Goal: Task Accomplishment & Management: Use online tool/utility

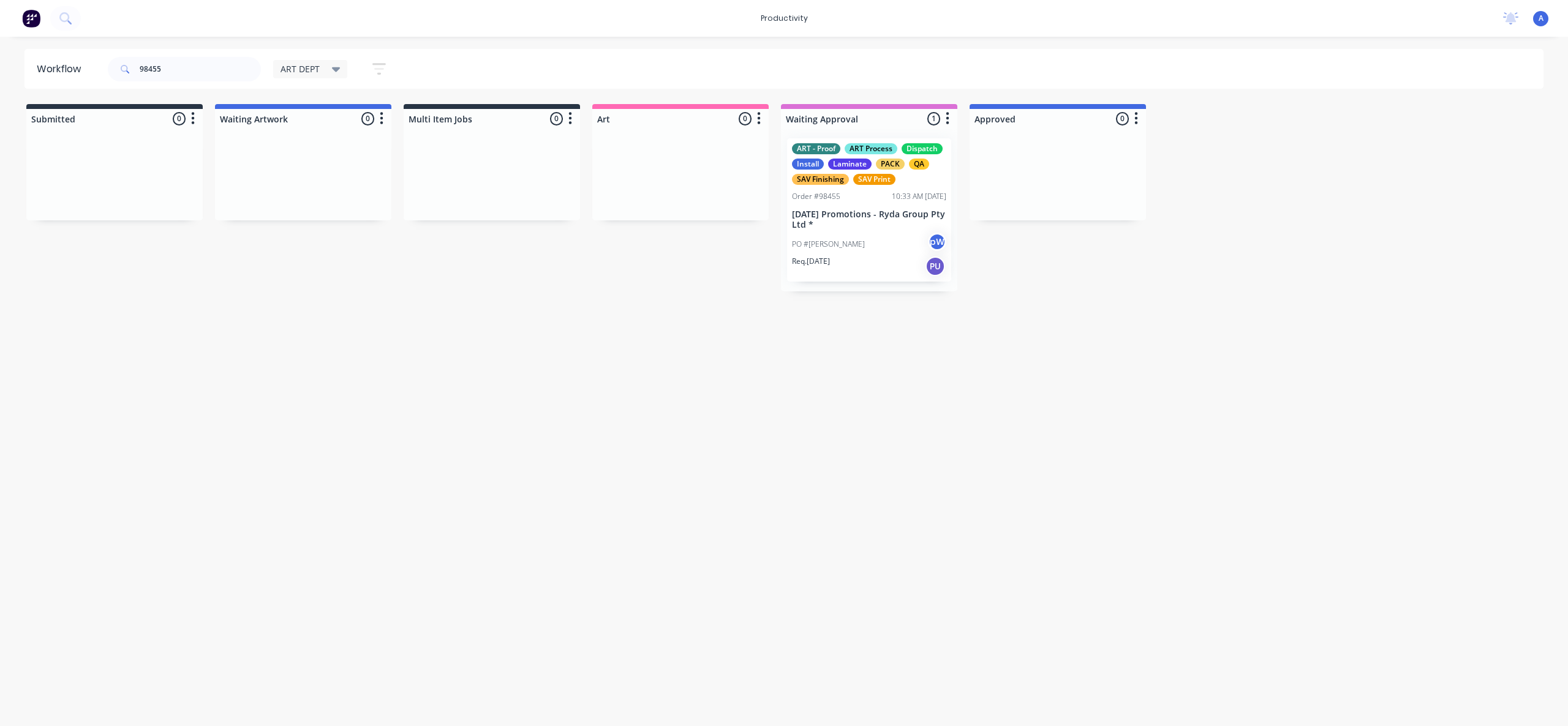
click at [884, 241] on div "PO #[PERSON_NAME]" at bounding box center [869, 244] width 155 height 23
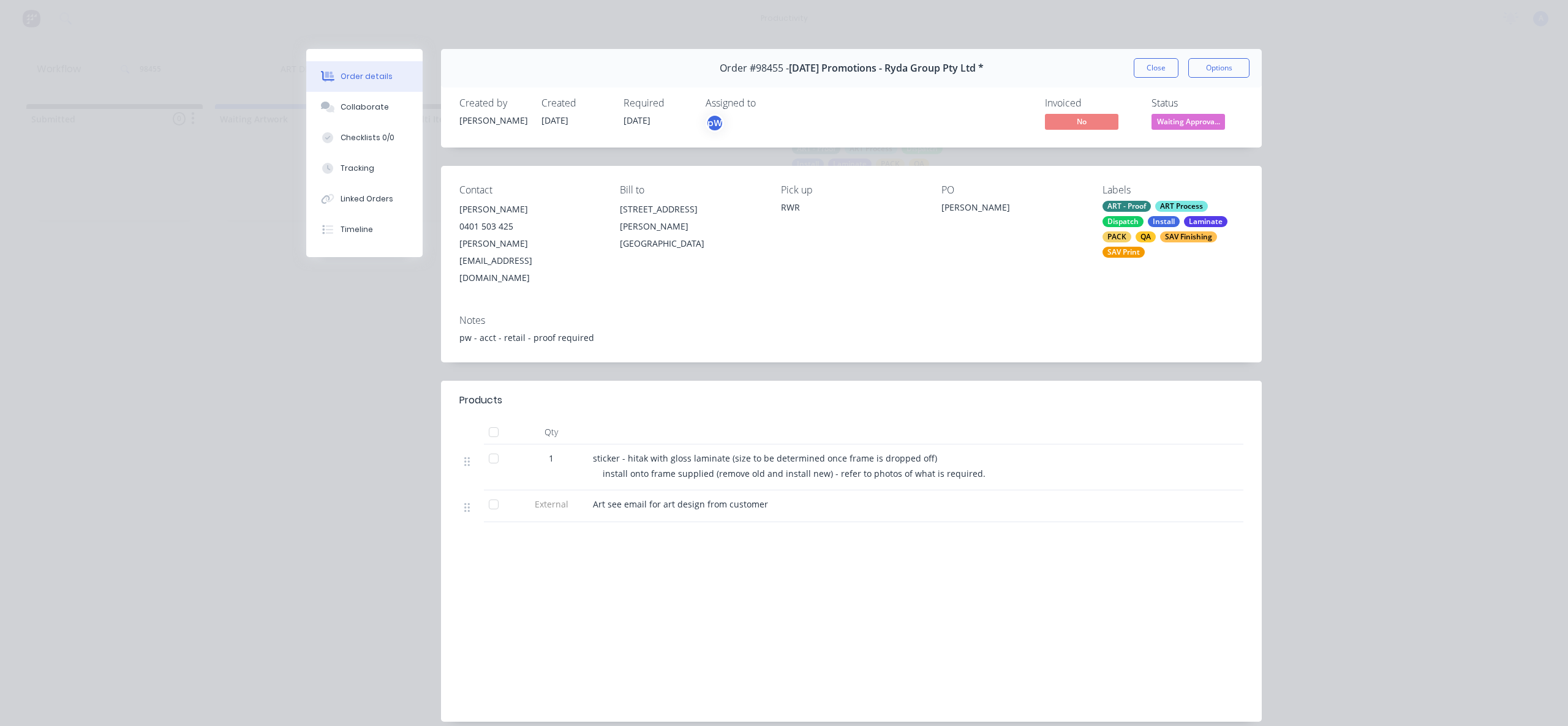
drag, startPoint x: 1153, startPoint y: 68, endPoint x: 432, endPoint y: 75, distance: 721.0
click at [1152, 68] on button "Close" at bounding box center [1156, 68] width 45 height 19
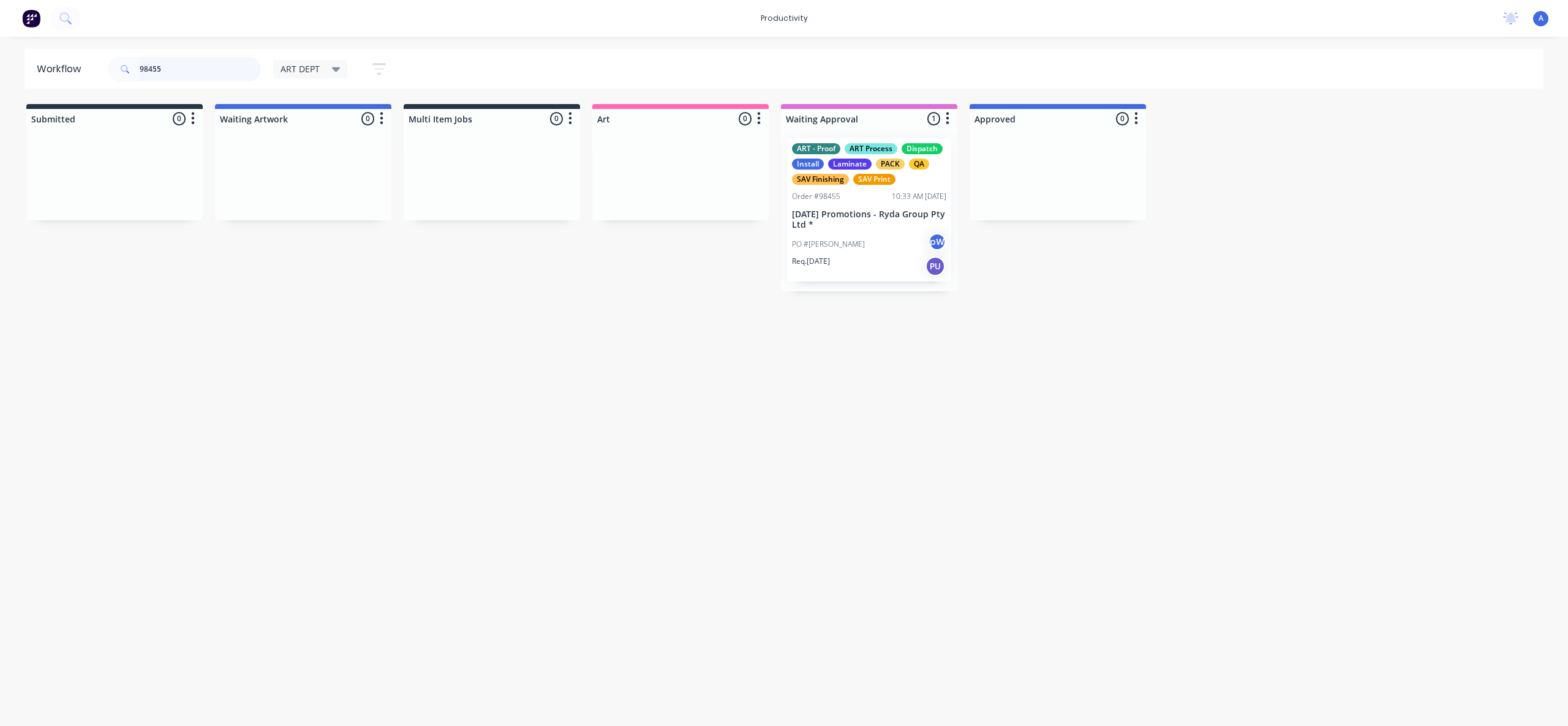
click at [195, 66] on input "98455" at bounding box center [200, 69] width 121 height 25
drag, startPoint x: 868, startPoint y: 247, endPoint x: 698, endPoint y: 234, distance: 170.5
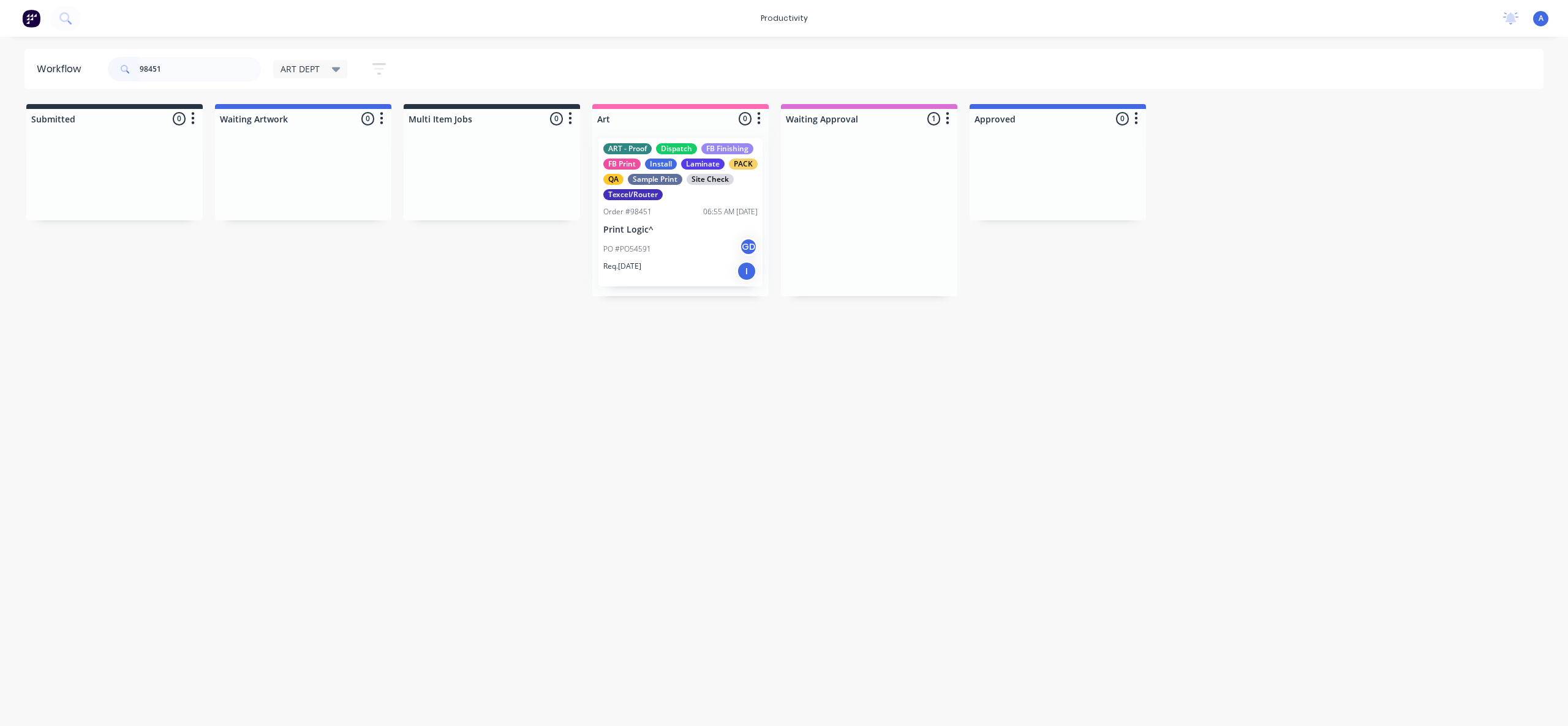
click at [698, 234] on div at bounding box center [681, 212] width 177 height 168
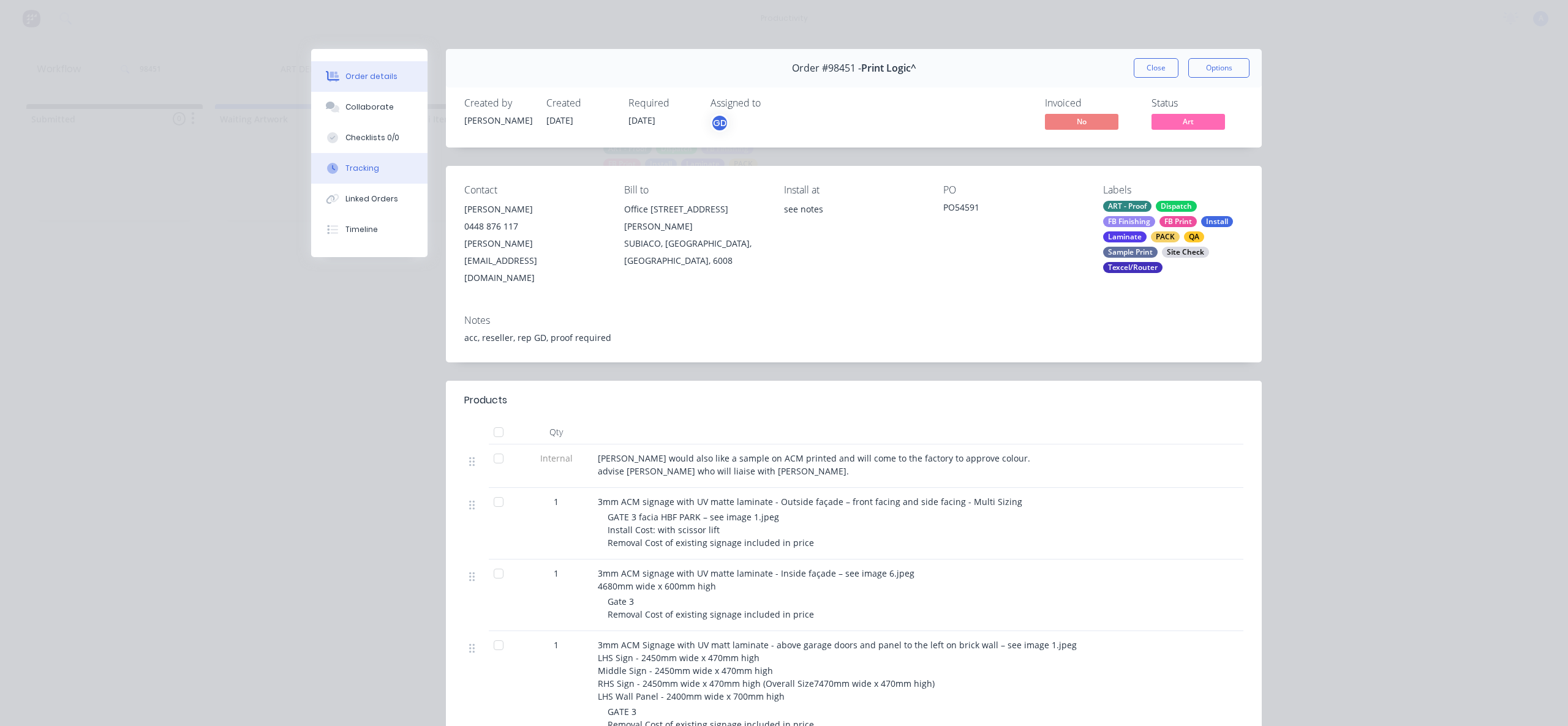
click at [380, 178] on button "Tracking" at bounding box center [369, 168] width 116 height 31
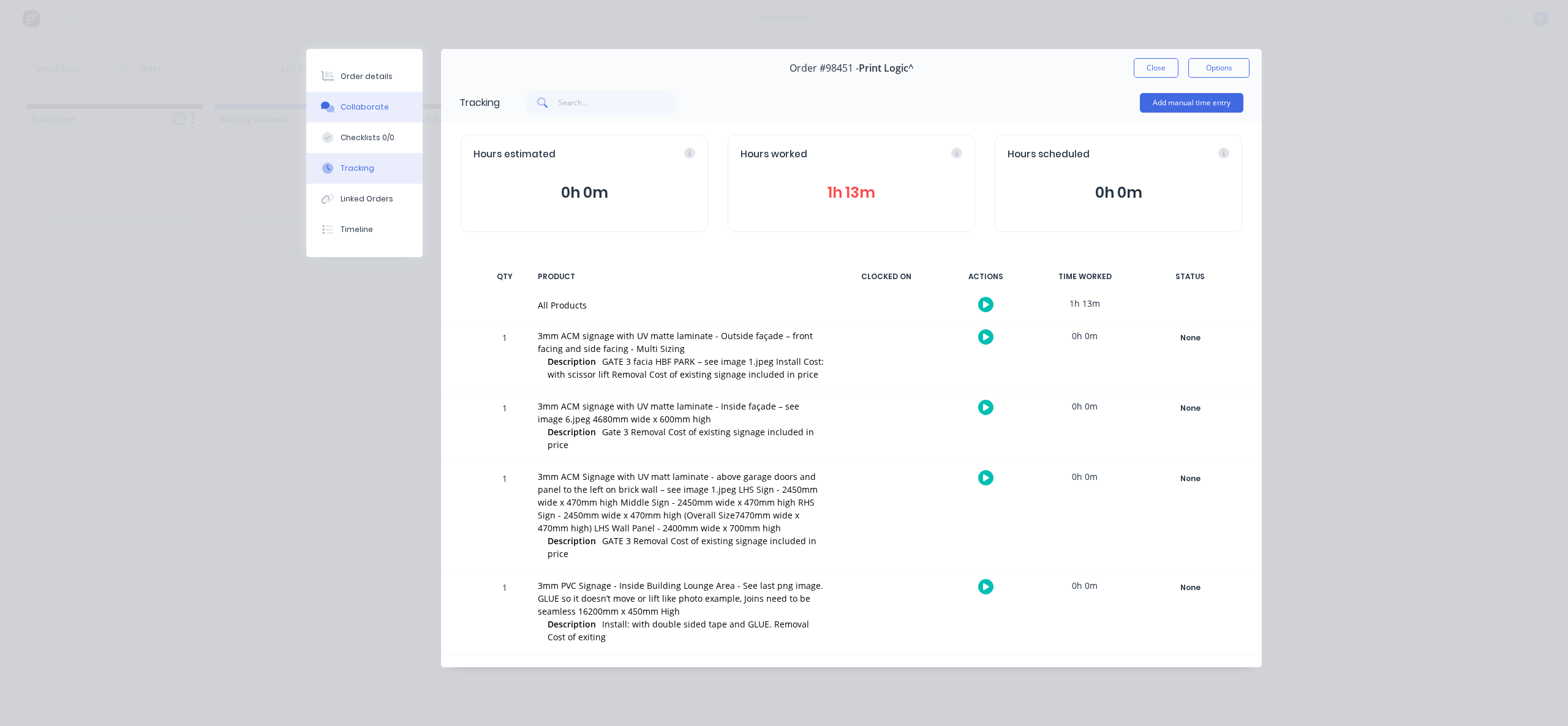
click at [371, 110] on div "Collaborate" at bounding box center [364, 107] width 48 height 11
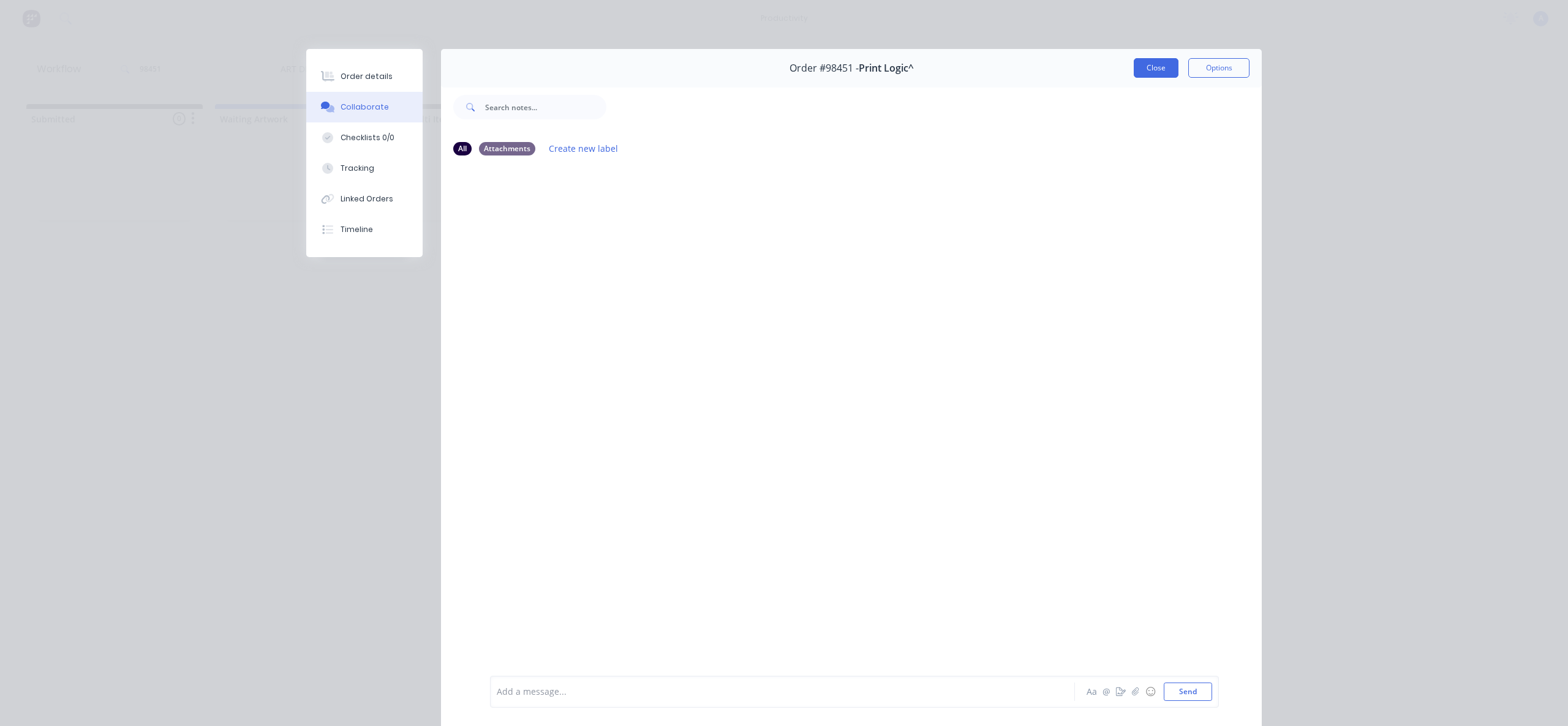
click at [1146, 70] on button "Close" at bounding box center [1156, 68] width 45 height 19
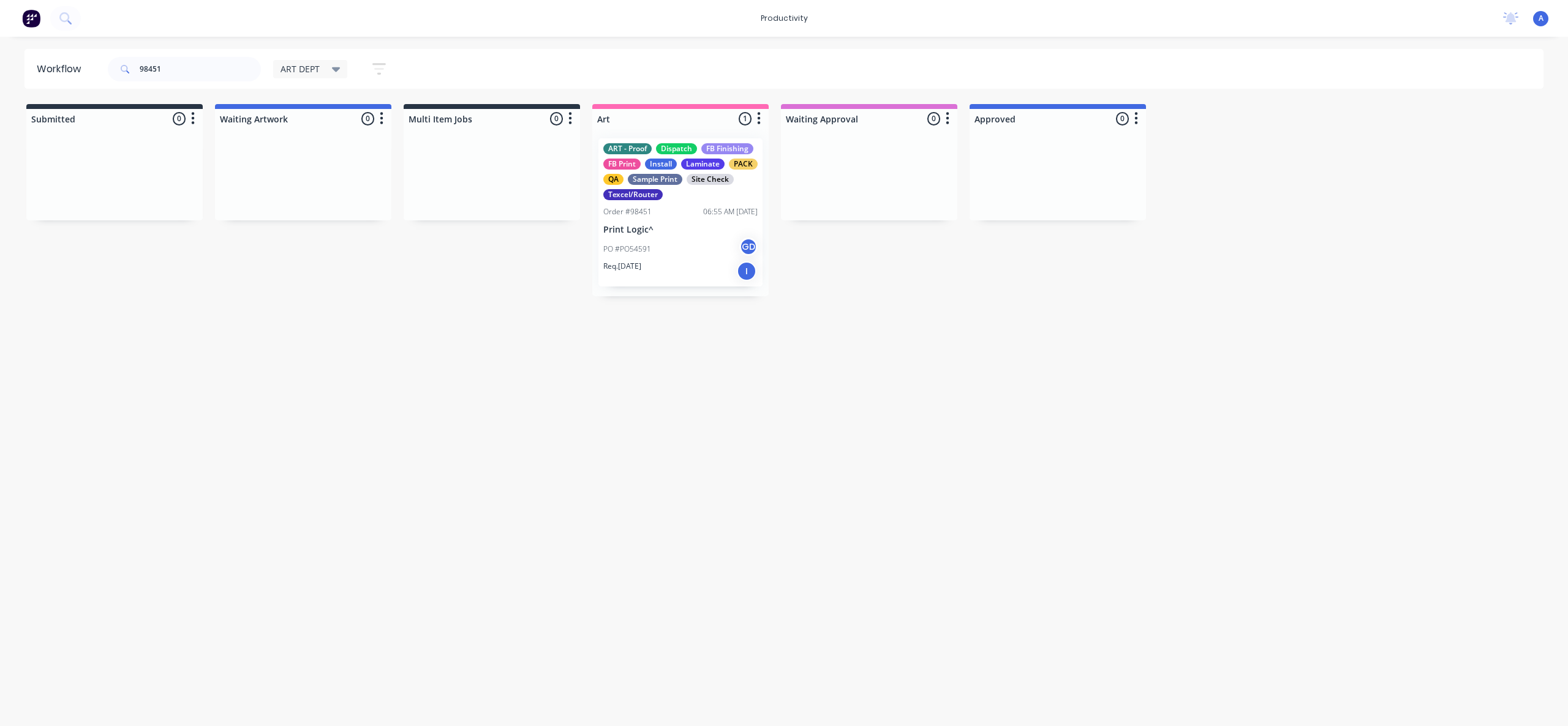
click at [905, 509] on div "Workflow 98451 ART DEPT Save new view None edit ART DEPT (Default) edit Banner …" at bounding box center [784, 375] width 1568 height 653
click at [707, 266] on div "Req. [DATE] I" at bounding box center [680, 272] width 155 height 21
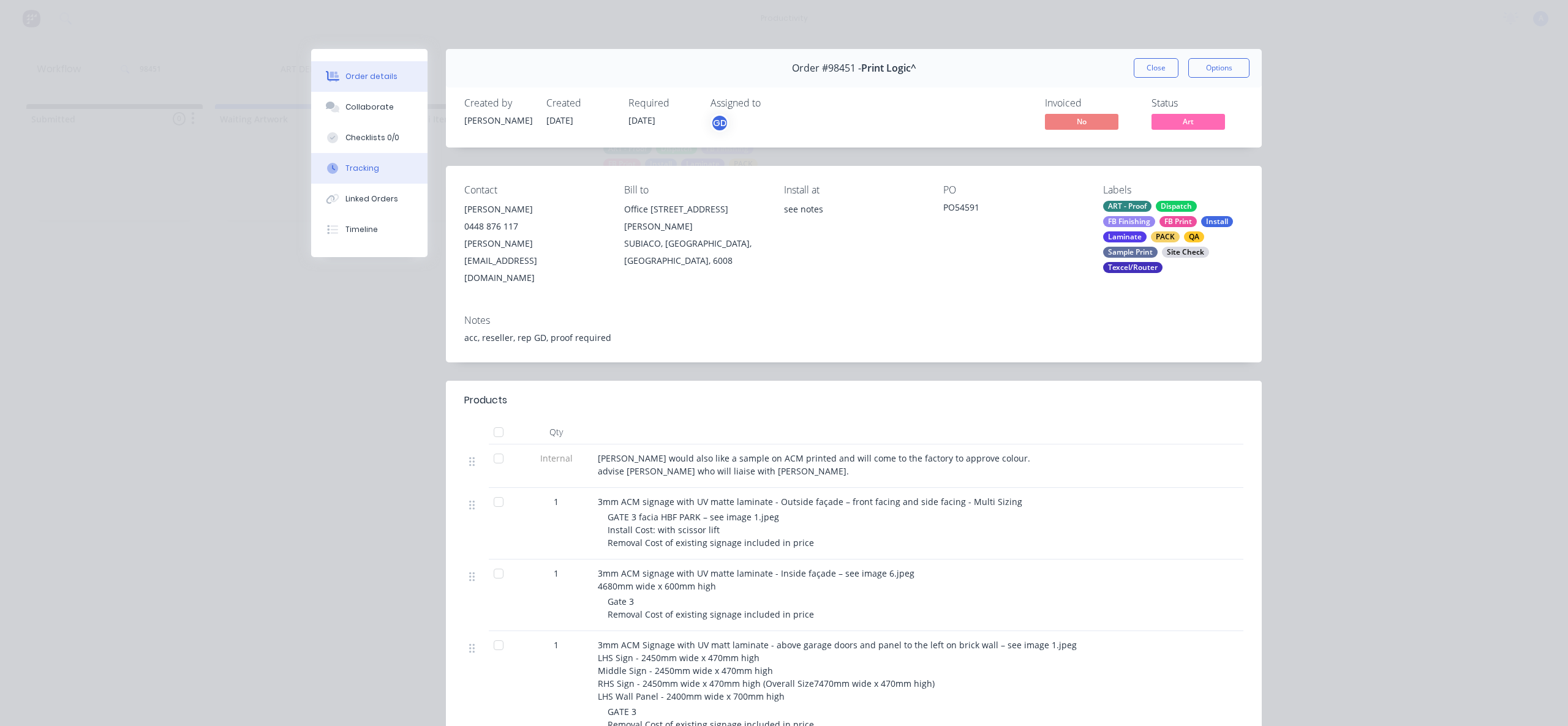
click at [373, 161] on button "Tracking" at bounding box center [369, 168] width 116 height 31
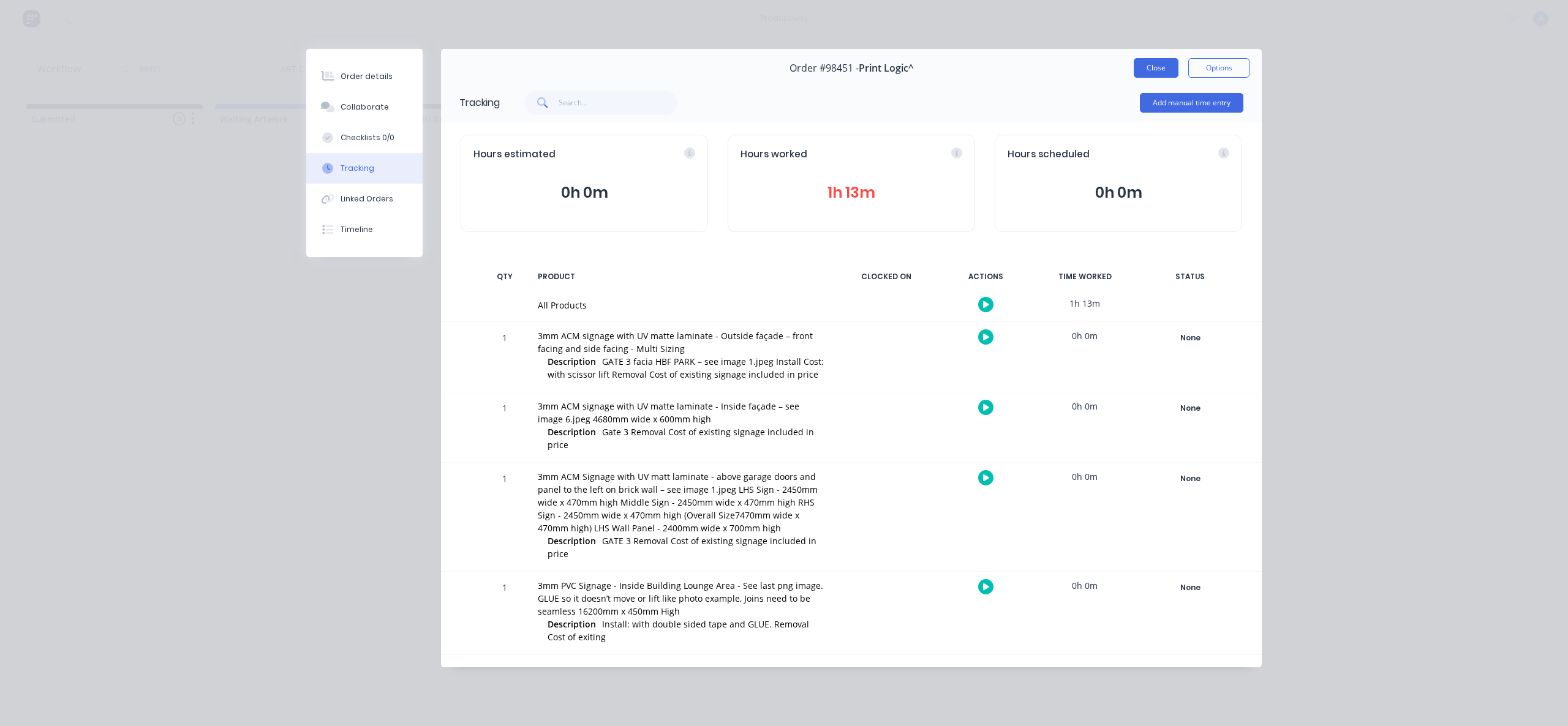
click at [1172, 68] on button "Close" at bounding box center [1156, 68] width 45 height 19
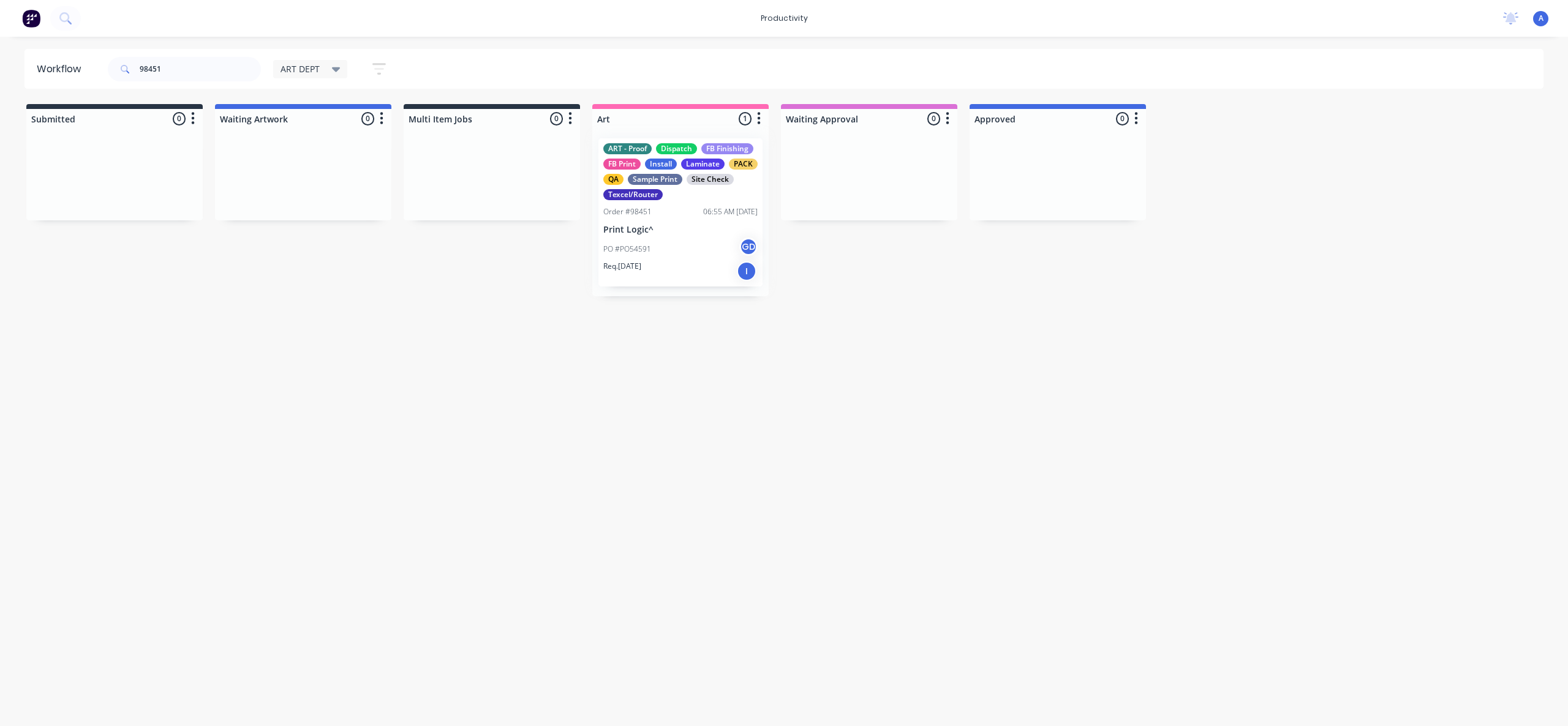
drag, startPoint x: 678, startPoint y: 230, endPoint x: 832, endPoint y: 240, distance: 154.3
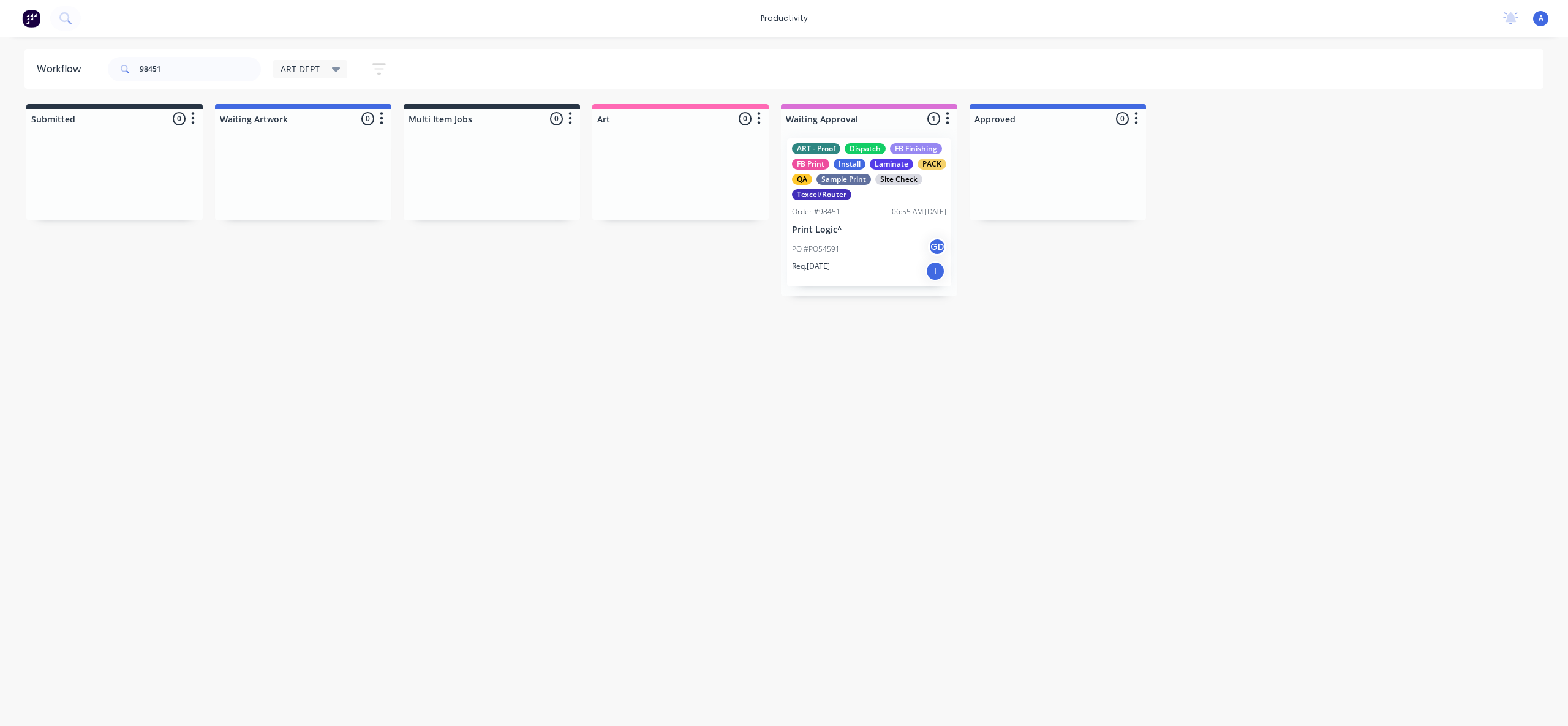
click at [914, 398] on div "Workflow 98451 ART DEPT Save new view None edit ART DEPT (Default) edit Banner …" at bounding box center [784, 375] width 1568 height 653
click at [195, 71] on input "98451" at bounding box center [200, 69] width 121 height 25
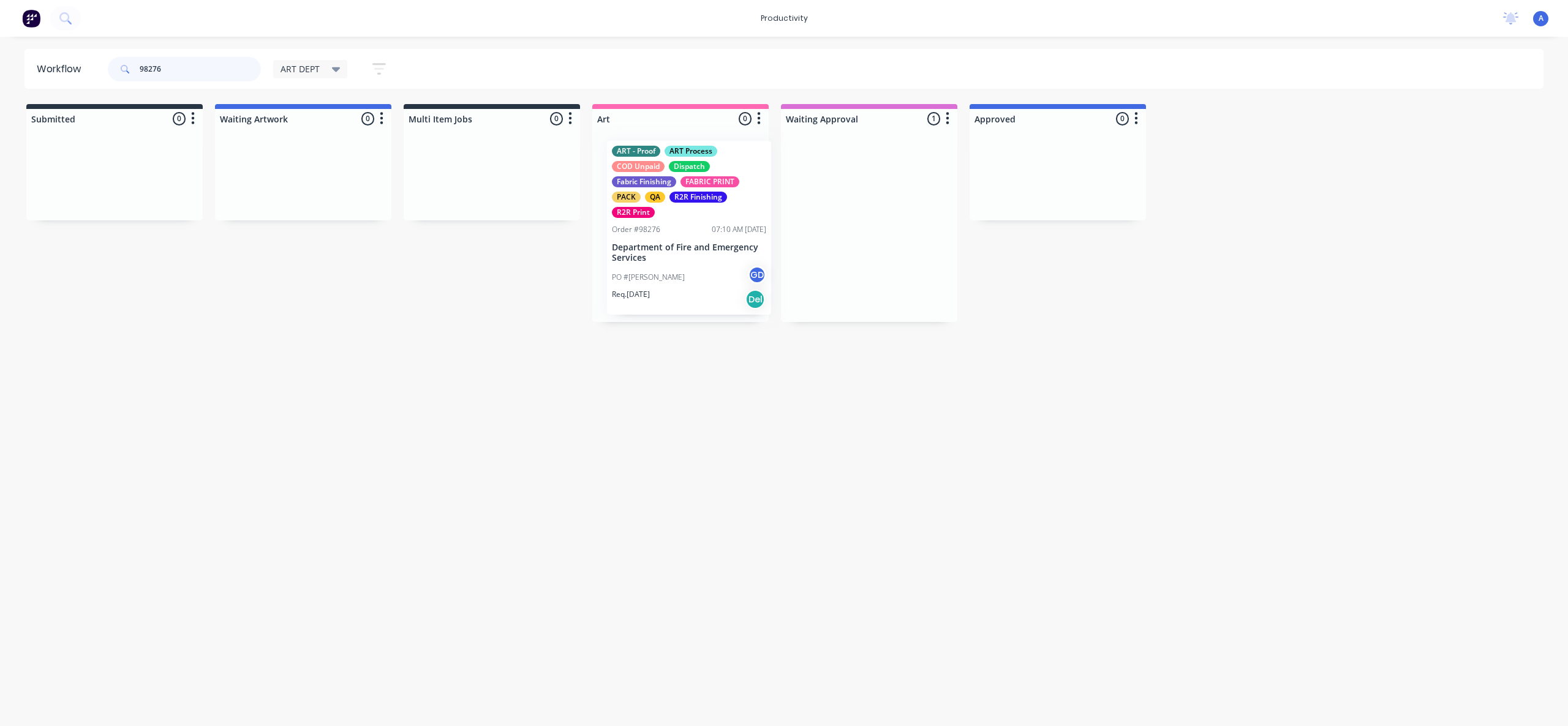
drag, startPoint x: 717, startPoint y: 252, endPoint x: 682, endPoint y: 252, distance: 35.0
drag, startPoint x: 685, startPoint y: 471, endPoint x: 682, endPoint y: 453, distance: 18.2
click at [684, 467] on div "Workflow 98276 ART DEPT Save new view None edit ART DEPT (Default) edit Banner …" at bounding box center [784, 375] width 1568 height 653
click at [678, 286] on div "Req. [DATE] Del" at bounding box center [680, 297] width 155 height 21
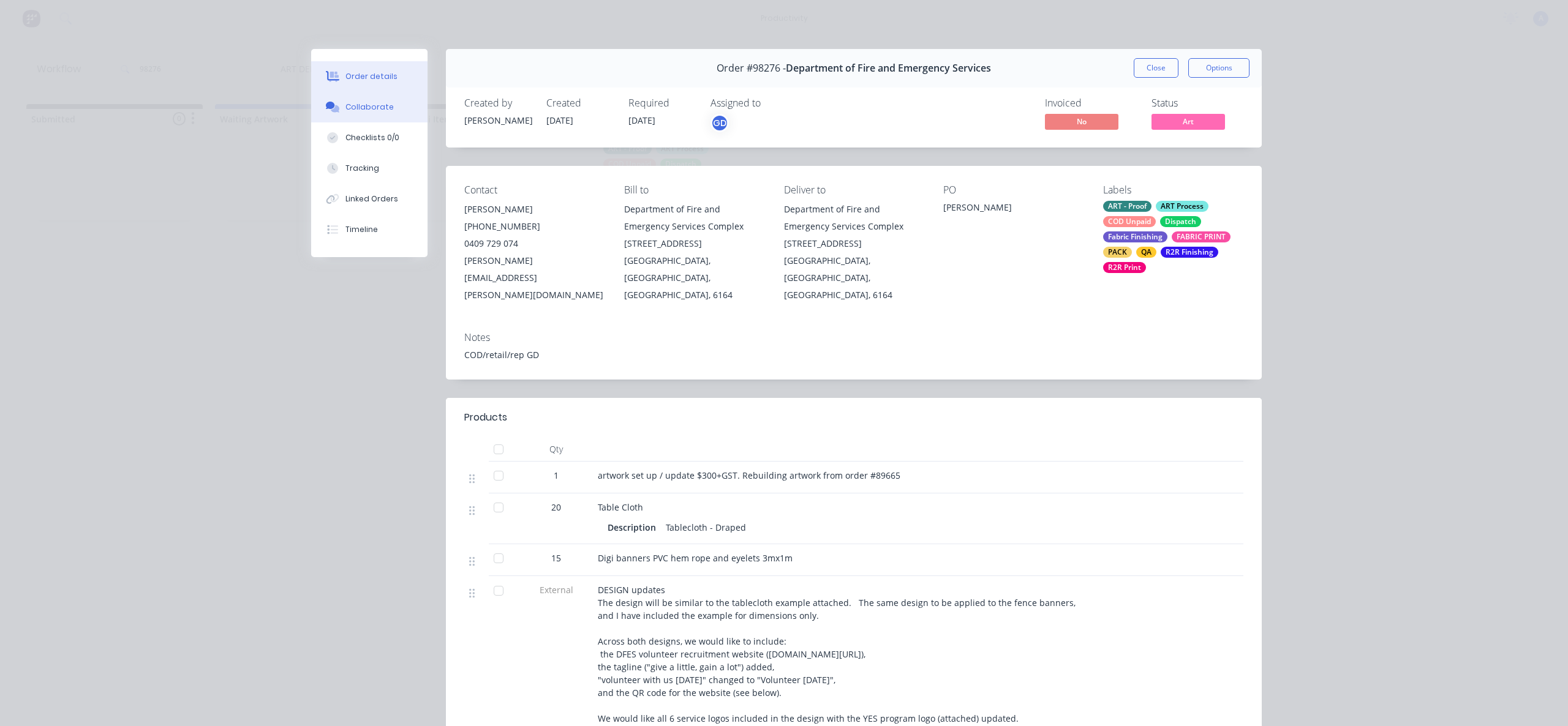
click at [382, 115] on button "Collaborate" at bounding box center [369, 108] width 116 height 31
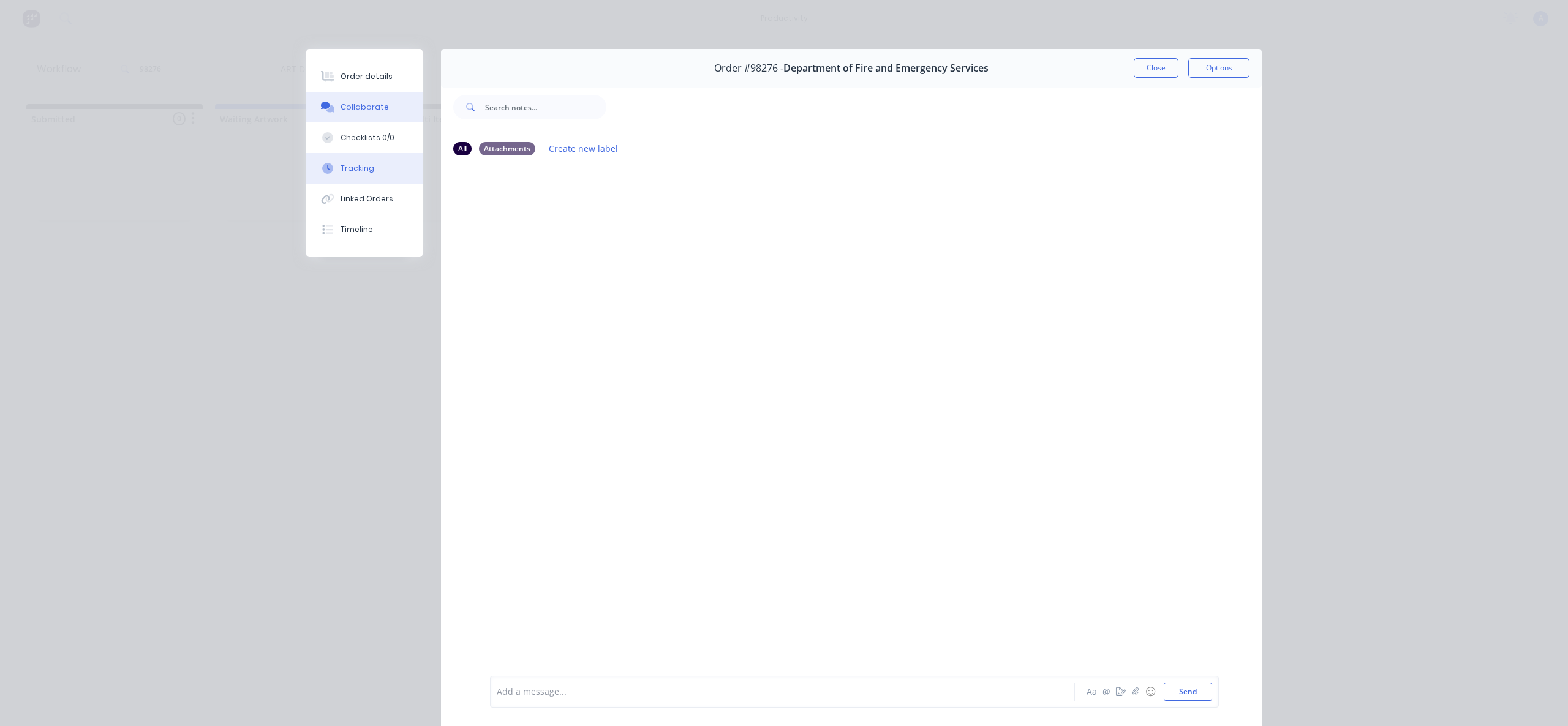
click at [384, 177] on button "Tracking" at bounding box center [364, 168] width 116 height 31
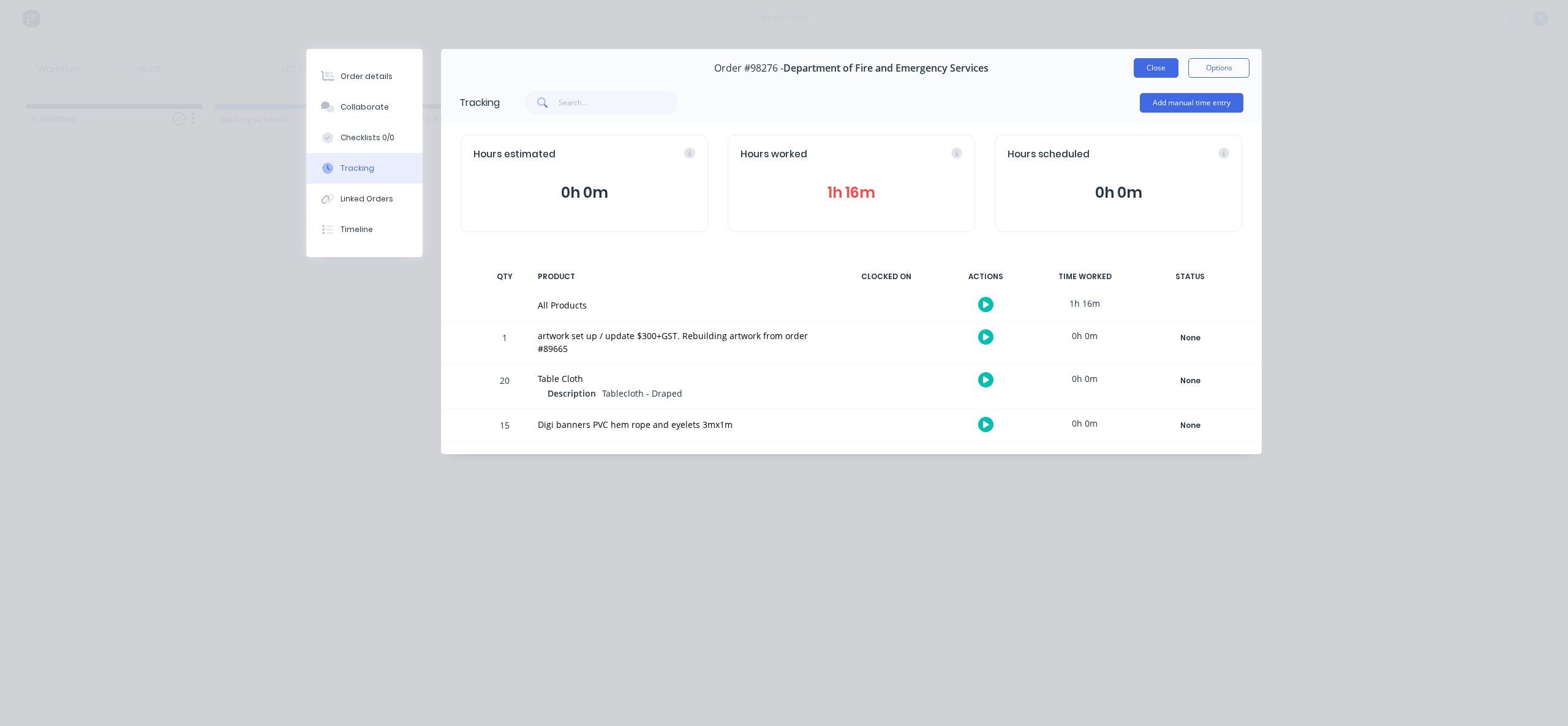
click at [1162, 69] on button "Close" at bounding box center [1156, 68] width 45 height 19
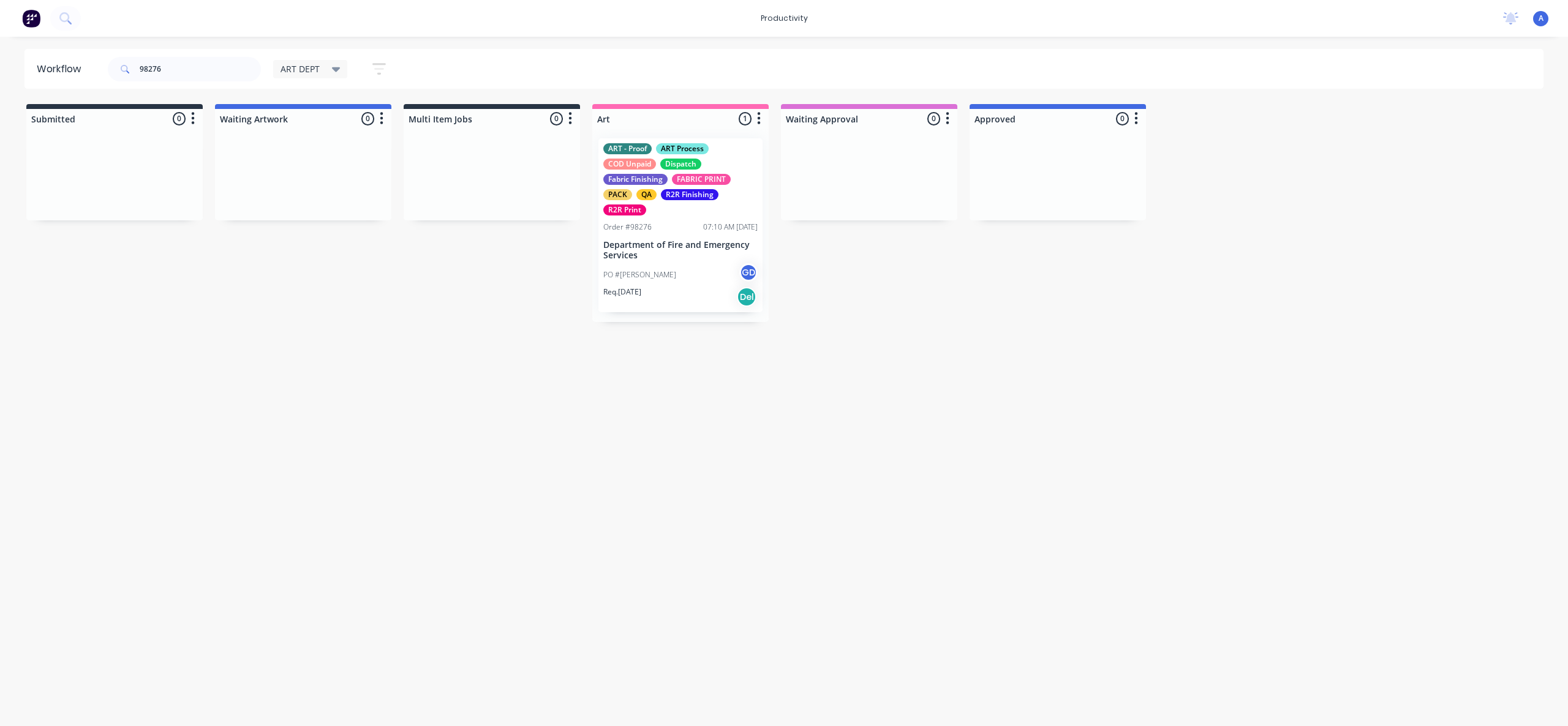
click at [810, 423] on div "Workflow 98276 ART DEPT Save new view None edit ART DEPT (Default) edit Banner …" at bounding box center [784, 375] width 1568 height 653
click at [699, 185] on div "ART - Proof ART Process COD Unpaid Dispatch Fabric Finishing FABRIC PRINT PACK …" at bounding box center [680, 179] width 155 height 72
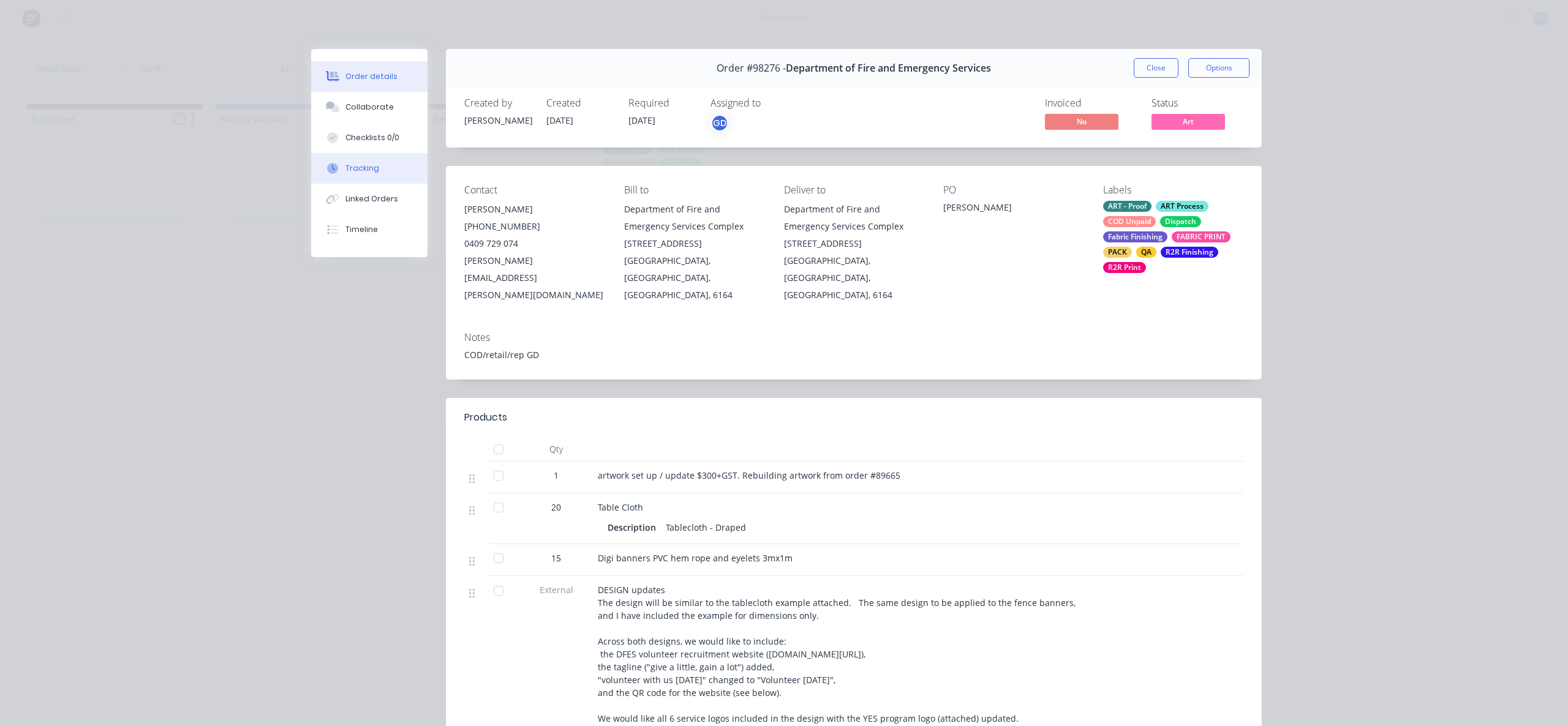
click at [380, 181] on button "Tracking" at bounding box center [369, 168] width 116 height 31
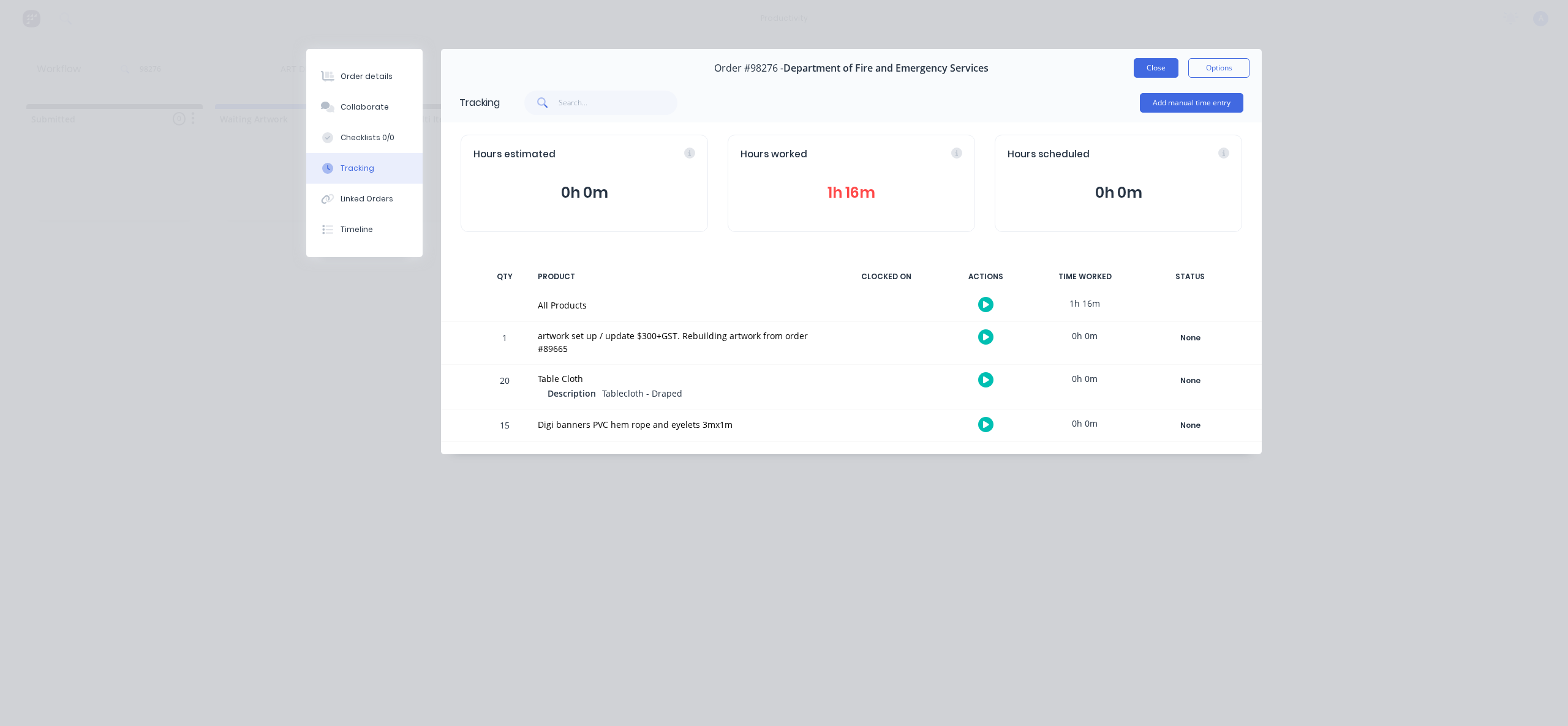
click at [1161, 59] on button "Close" at bounding box center [1156, 68] width 45 height 19
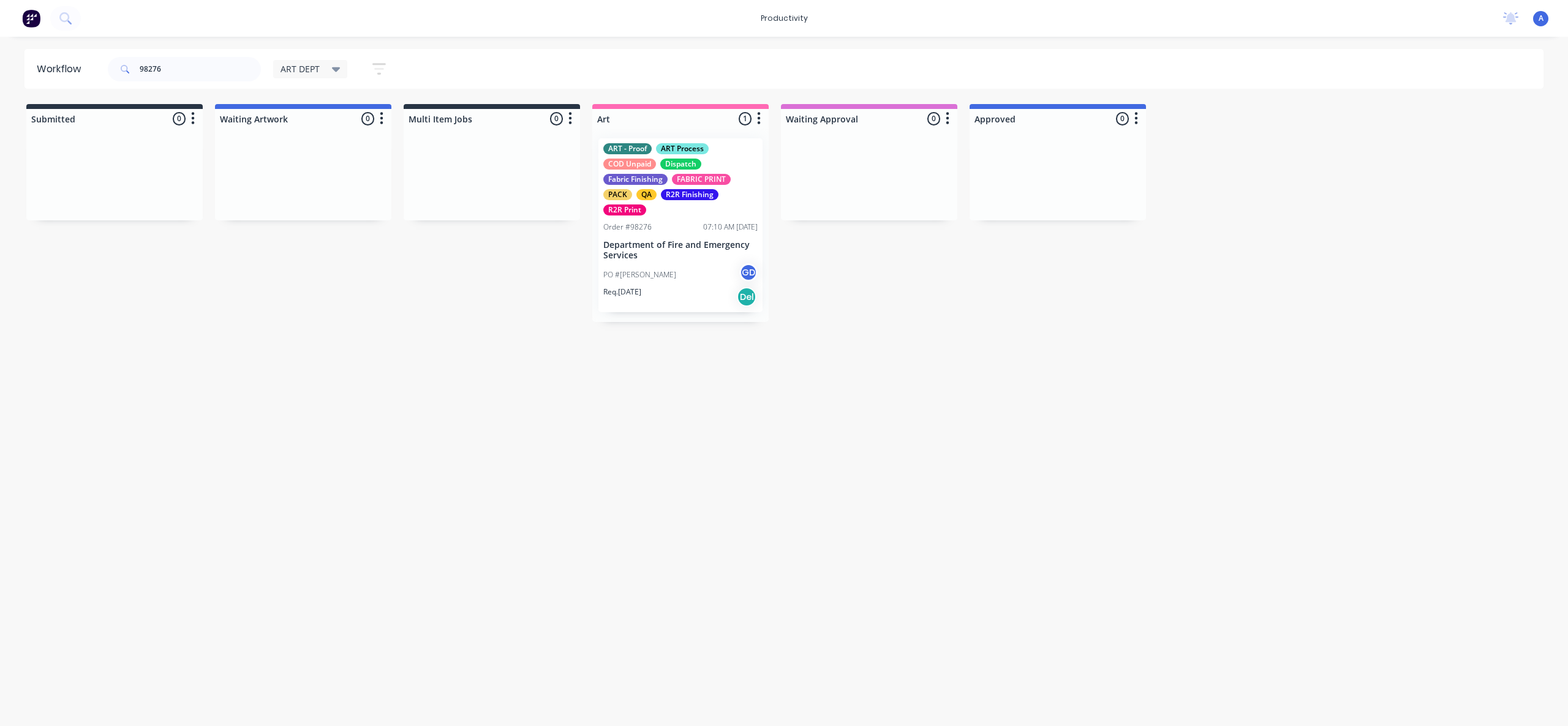
drag, startPoint x: 596, startPoint y: 647, endPoint x: 605, endPoint y: 664, distance: 19.2
click at [597, 648] on div "Workflow 98276 ART DEPT Save new view None edit ART DEPT (Default) edit Banner …" at bounding box center [784, 375] width 1568 height 653
click at [792, 526] on div "Workflow 98276 ART DEPT Save new view None edit ART DEPT (Default) edit Banner …" at bounding box center [784, 375] width 1568 height 653
drag, startPoint x: 676, startPoint y: 281, endPoint x: 848, endPoint y: 262, distance: 173.0
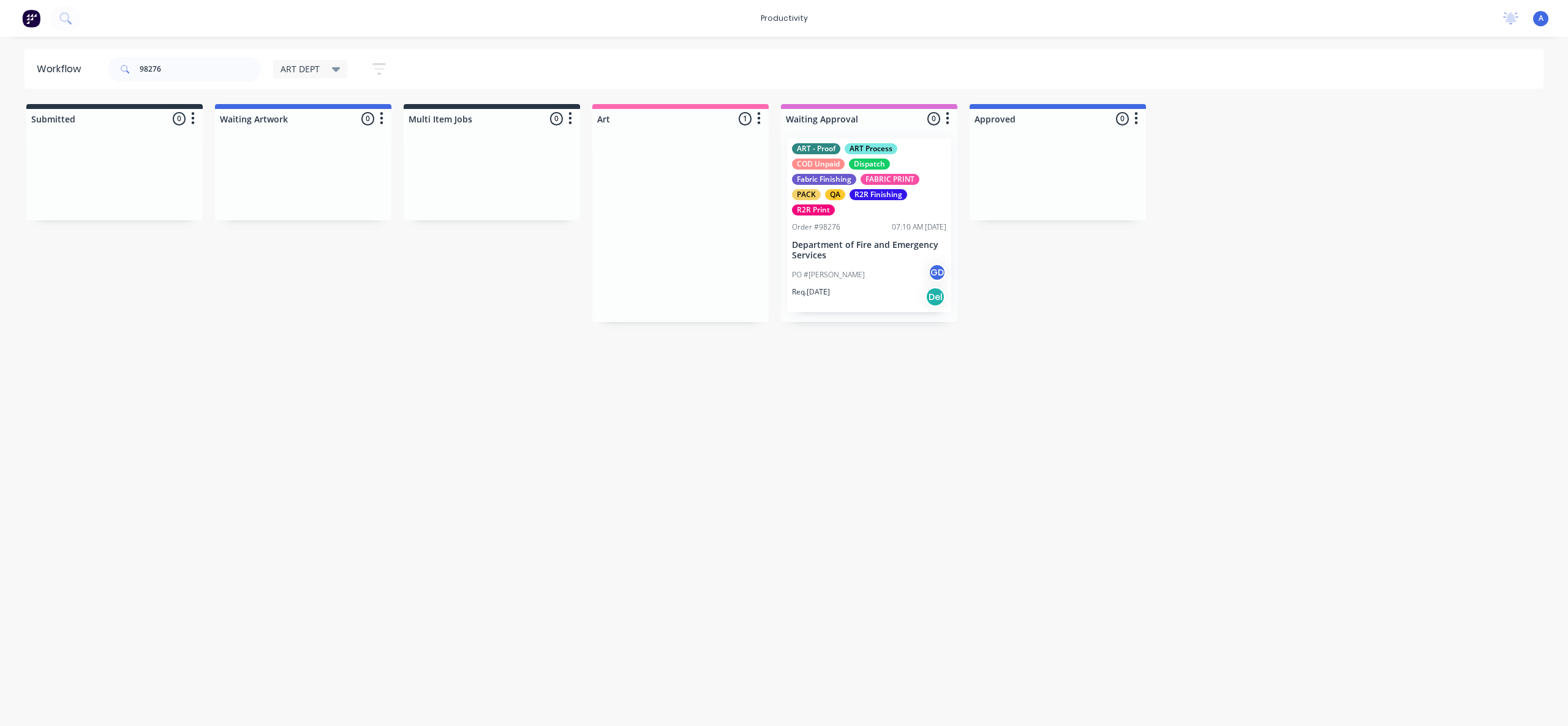
click at [836, 426] on div "Workflow 98276 ART DEPT Save new view None edit ART DEPT (Default) edit Banner …" at bounding box center [784, 375] width 1568 height 653
click at [859, 240] on p "Department of Fire and Emergency Services" at bounding box center [869, 251] width 155 height 21
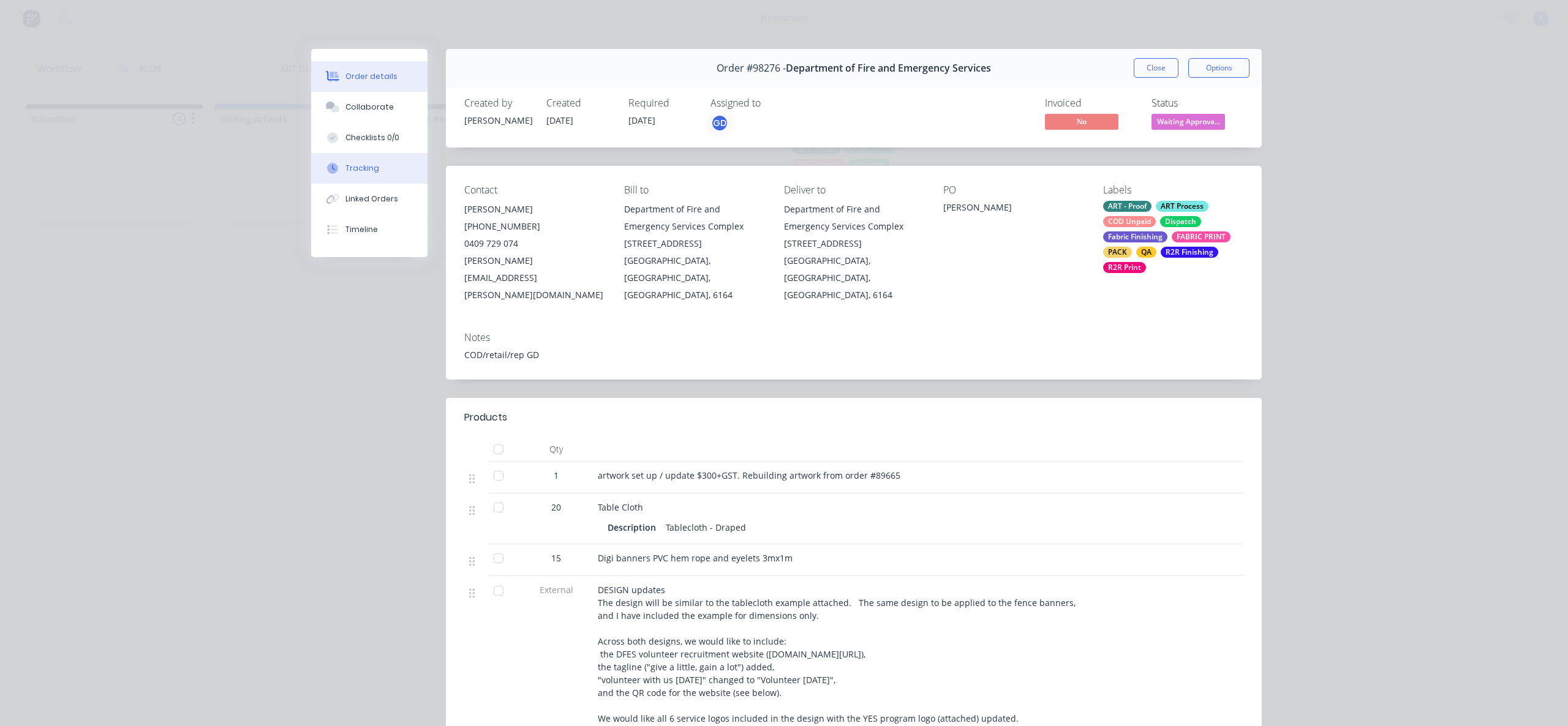
click at [358, 165] on div "Tracking" at bounding box center [362, 168] width 34 height 11
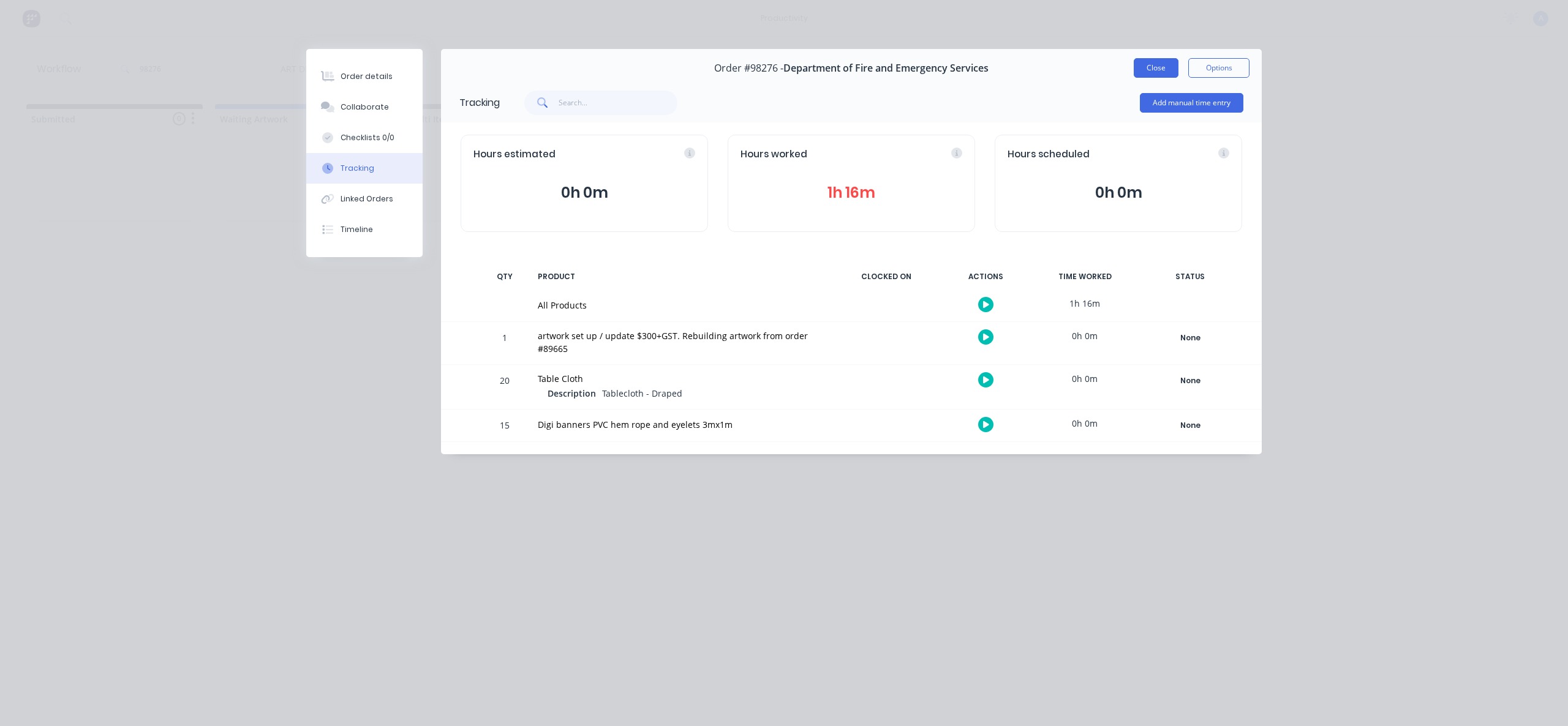
click at [1158, 68] on button "Close" at bounding box center [1156, 68] width 45 height 19
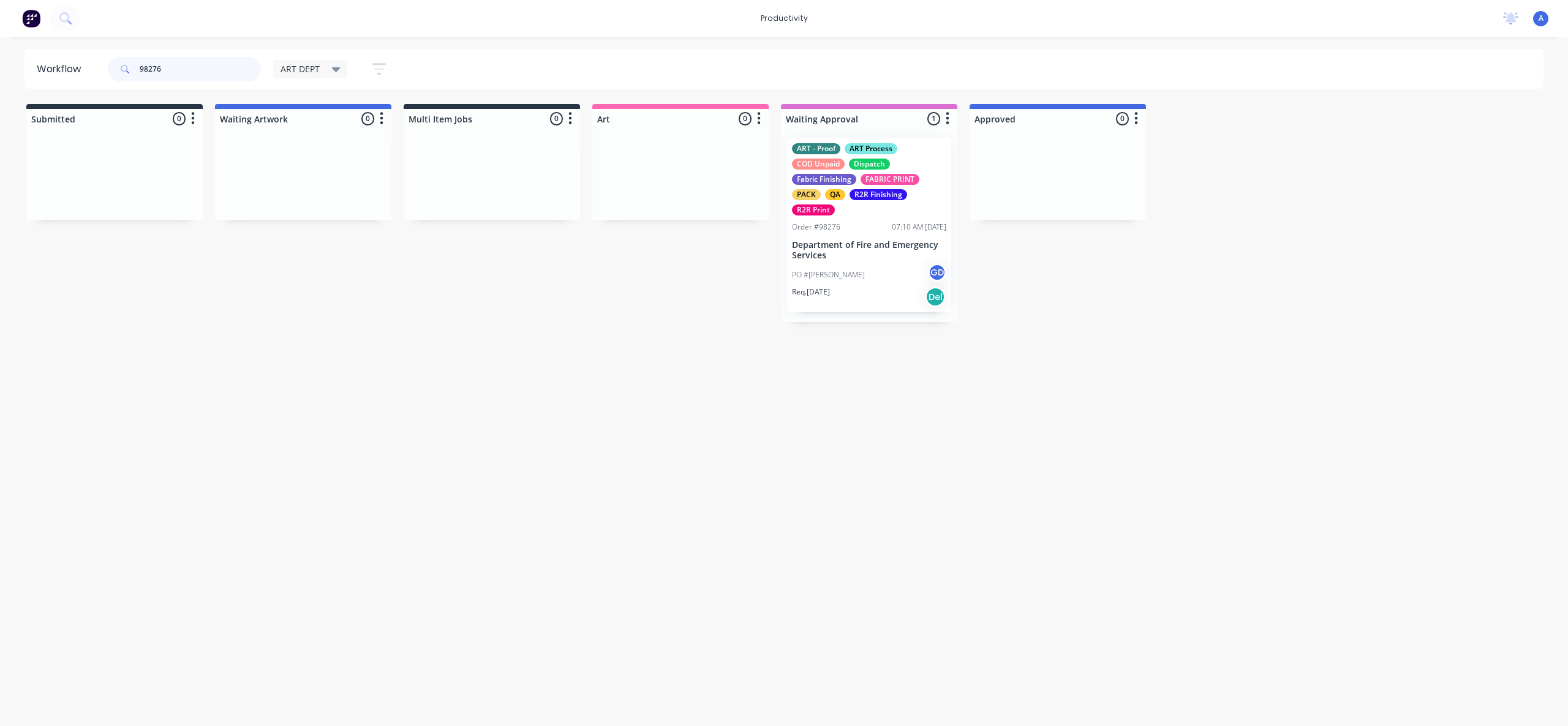
click at [220, 68] on input "98276" at bounding box center [200, 69] width 121 height 25
drag, startPoint x: 759, startPoint y: 245, endPoint x: 630, endPoint y: 239, distance: 129.1
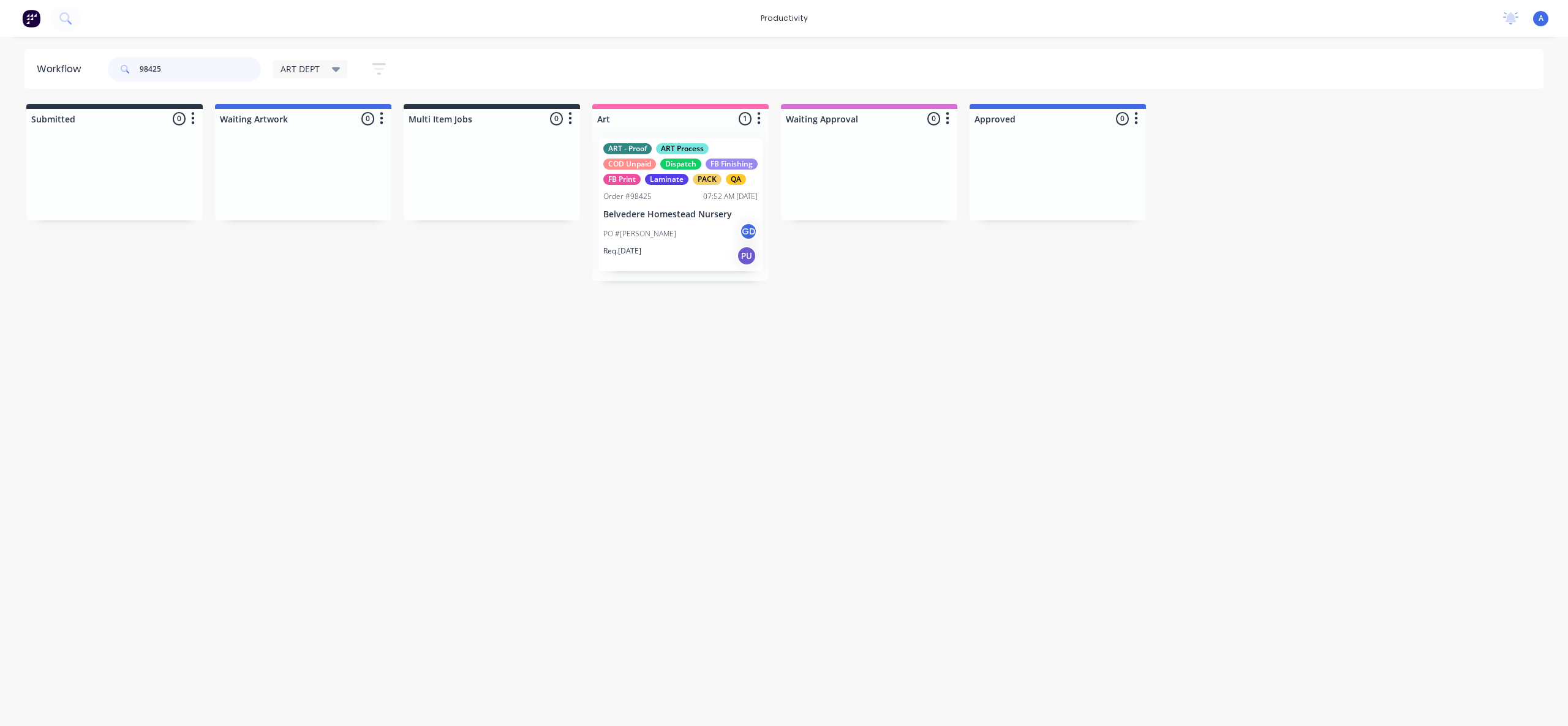
type input "98425"
click at [635, 239] on div "PO #[PERSON_NAME] GD" at bounding box center [680, 233] width 155 height 23
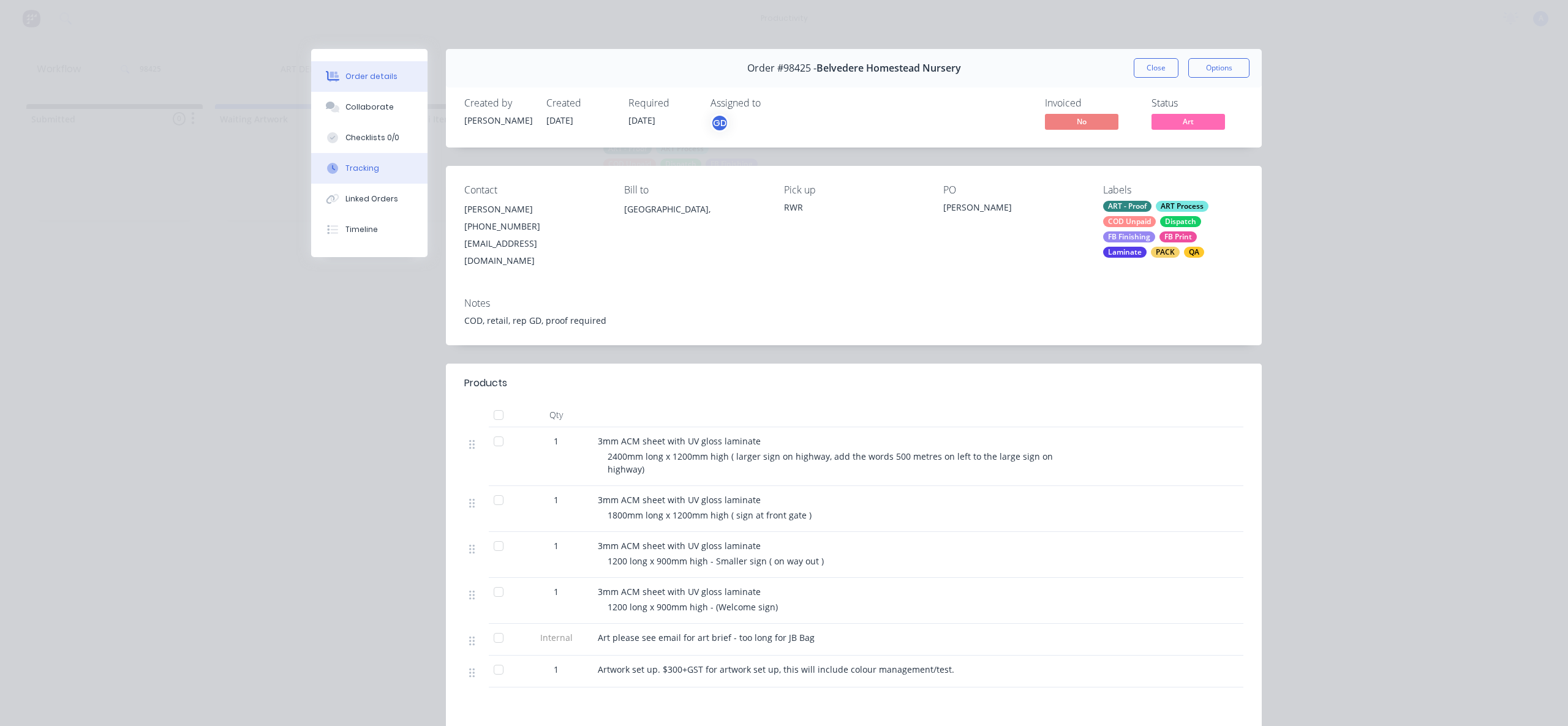
click at [370, 155] on button "Tracking" at bounding box center [369, 168] width 116 height 31
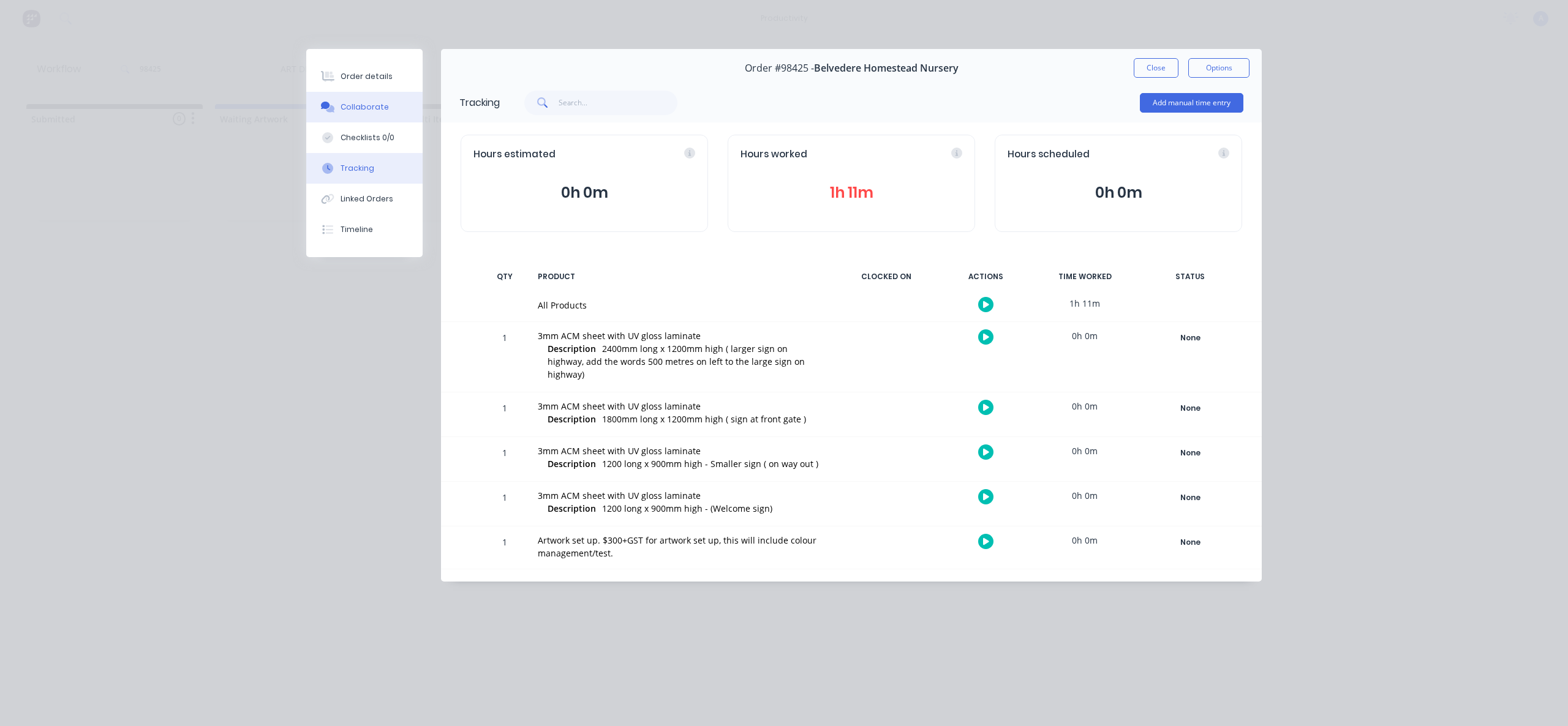
click at [391, 108] on button "Collaborate" at bounding box center [364, 108] width 116 height 31
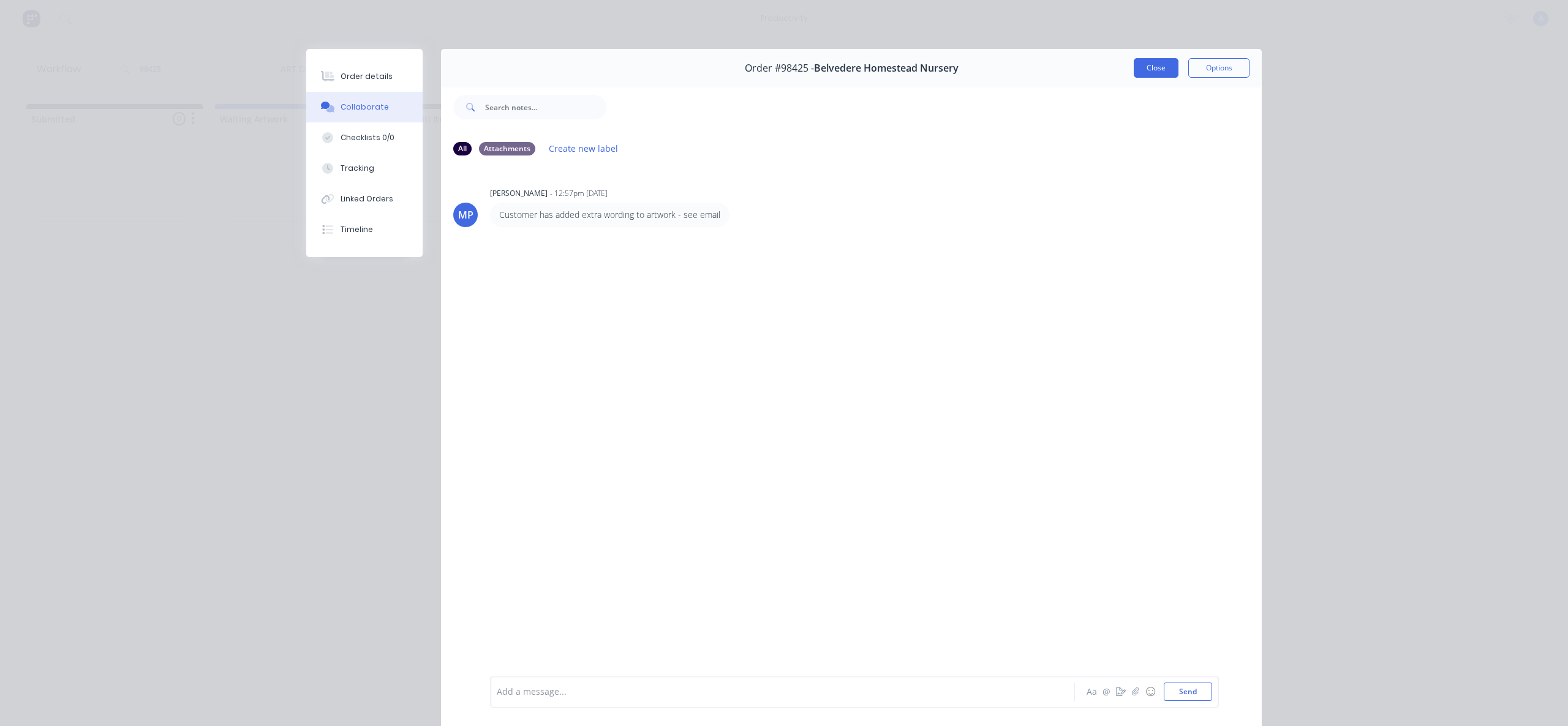
click at [1136, 63] on button "Close" at bounding box center [1156, 68] width 45 height 19
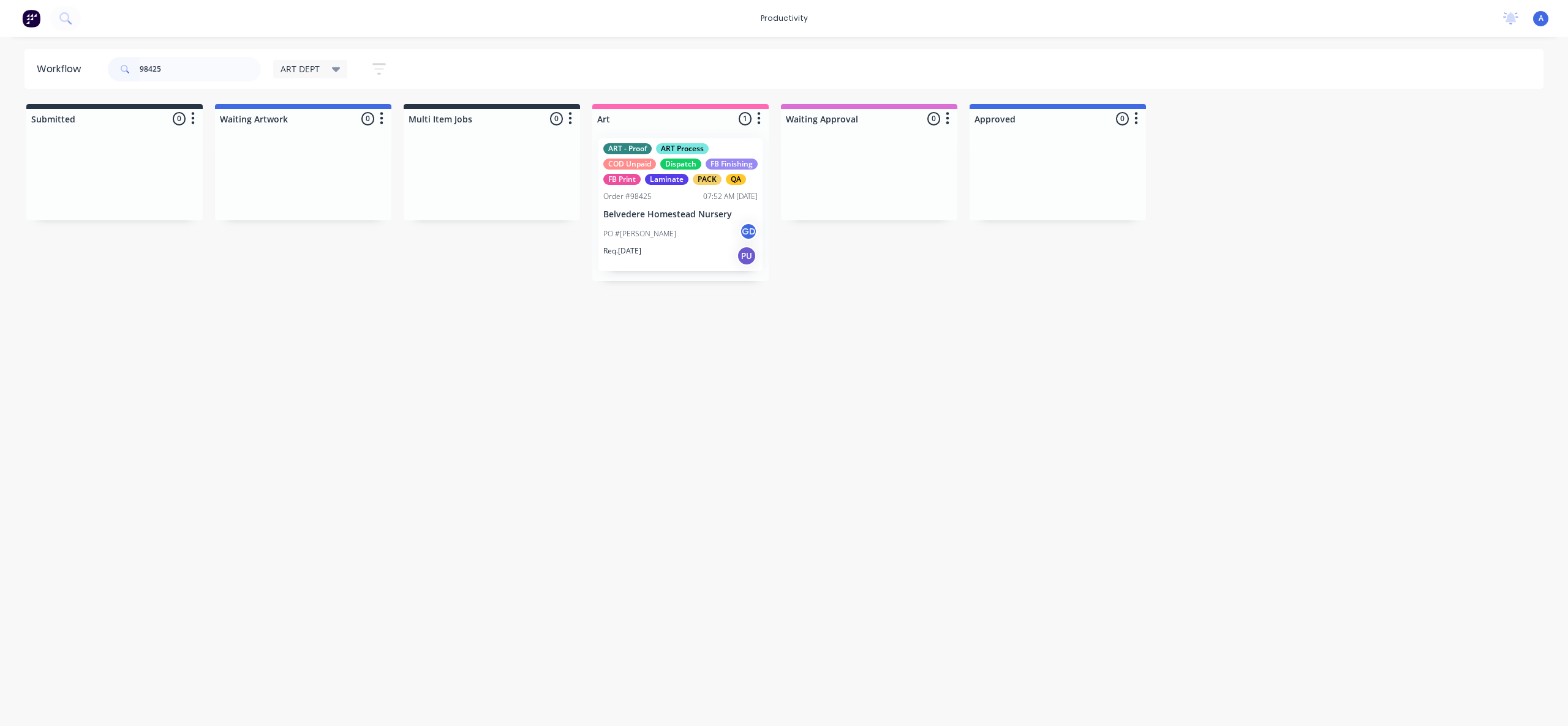
click at [665, 222] on div "ART - Proof ART Process COD Unpaid Dispatch FB Finishing FB Print Laminate PACK…" at bounding box center [680, 205] width 164 height 133
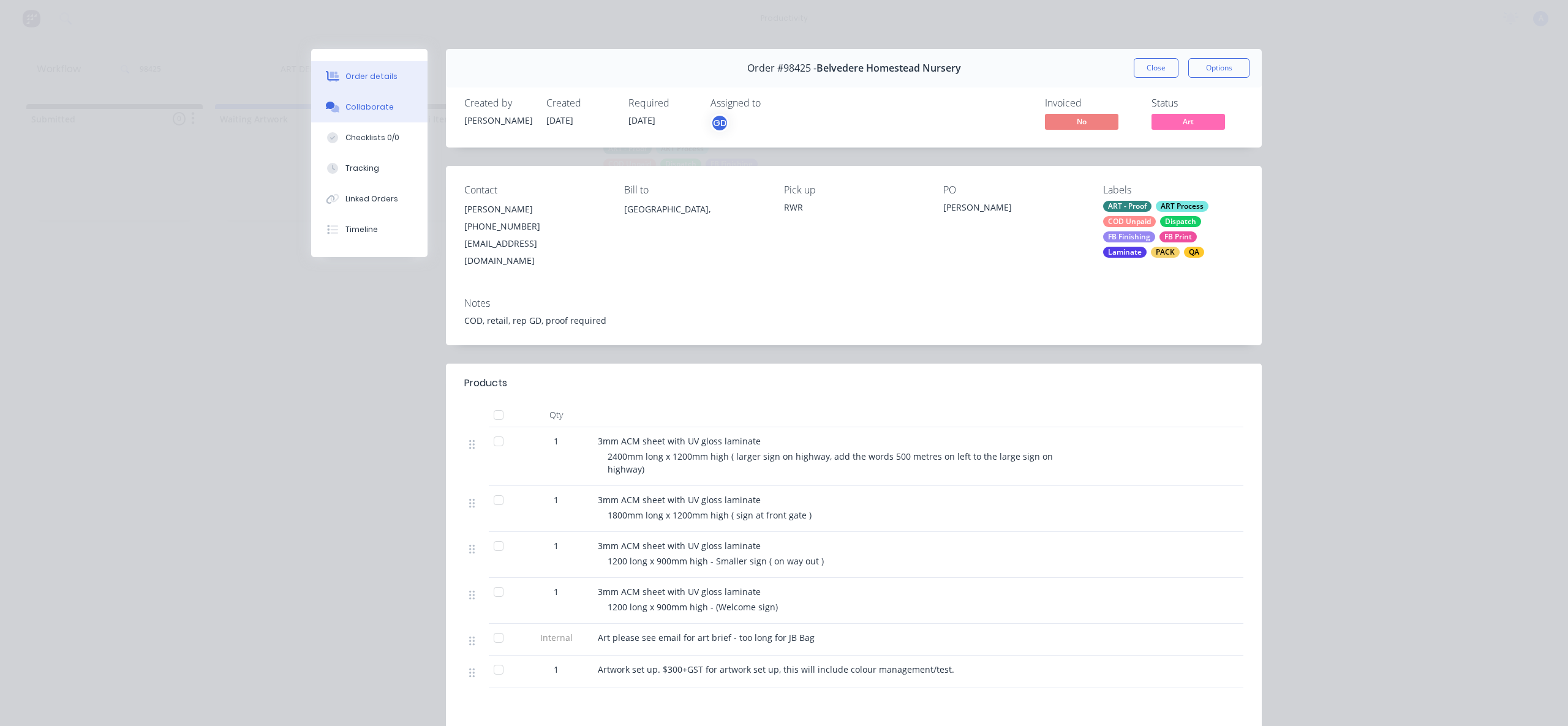
click at [361, 110] on div "Collaborate" at bounding box center [370, 107] width 48 height 11
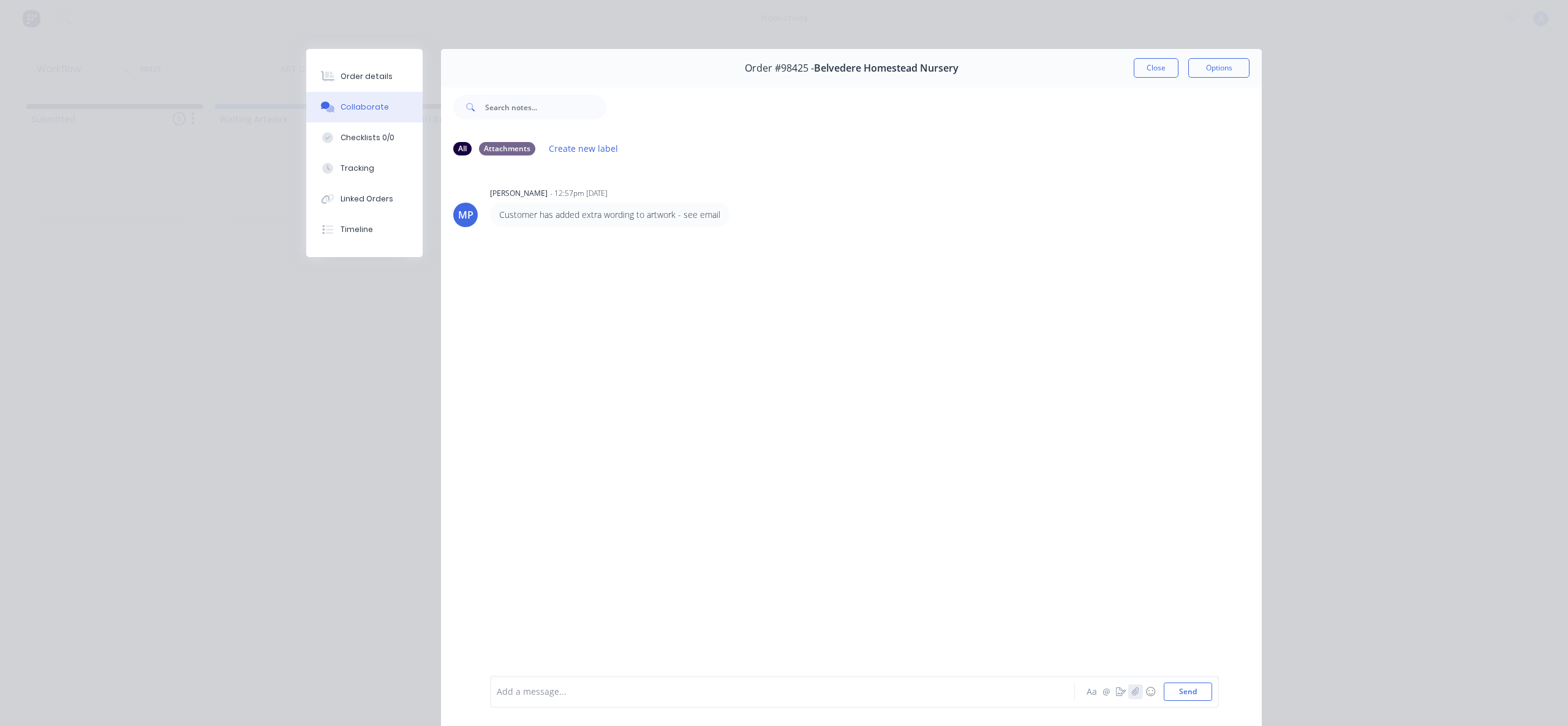
click at [1133, 692] on icon "button" at bounding box center [1135, 691] width 7 height 8
click at [1128, 691] on button "button" at bounding box center [1135, 691] width 14 height 14
click at [1197, 697] on button "Send" at bounding box center [1188, 691] width 48 height 18
click at [1149, 63] on button "Close" at bounding box center [1156, 68] width 45 height 19
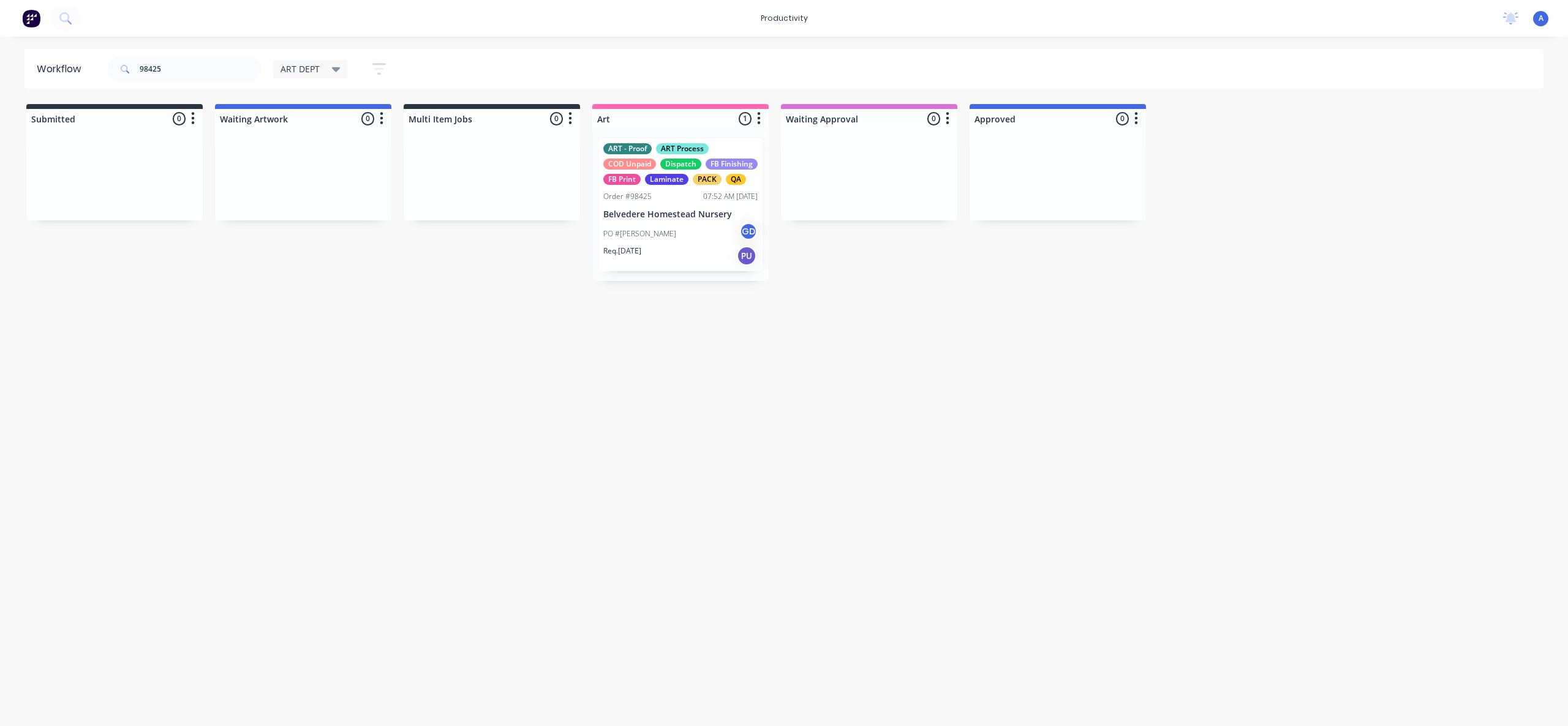
drag, startPoint x: 747, startPoint y: 512, endPoint x: 716, endPoint y: 731, distance: 221.2
click at [747, 515] on div "Workflow 98425 ART DEPT Save new view None edit ART DEPT (Default) edit Banner …" at bounding box center [784, 375] width 1568 height 653
drag, startPoint x: 848, startPoint y: 336, endPoint x: 813, endPoint y: 423, distance: 93.8
click at [849, 336] on div "Workflow 98425 ART DEPT Save new view None edit ART DEPT (Default) edit Banner …" at bounding box center [784, 375] width 1568 height 653
drag, startPoint x: 781, startPoint y: 396, endPoint x: 781, endPoint y: 384, distance: 12.0
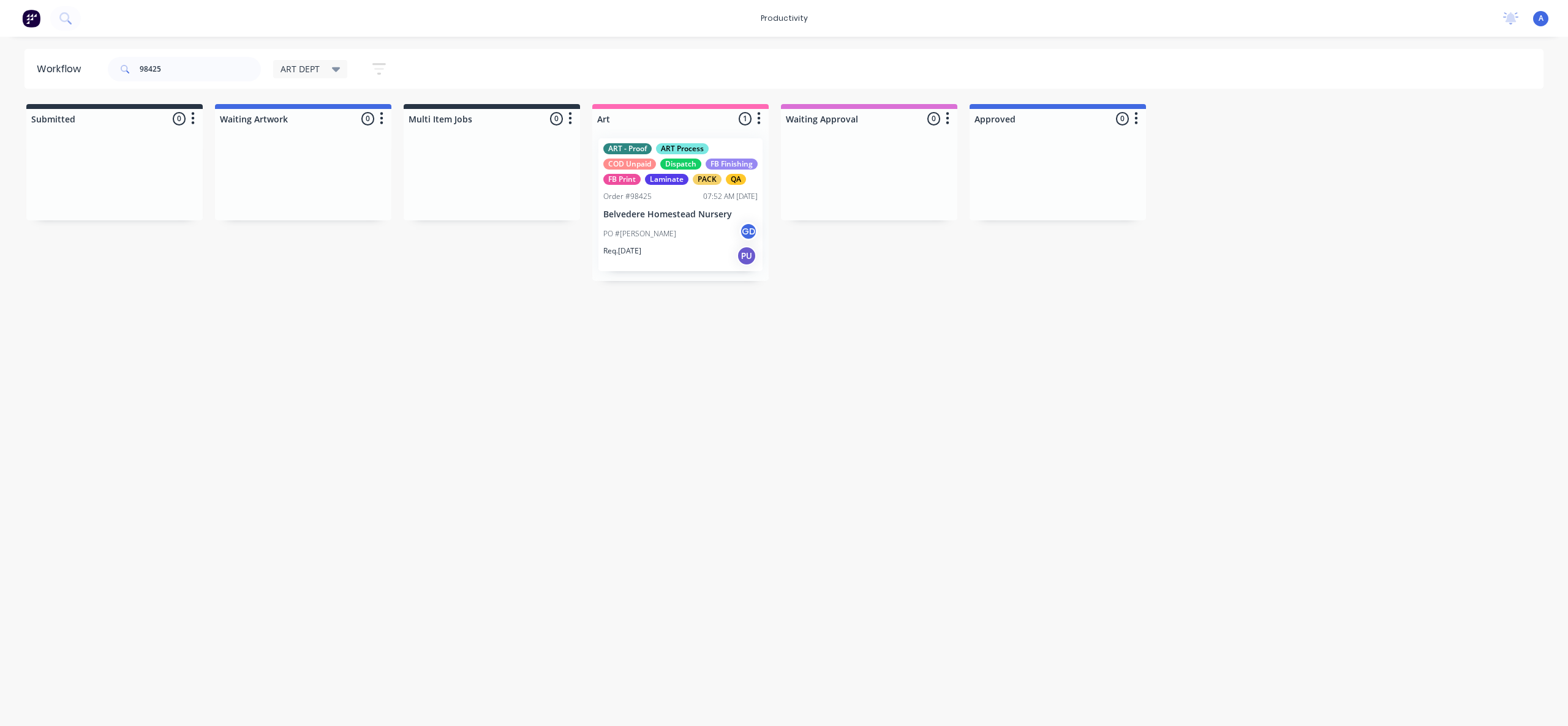
click at [781, 395] on div "Workflow 98425 ART DEPT Save new view None edit ART DEPT (Default) edit Banner …" at bounding box center [784, 375] width 1568 height 653
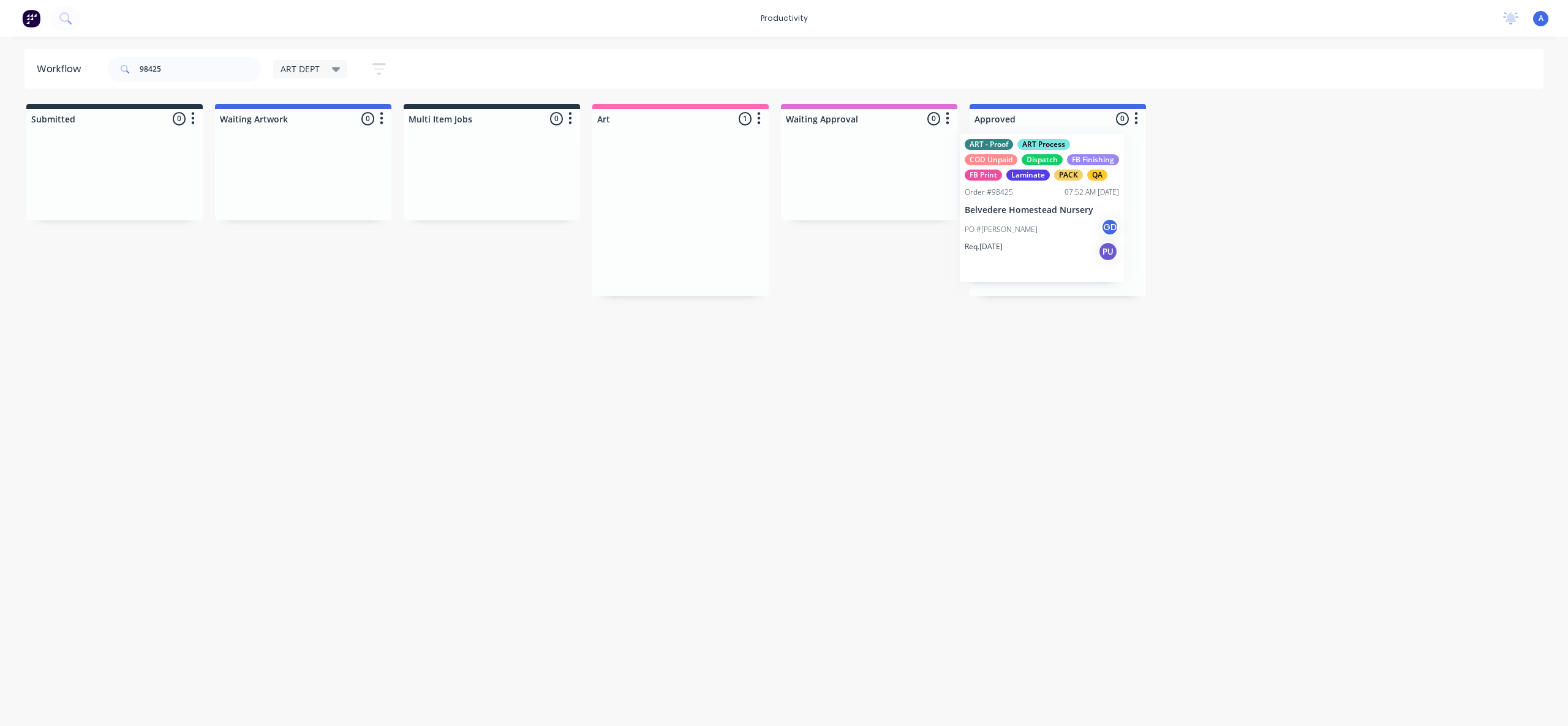
drag, startPoint x: 650, startPoint y: 217, endPoint x: 1030, endPoint y: 203, distance: 380.3
click at [1030, 203] on div at bounding box center [1058, 212] width 177 height 168
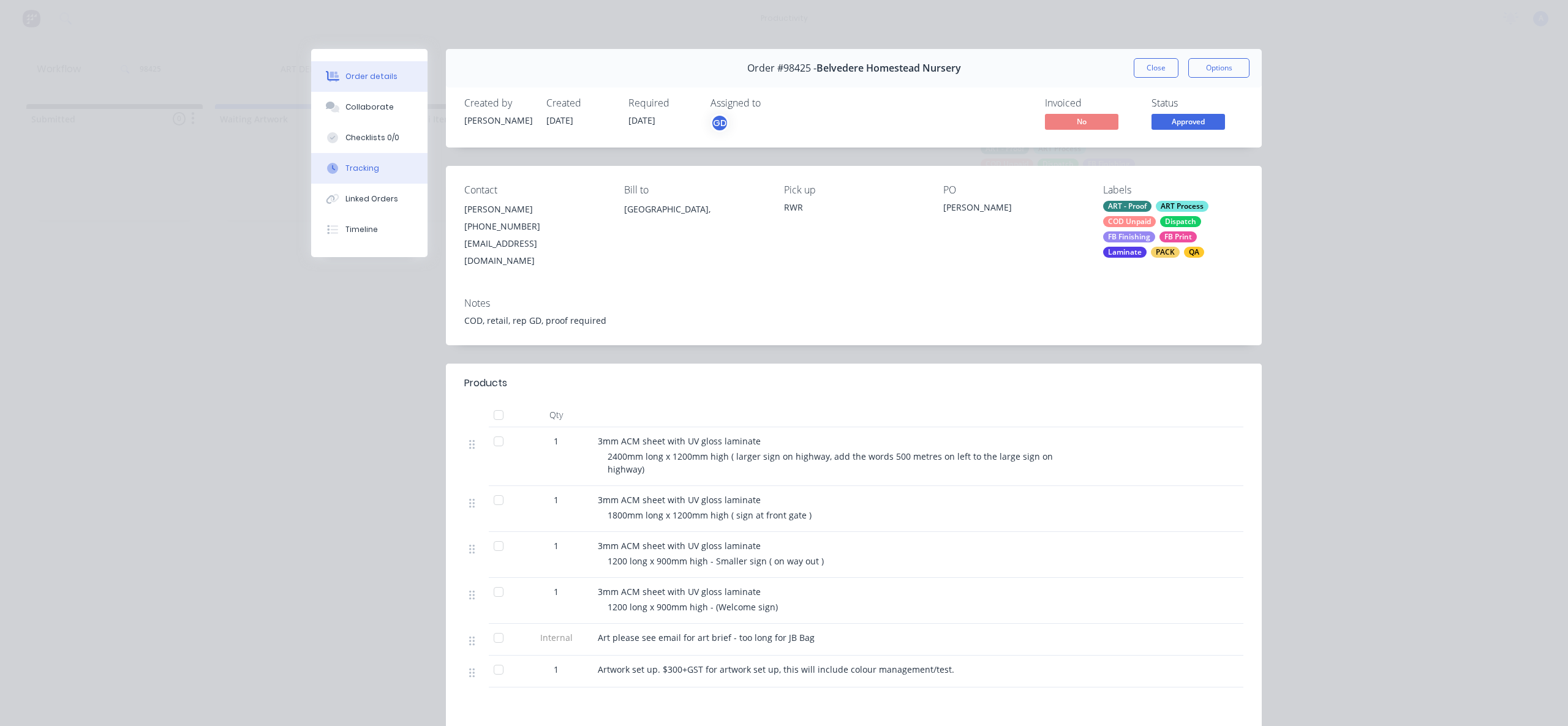
click at [370, 173] on div "Tracking" at bounding box center [362, 168] width 34 height 11
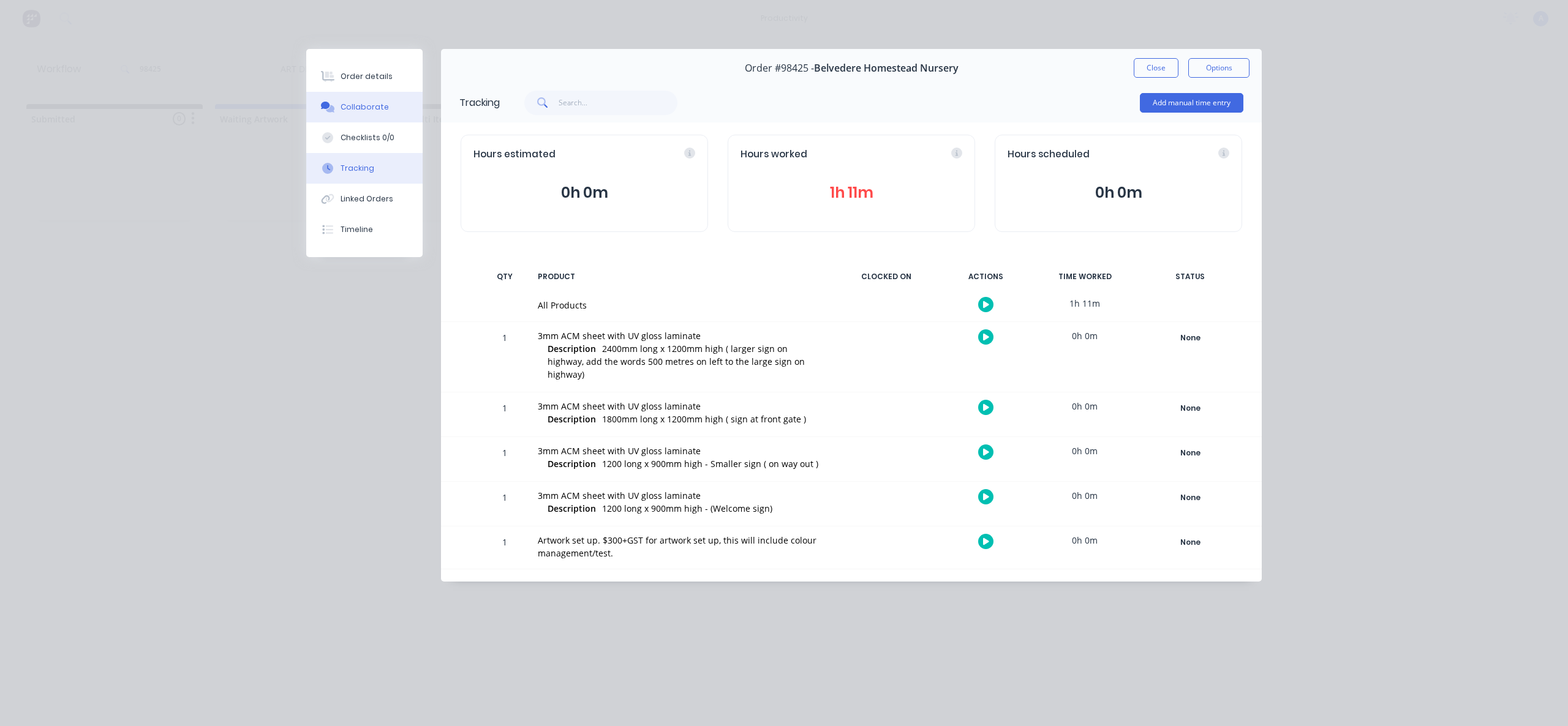
click at [376, 115] on button "Collaborate" at bounding box center [364, 108] width 116 height 31
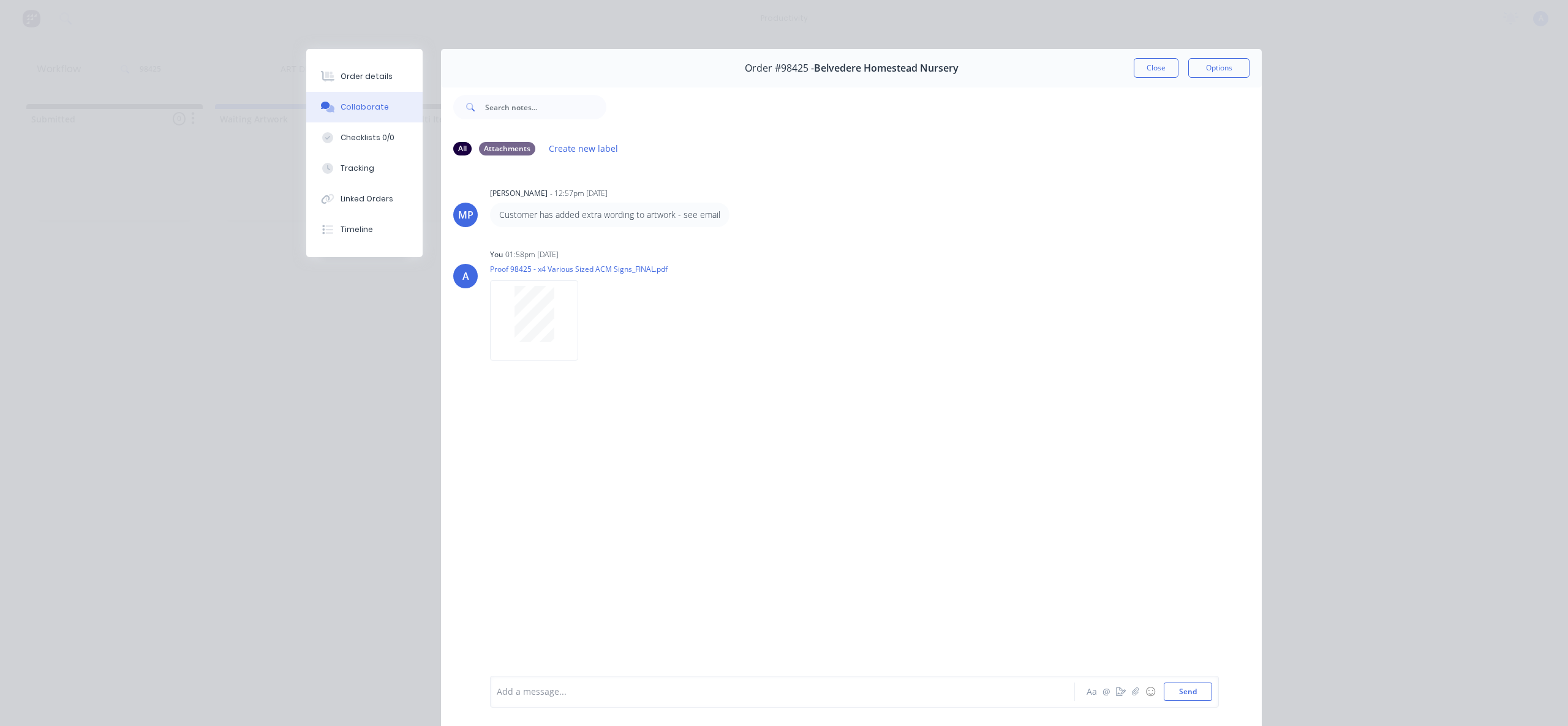
click at [369, 96] on button "Collaborate" at bounding box center [364, 108] width 116 height 31
click at [367, 75] on div "Order details" at bounding box center [366, 76] width 52 height 11
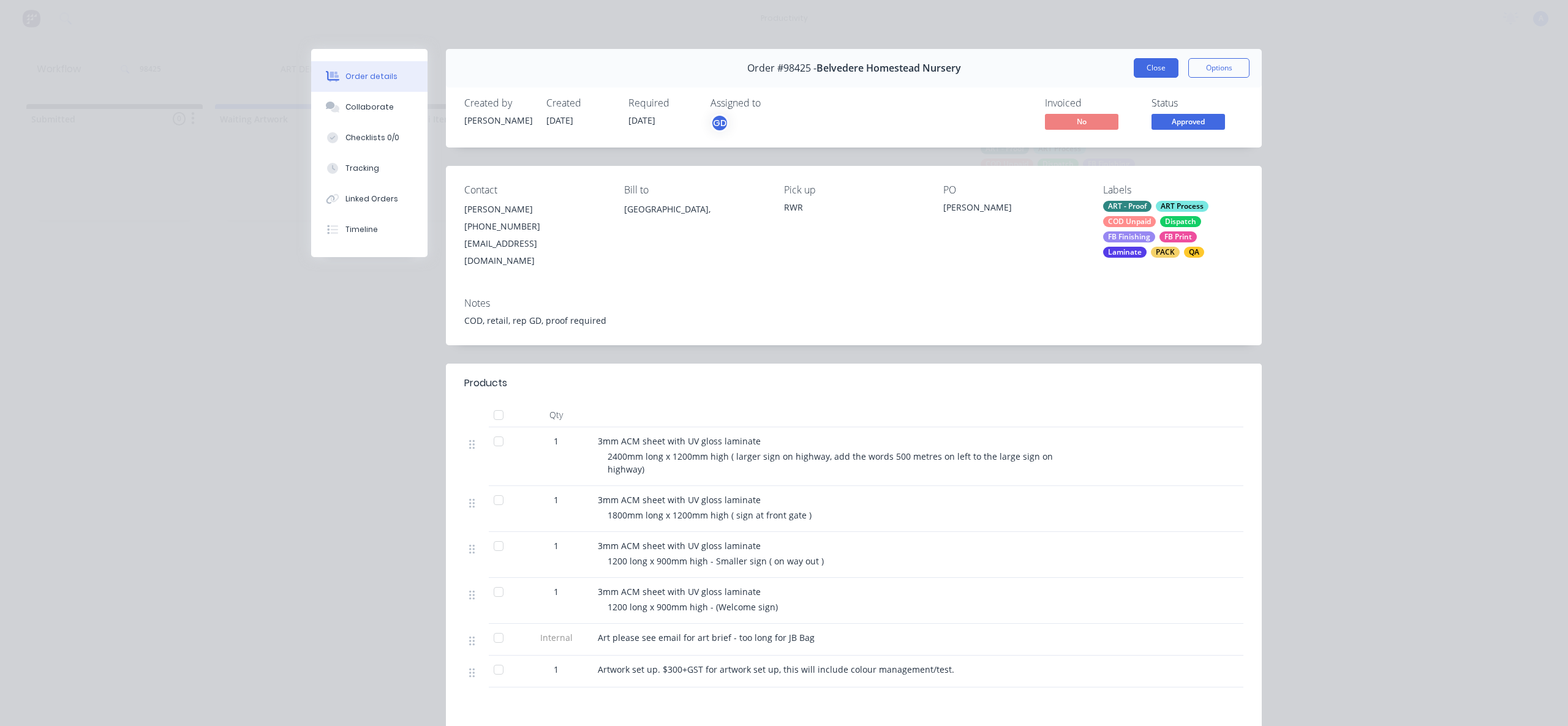
click at [1147, 76] on button "Close" at bounding box center [1156, 68] width 45 height 19
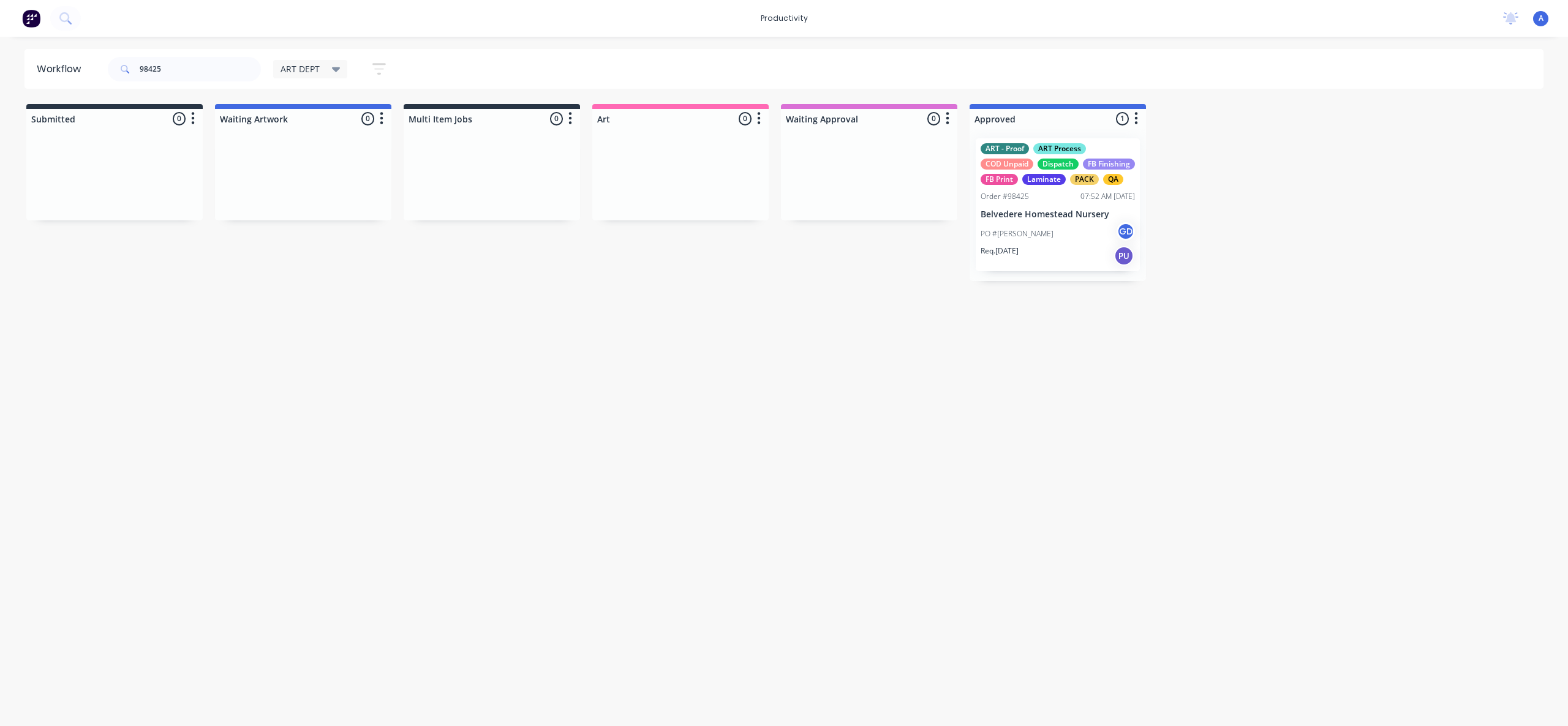
click at [888, 428] on div "Workflow 98425 ART DEPT Save new view None edit ART DEPT (Default) edit Banner …" at bounding box center [784, 375] width 1568 height 653
click at [1060, 220] on p "Belvedere Homestead Nursery" at bounding box center [1058, 214] width 155 height 11
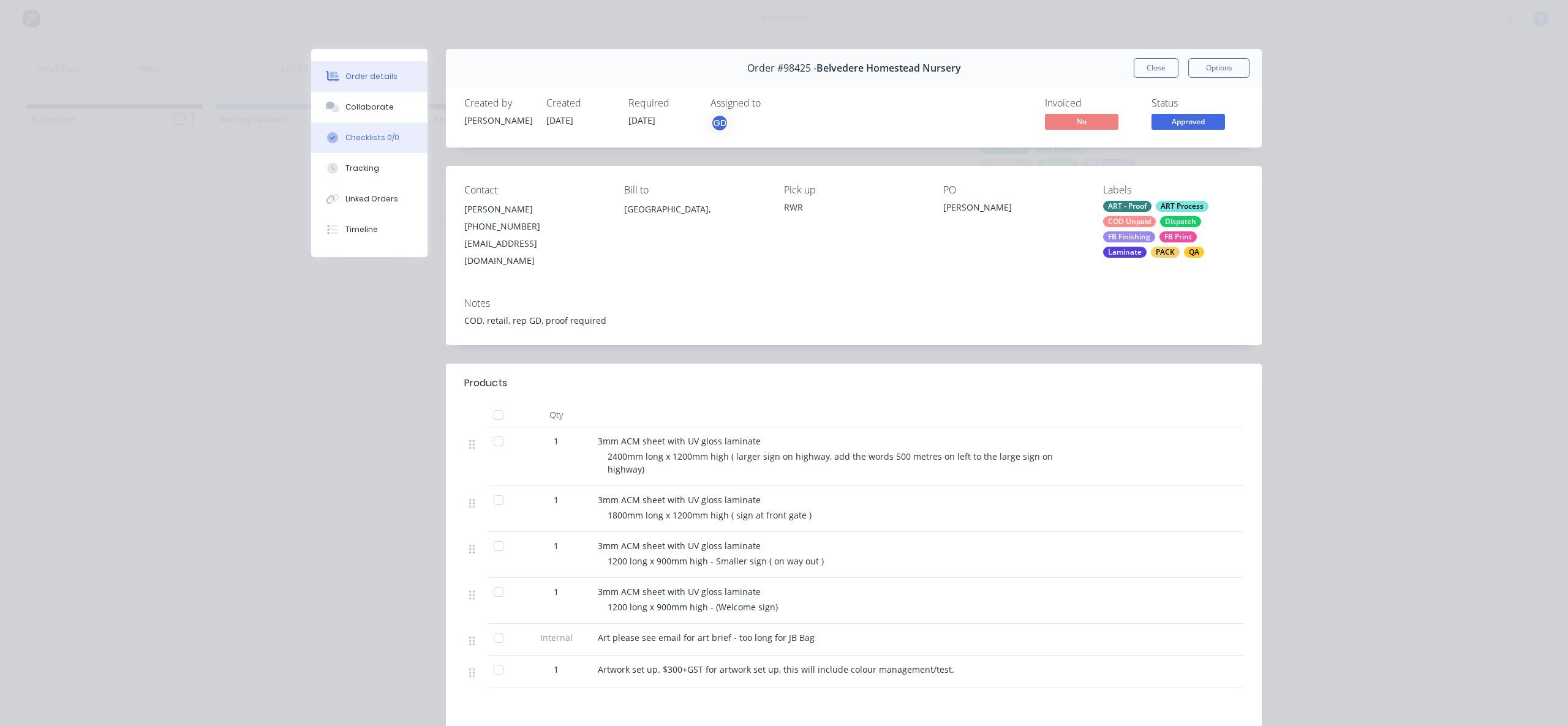
click at [378, 124] on button "Checklists 0/0" at bounding box center [369, 138] width 116 height 31
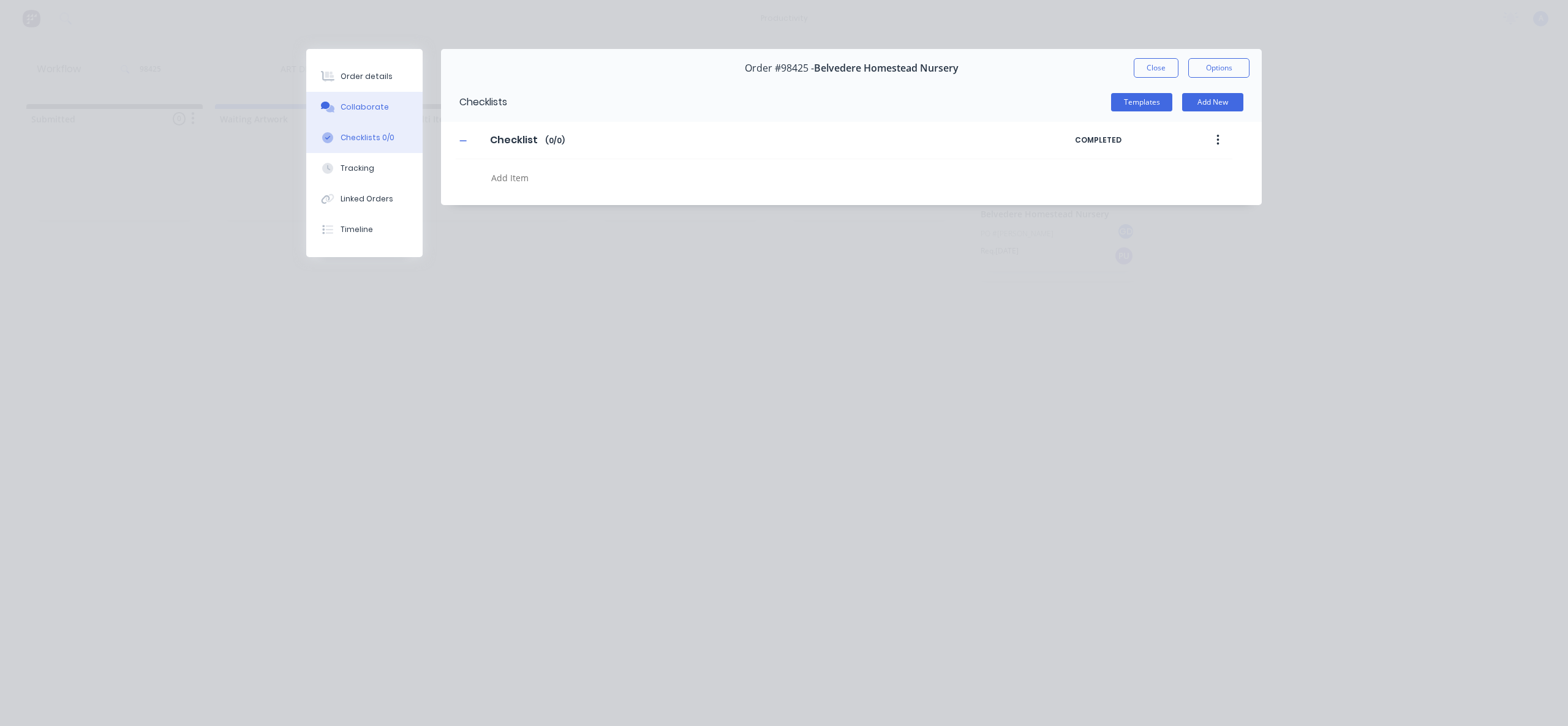
click at [379, 106] on div "Collaborate" at bounding box center [364, 107] width 48 height 11
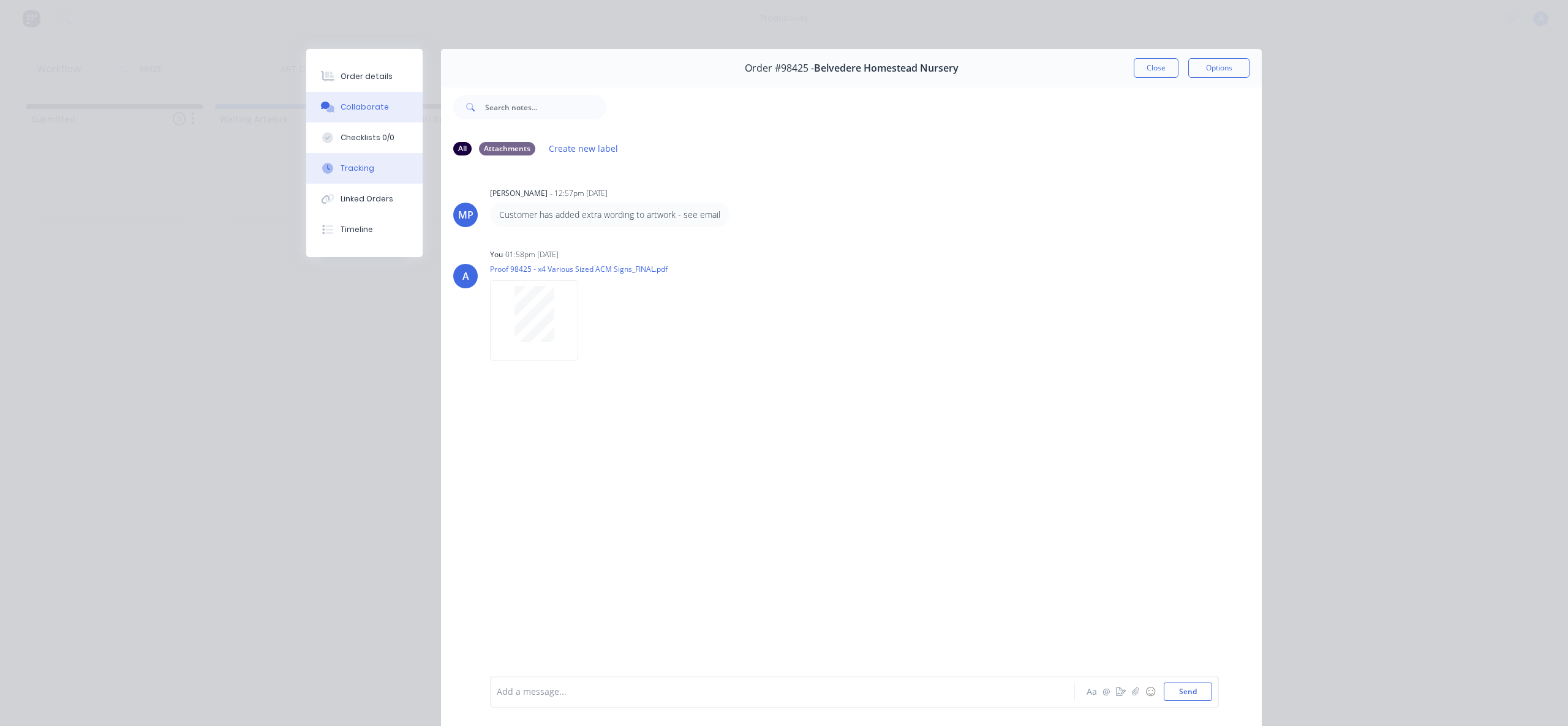
click at [382, 178] on button "Tracking" at bounding box center [364, 168] width 116 height 31
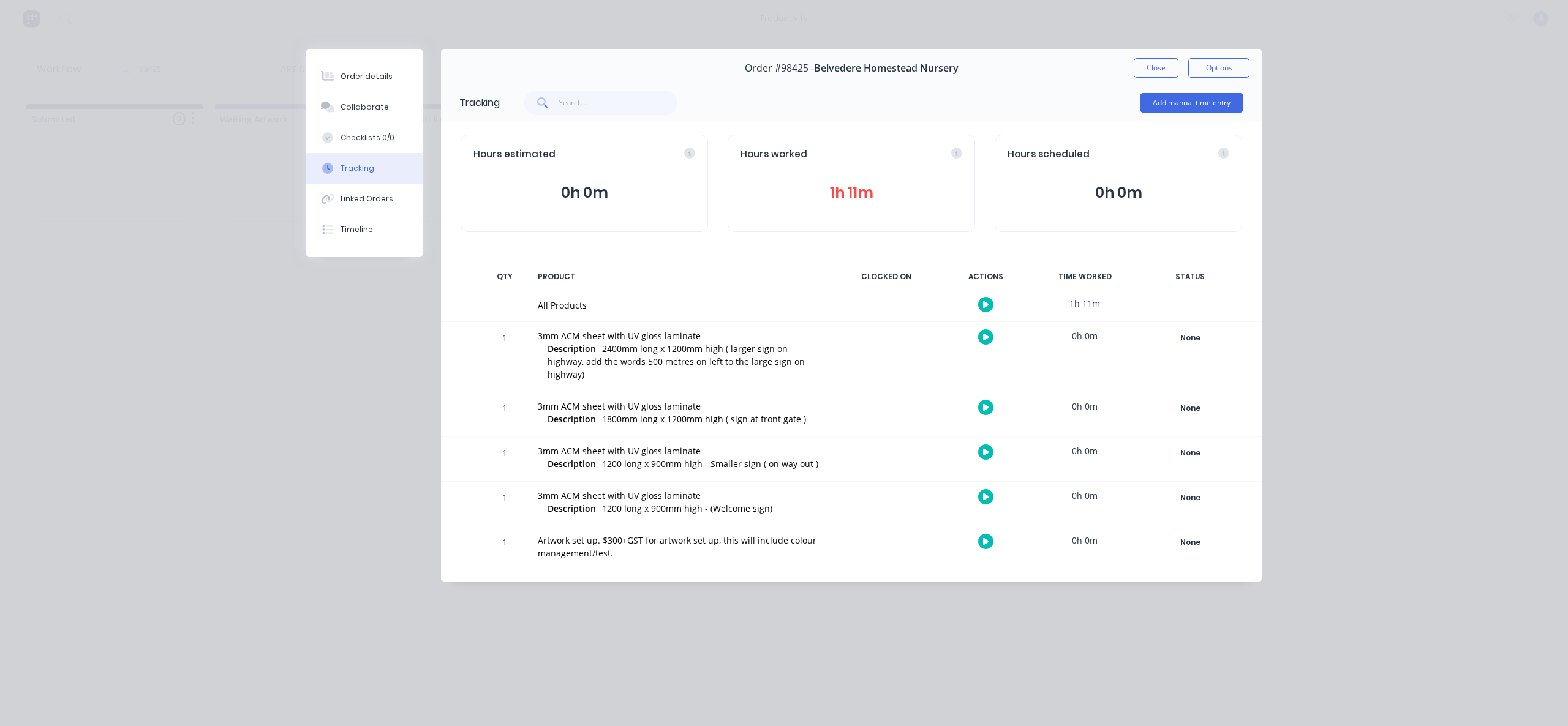
click at [382, 157] on button "Tracking" at bounding box center [364, 168] width 116 height 31
click at [389, 138] on div "Checklists 0/0" at bounding box center [367, 137] width 54 height 11
type textarea "x"
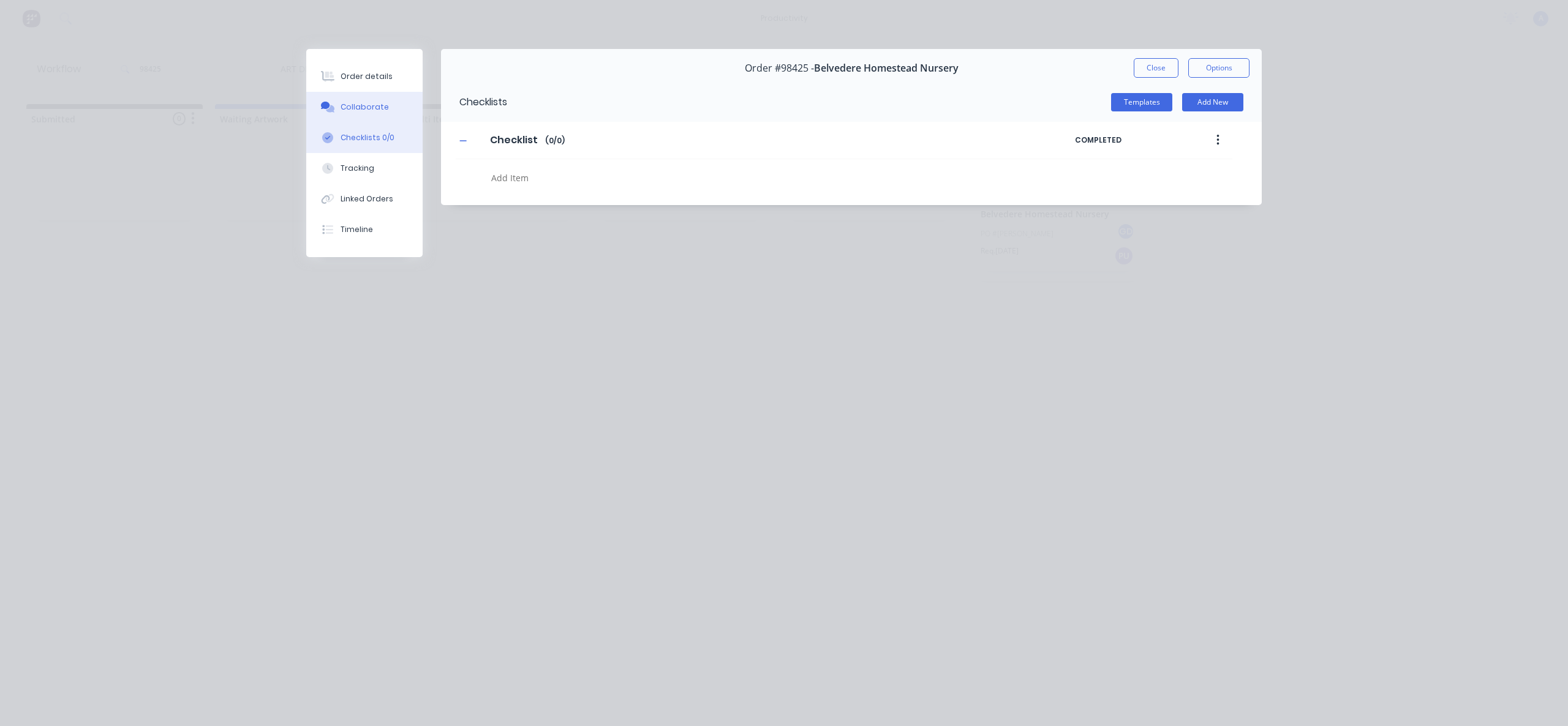
click at [384, 99] on button "Collaborate" at bounding box center [364, 108] width 116 height 31
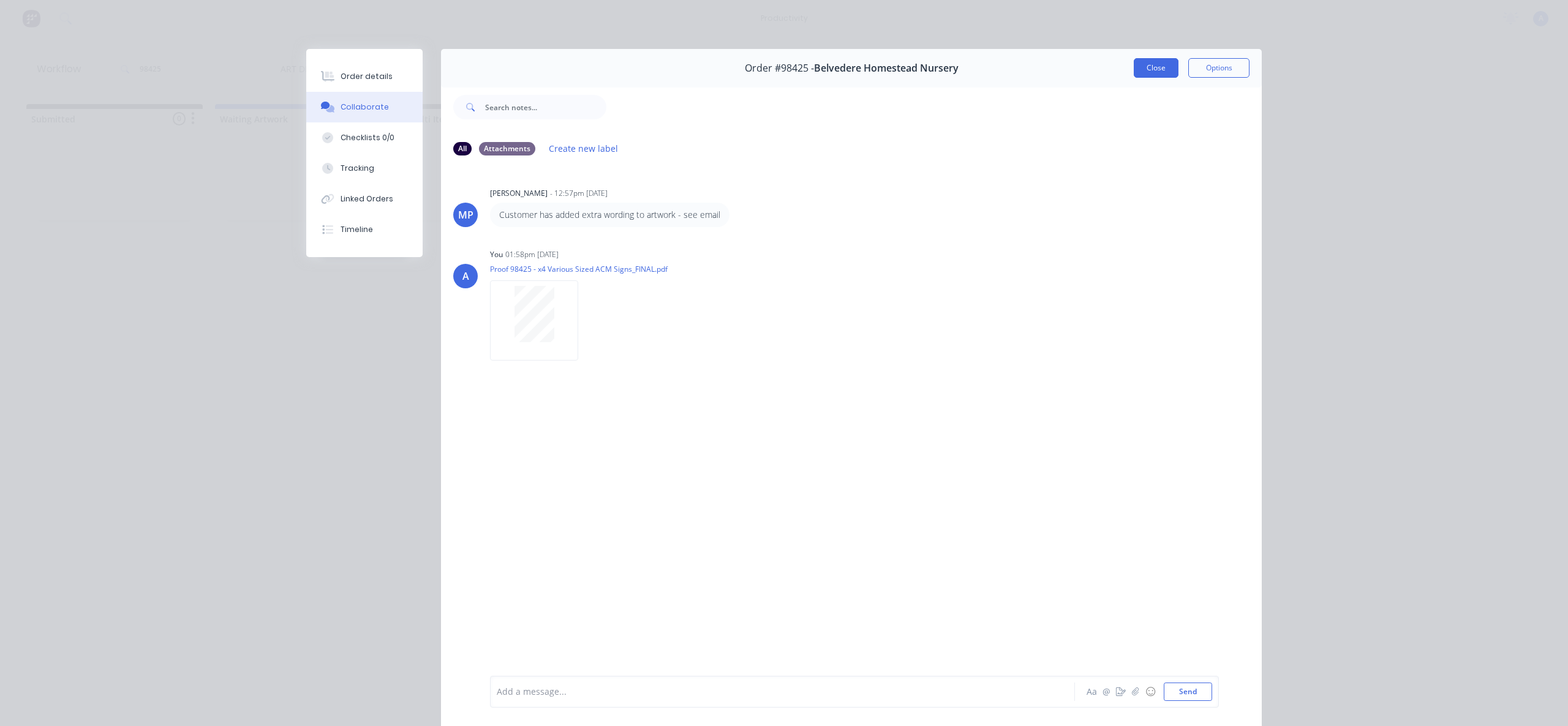
click at [1167, 64] on button "Close" at bounding box center [1156, 68] width 45 height 19
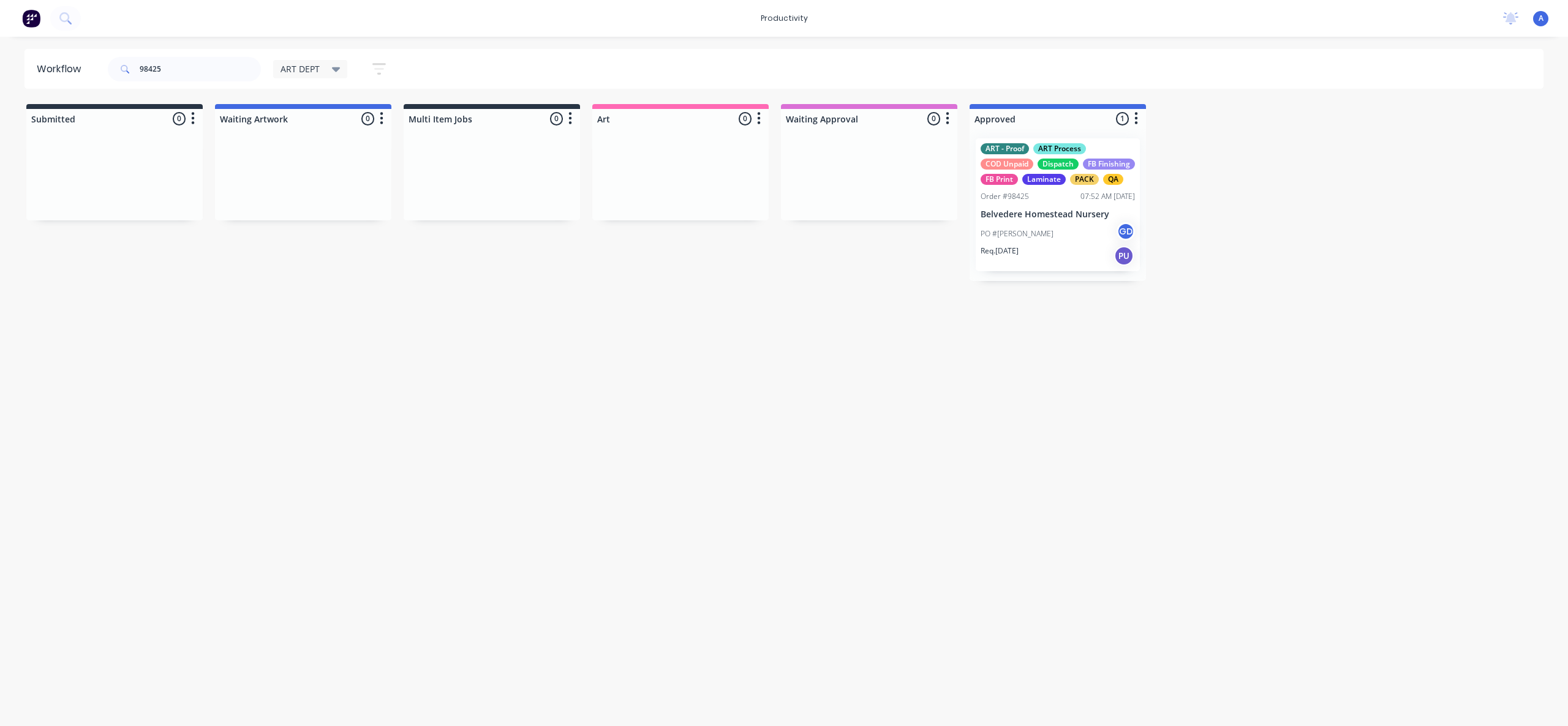
click at [790, 413] on div "Workflow 98425 ART DEPT Save new view None edit ART DEPT (Default) edit Banner …" at bounding box center [784, 375] width 1568 height 653
click at [1082, 185] on div "ART - Proof ART Process COD Unpaid Dispatch FB Finishing FB Print Laminate PACK…" at bounding box center [1058, 163] width 155 height 41
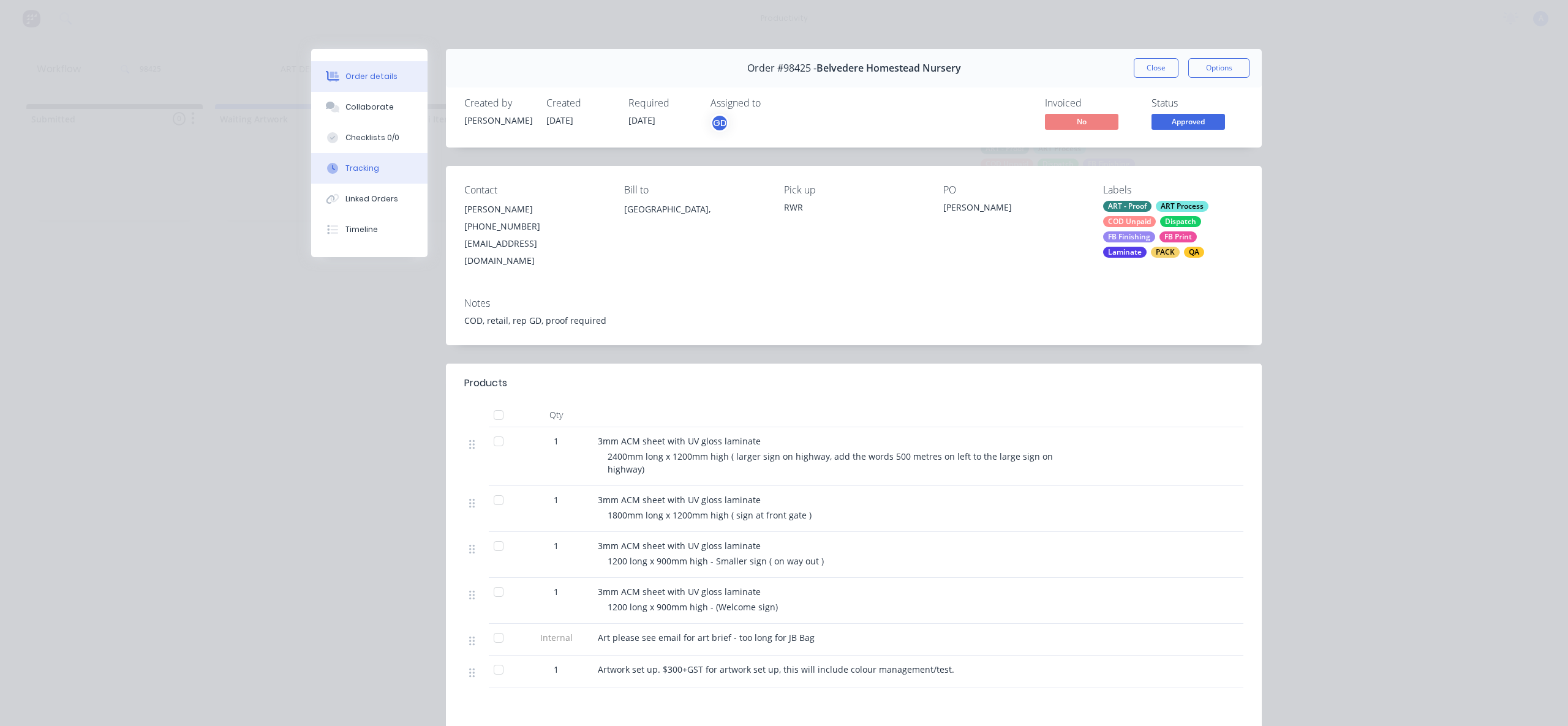
drag, startPoint x: 394, startPoint y: 162, endPoint x: 431, endPoint y: 158, distance: 37.2
click at [394, 162] on button "Tracking" at bounding box center [369, 168] width 116 height 31
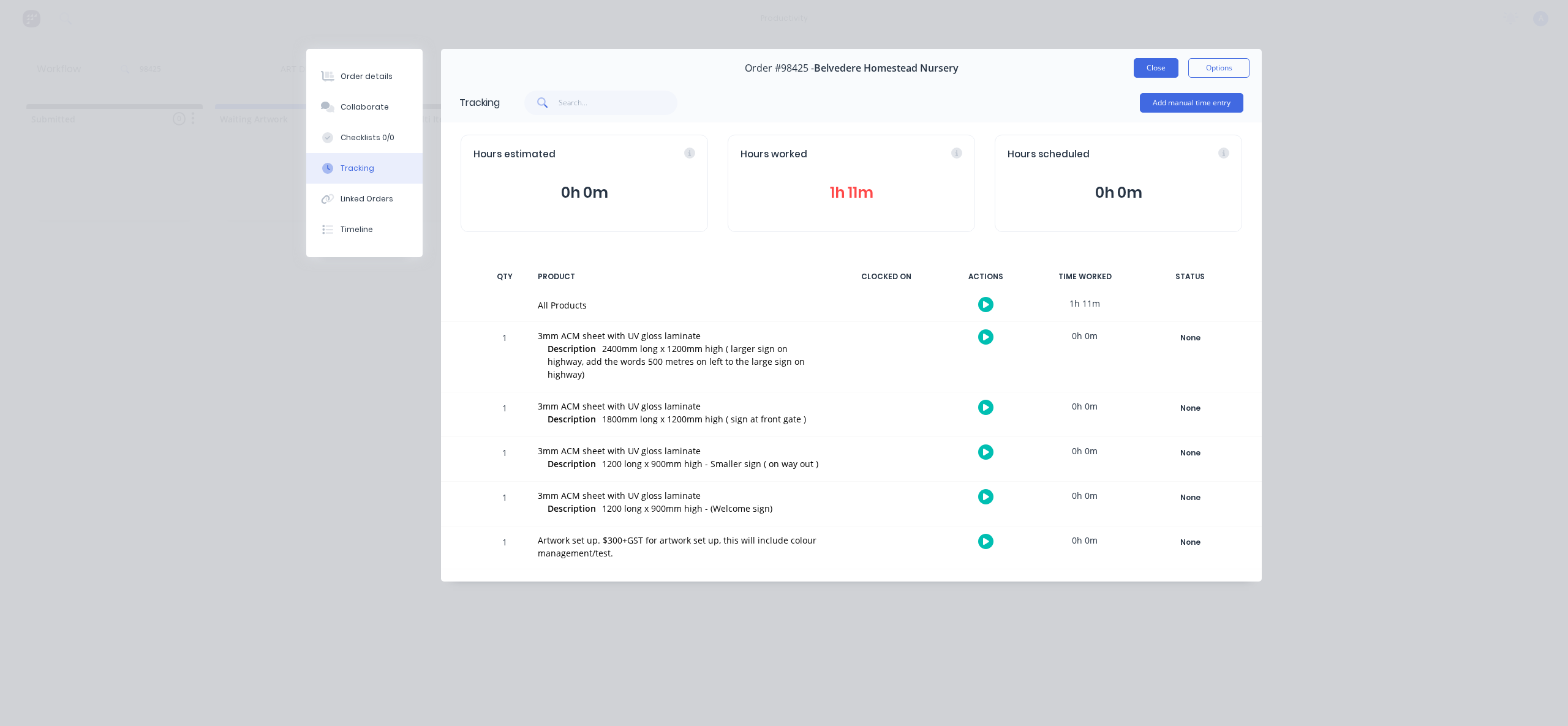
click at [1175, 68] on button "Close" at bounding box center [1156, 68] width 45 height 19
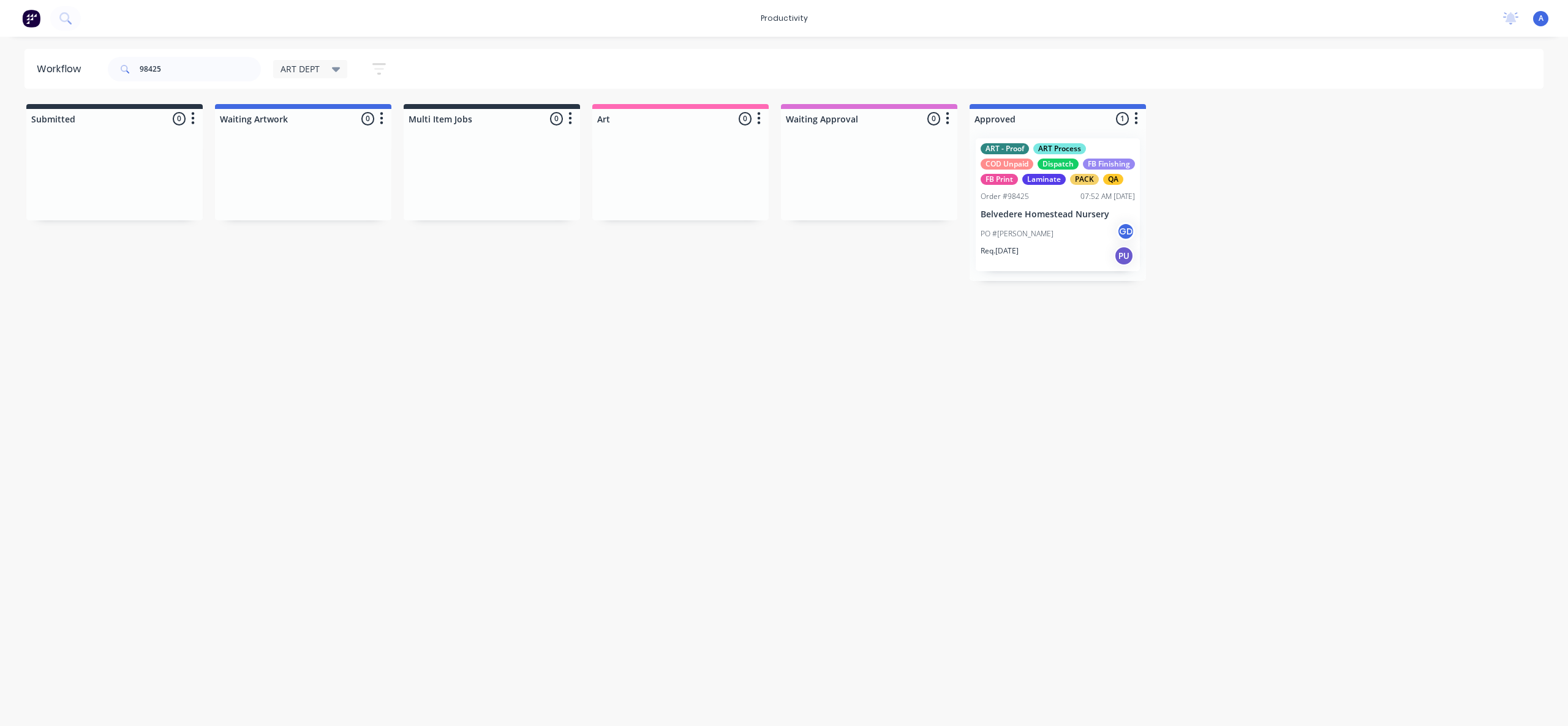
click at [1275, 306] on div "Workflow 98425 ART DEPT Save new view None edit ART DEPT (Default) edit Banner …" at bounding box center [784, 375] width 1568 height 653
click at [189, 70] on input "98425" at bounding box center [200, 69] width 121 height 25
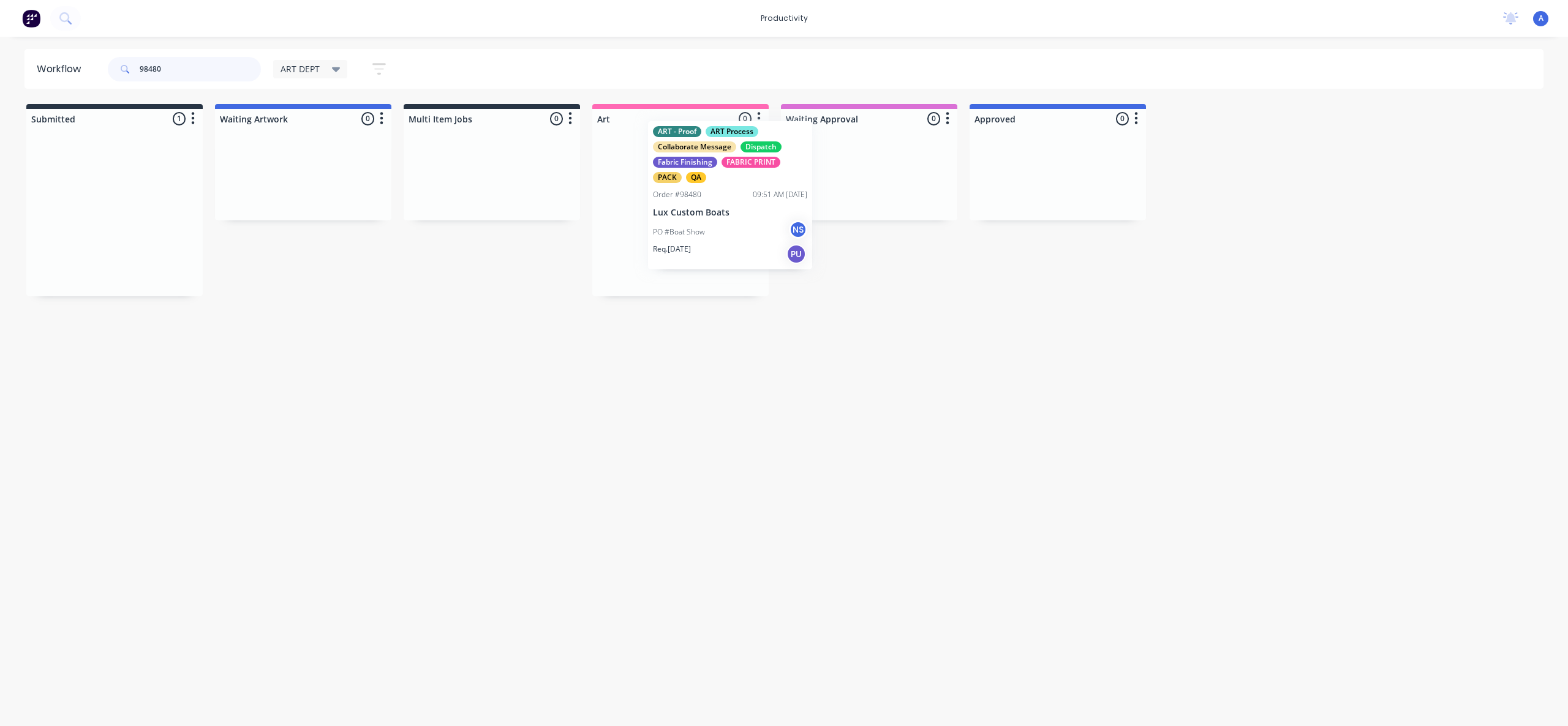
drag, startPoint x: 128, startPoint y: 216, endPoint x: 719, endPoint y: 188, distance: 591.7
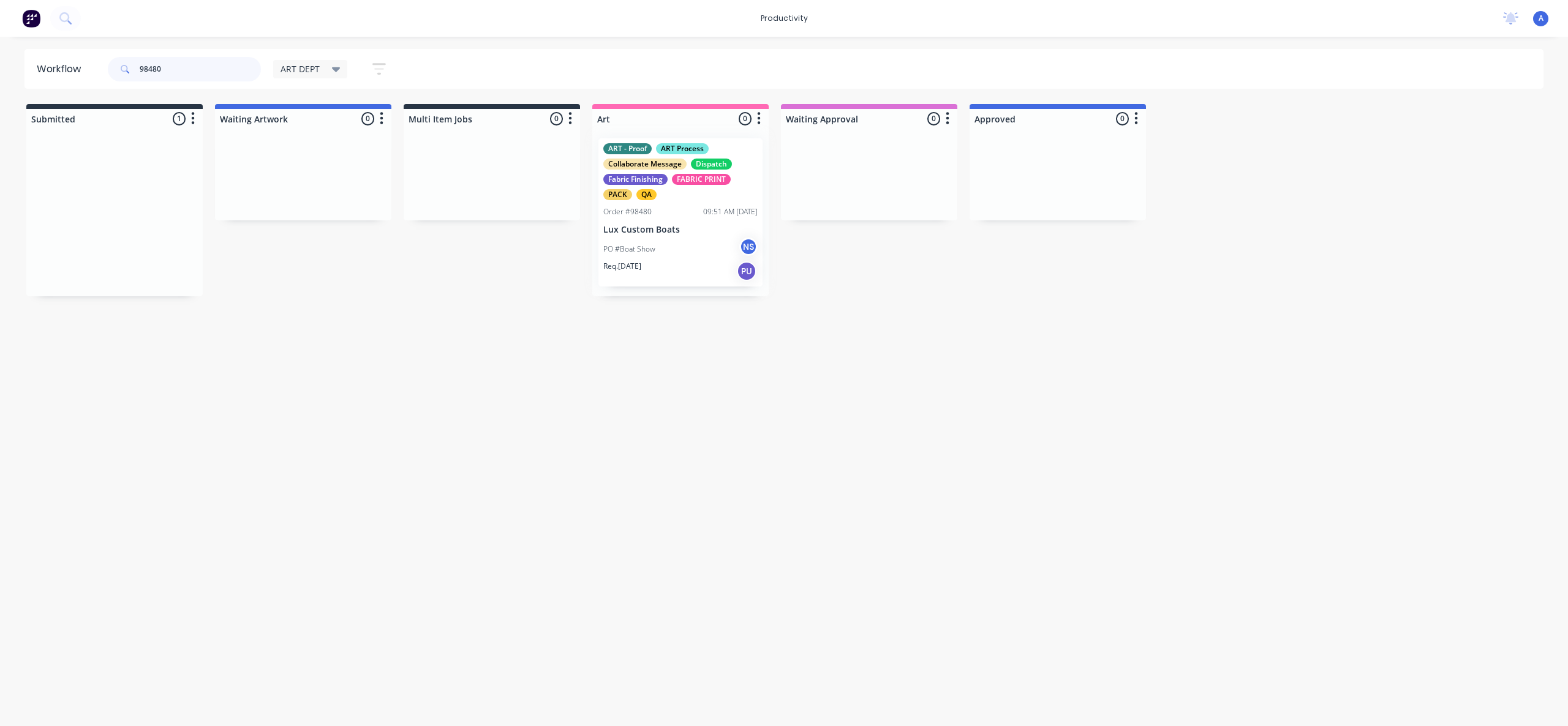
type input "98480"
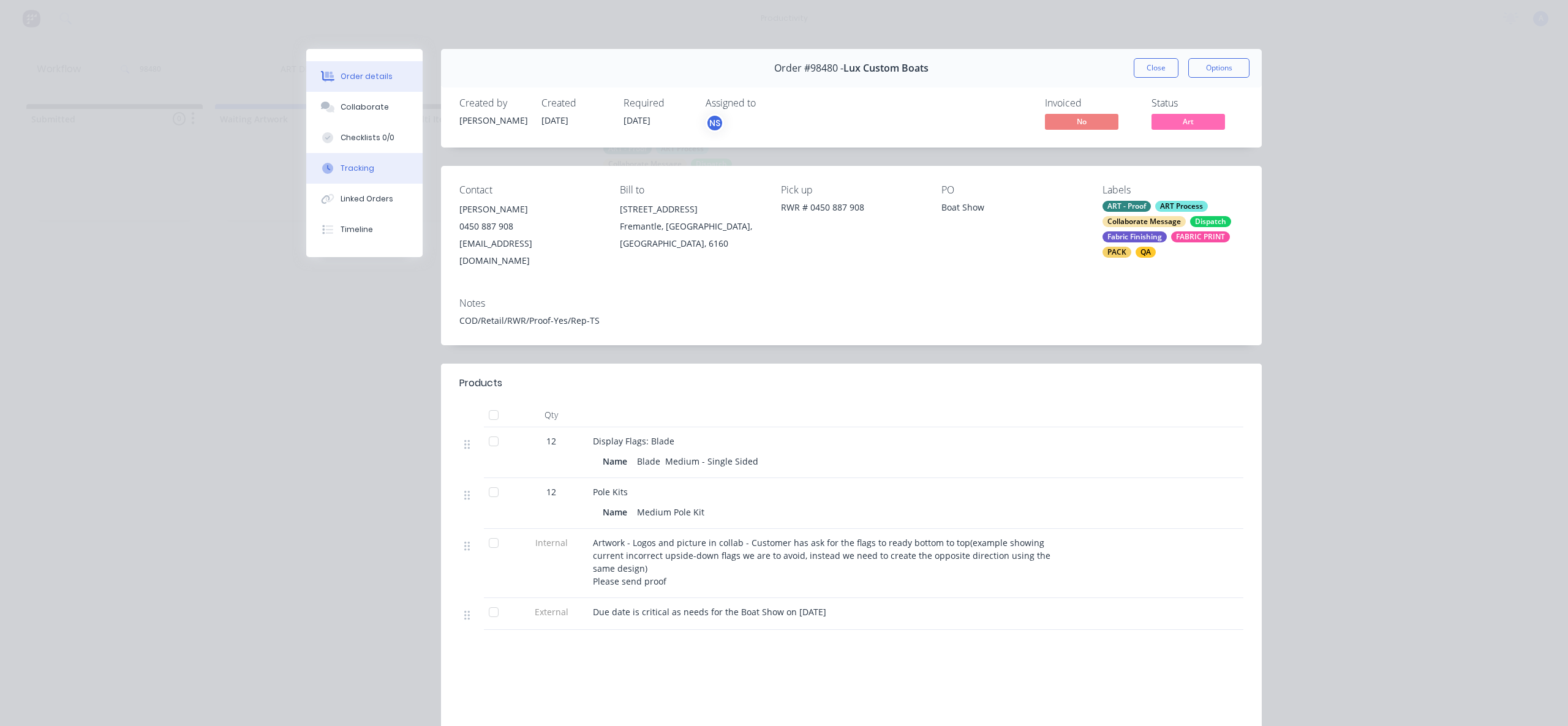
click at [343, 168] on div "Tracking" at bounding box center [356, 168] width 34 height 11
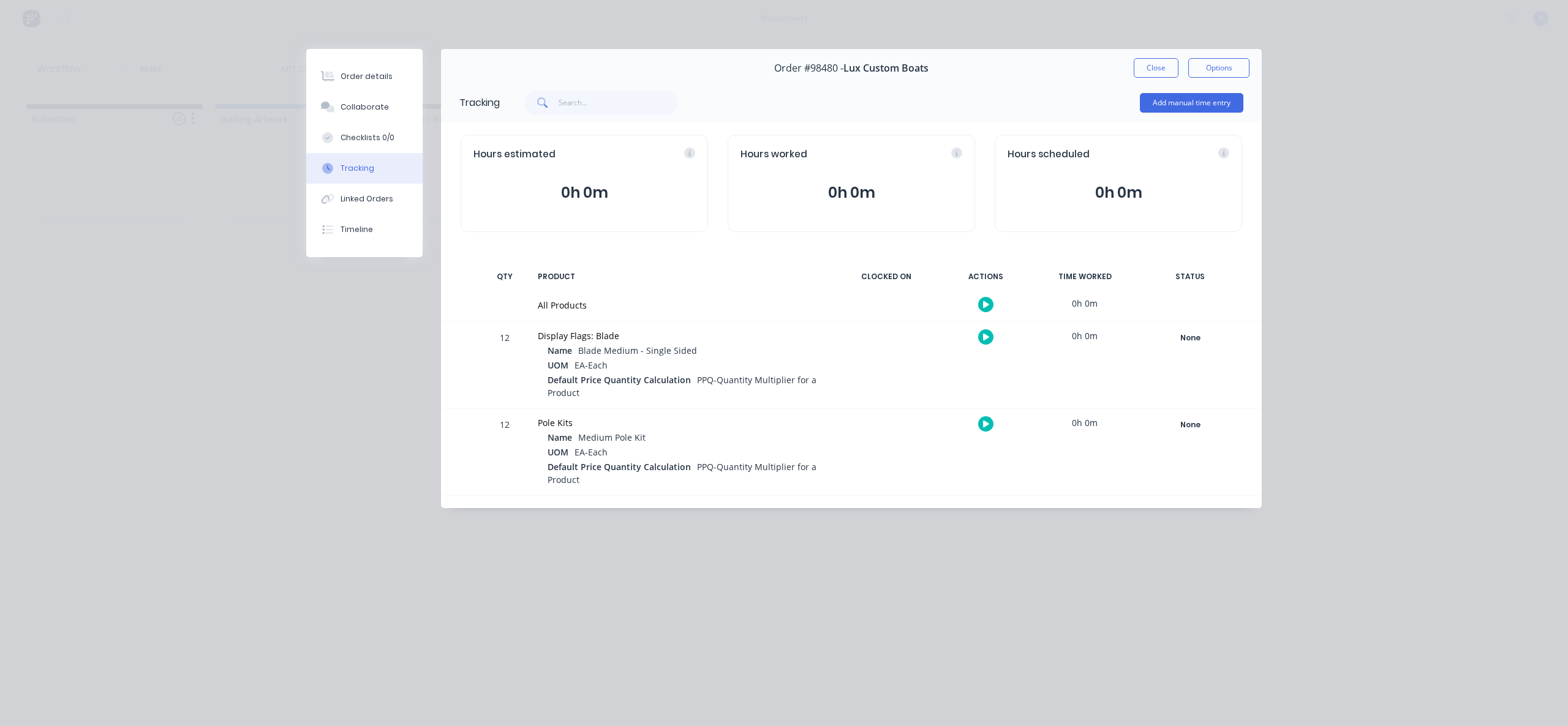
click at [980, 307] on button "button" at bounding box center [986, 304] width 15 height 15
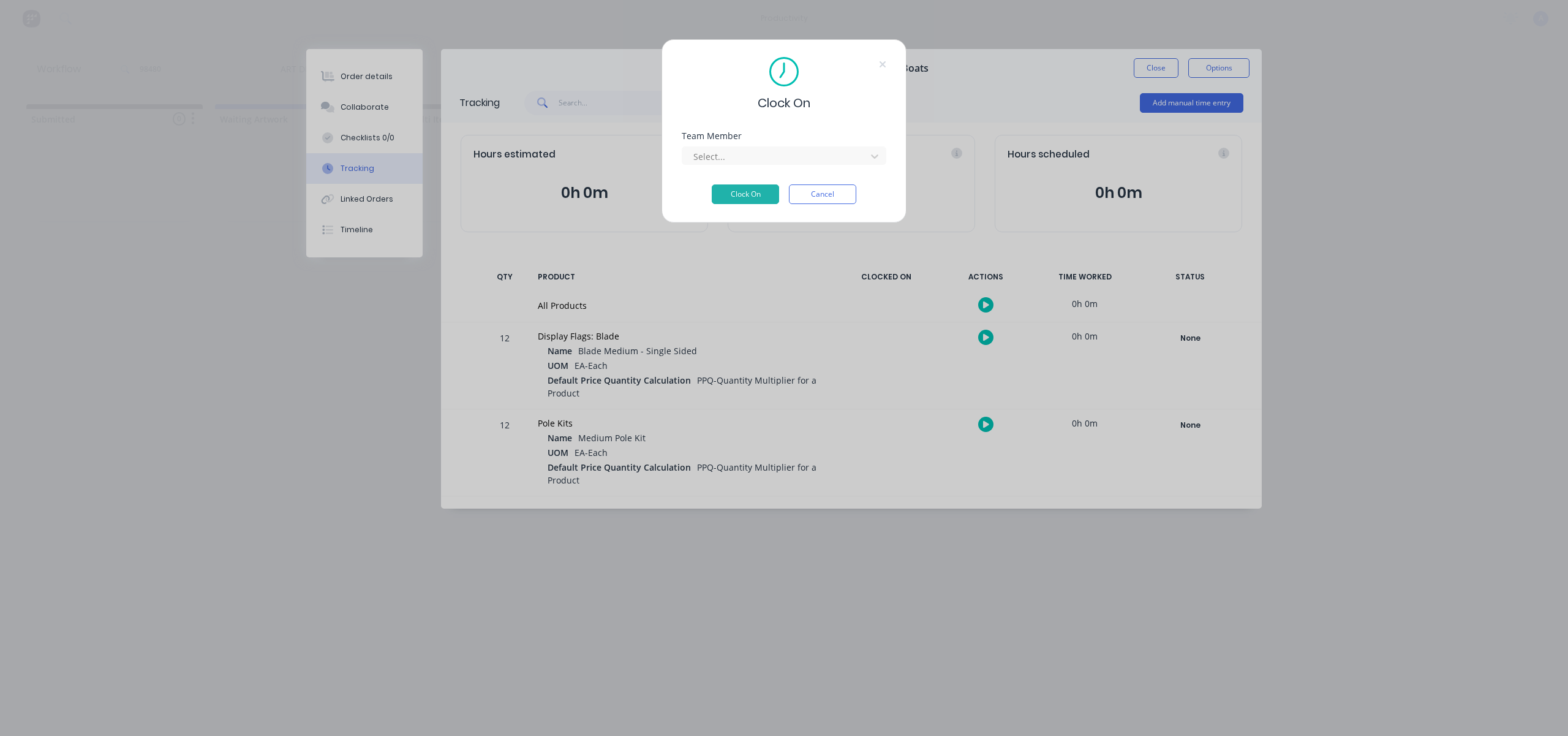
click at [803, 142] on div "Team Member Select..." at bounding box center [784, 148] width 205 height 33
drag, startPoint x: 798, startPoint y: 149, endPoint x: 796, endPoint y: 165, distance: 16.1
click at [798, 150] on div at bounding box center [775, 157] width 168 height 15
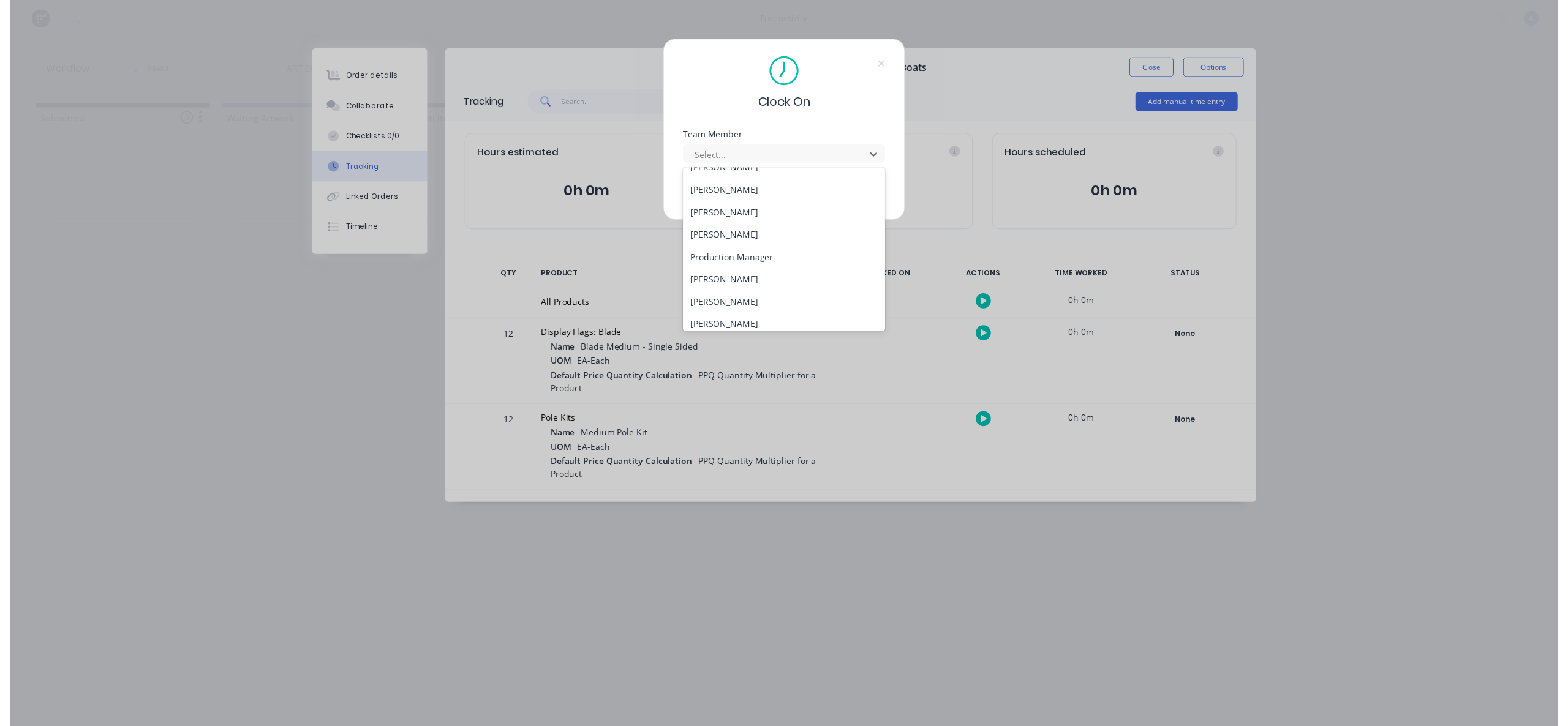
scroll to position [315, 0]
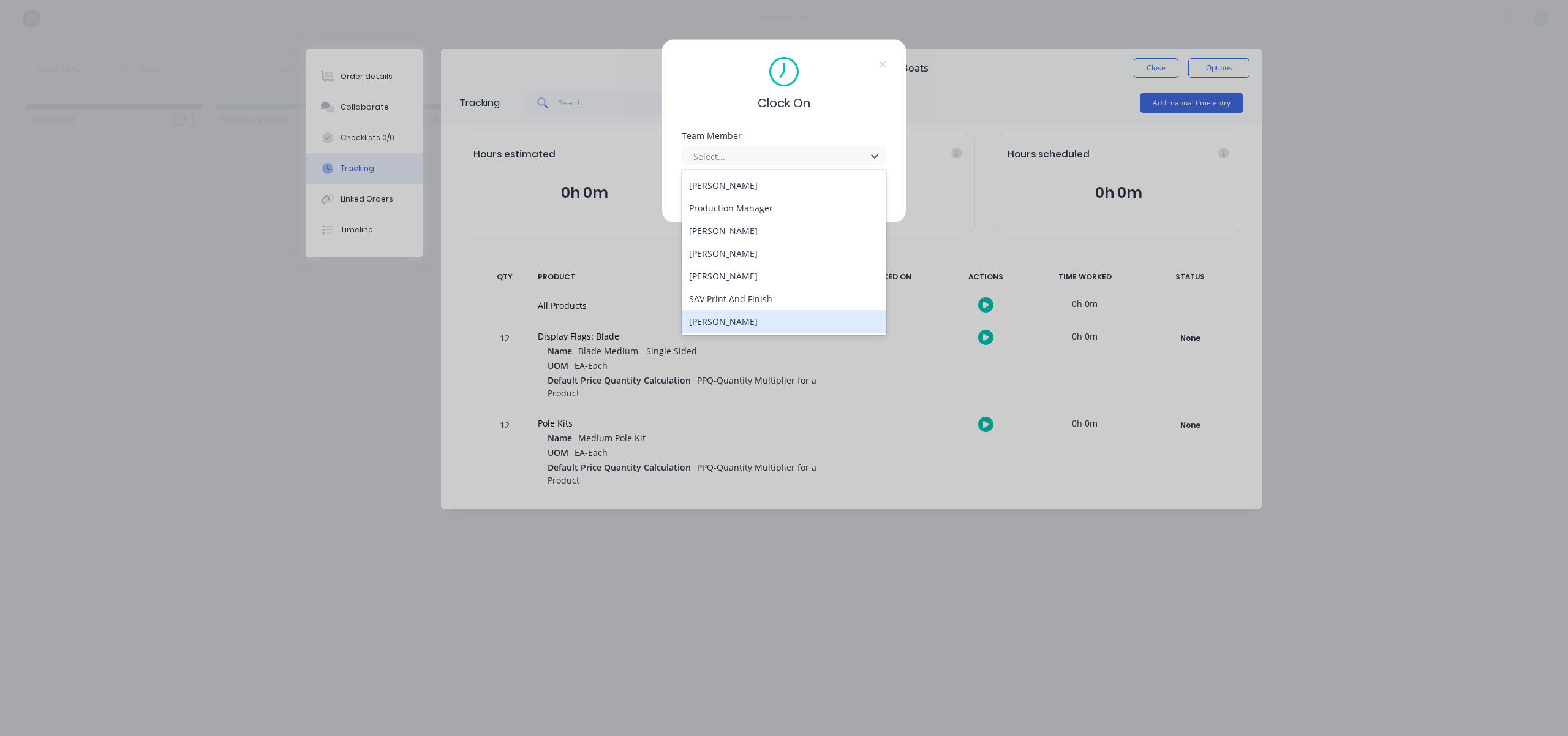
click at [732, 315] on div "[PERSON_NAME]" at bounding box center [784, 322] width 205 height 23
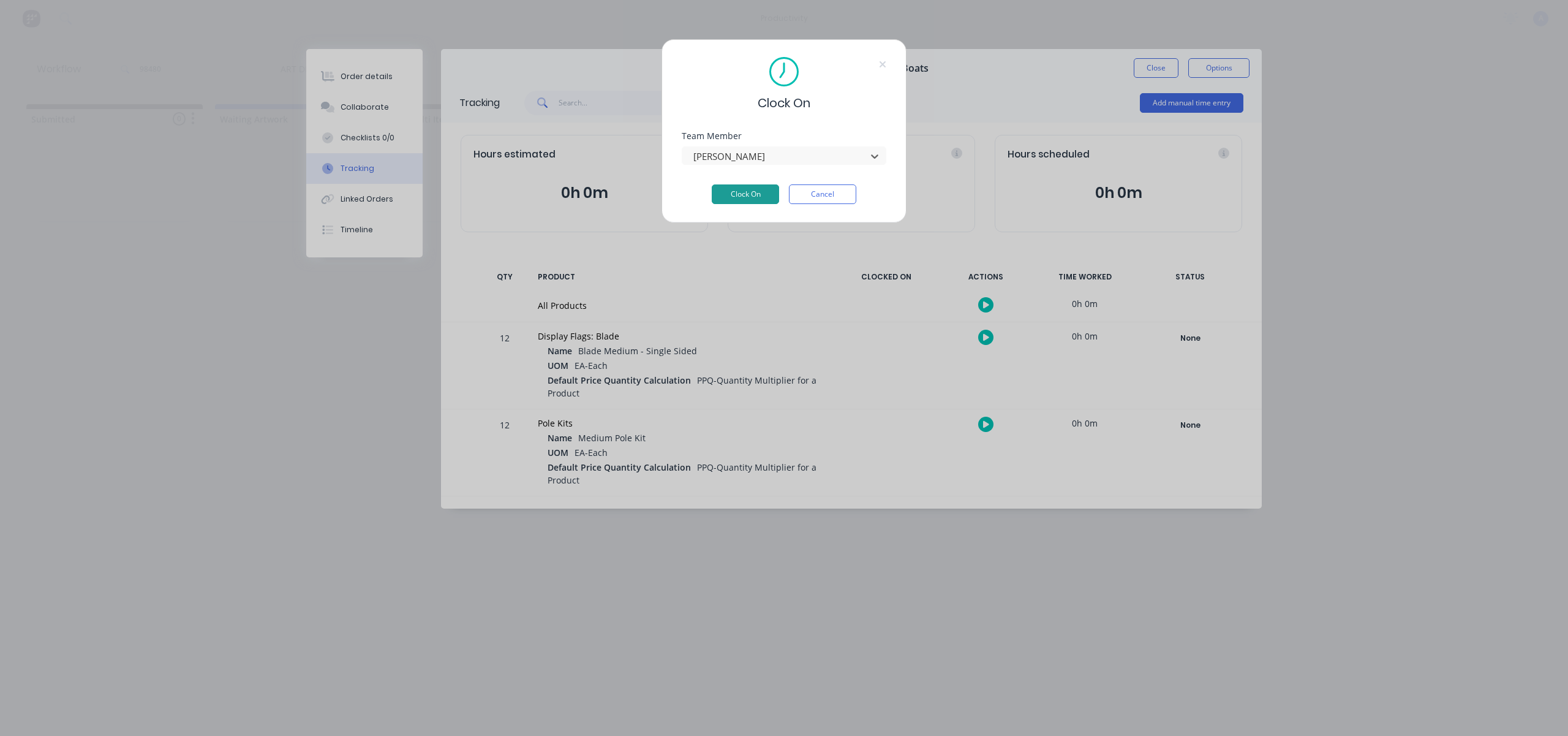
click at [767, 196] on button "Clock On" at bounding box center [746, 194] width 67 height 19
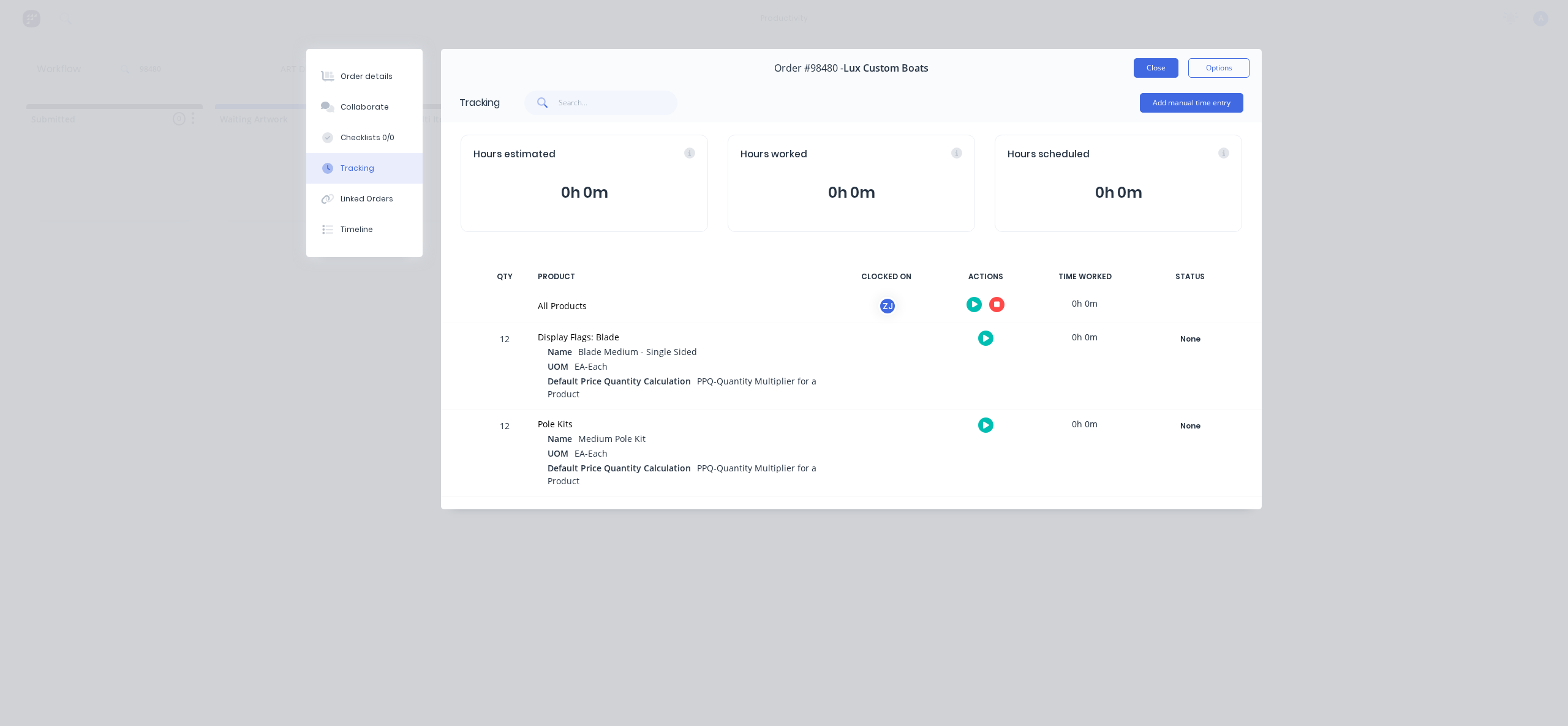
click at [1151, 75] on button "Close" at bounding box center [1156, 68] width 45 height 19
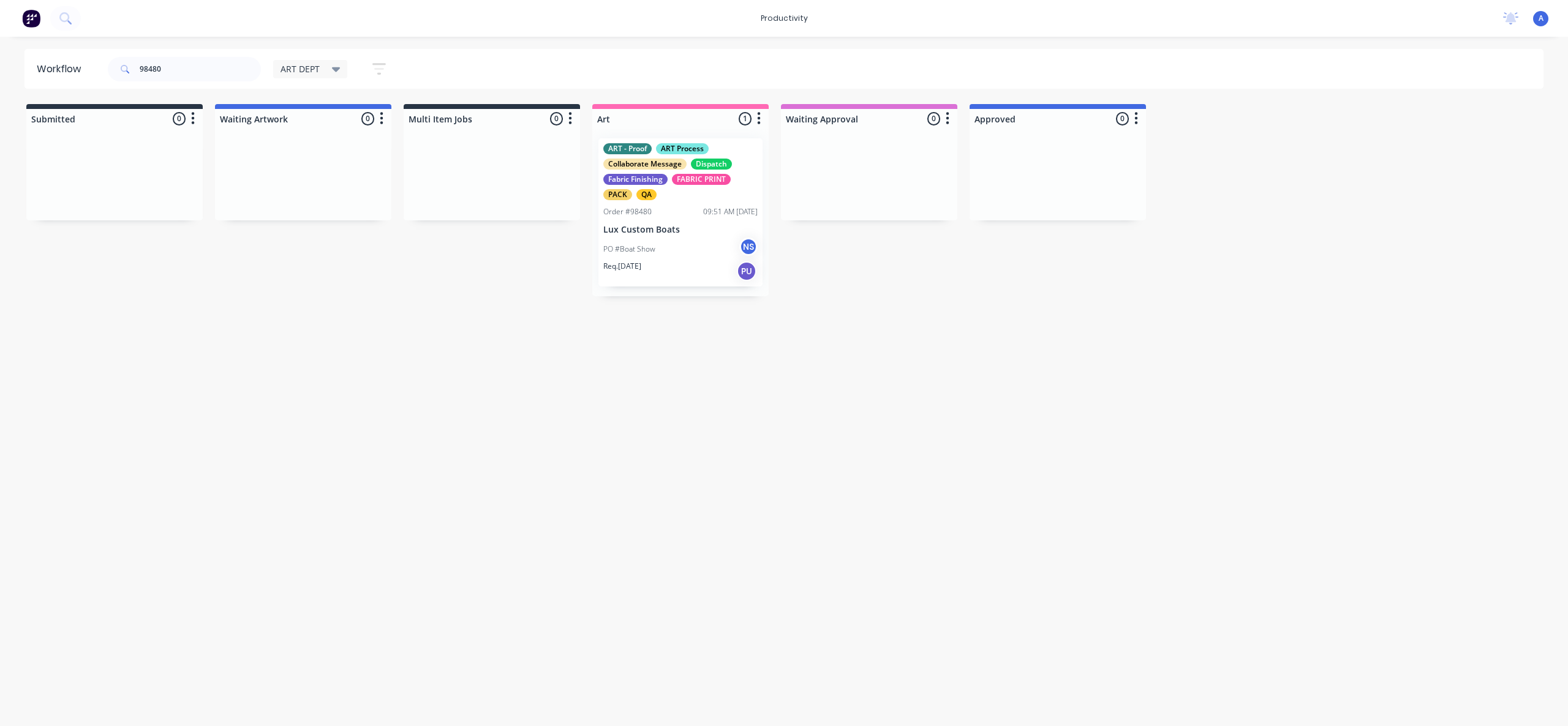
click at [896, 617] on div "Workflow 98480 ART DEPT Save new view None edit ART DEPT (Default) edit Banner …" at bounding box center [784, 375] width 1568 height 653
click at [660, 251] on div "PO #Boat Show NS" at bounding box center [680, 249] width 155 height 23
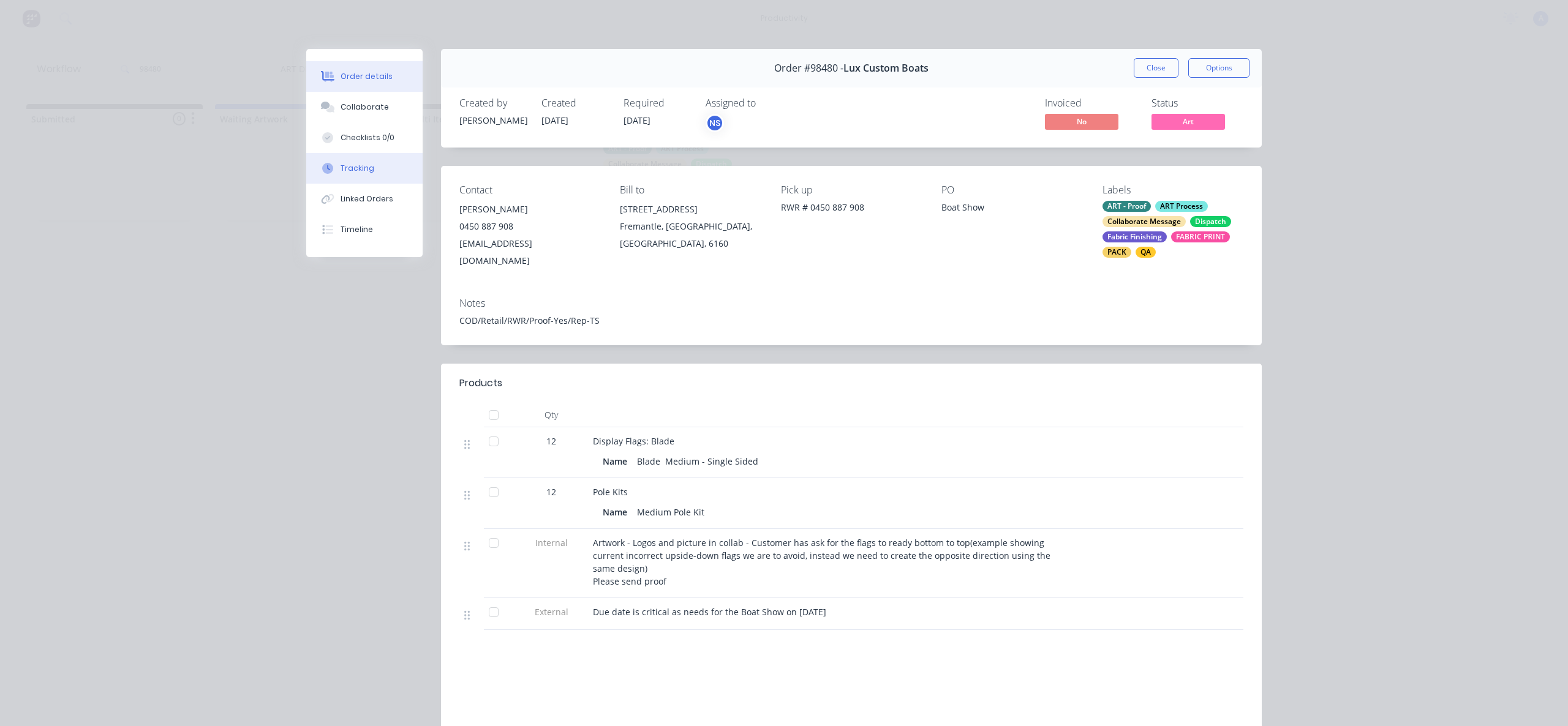
click at [347, 182] on button "Tracking" at bounding box center [364, 168] width 116 height 31
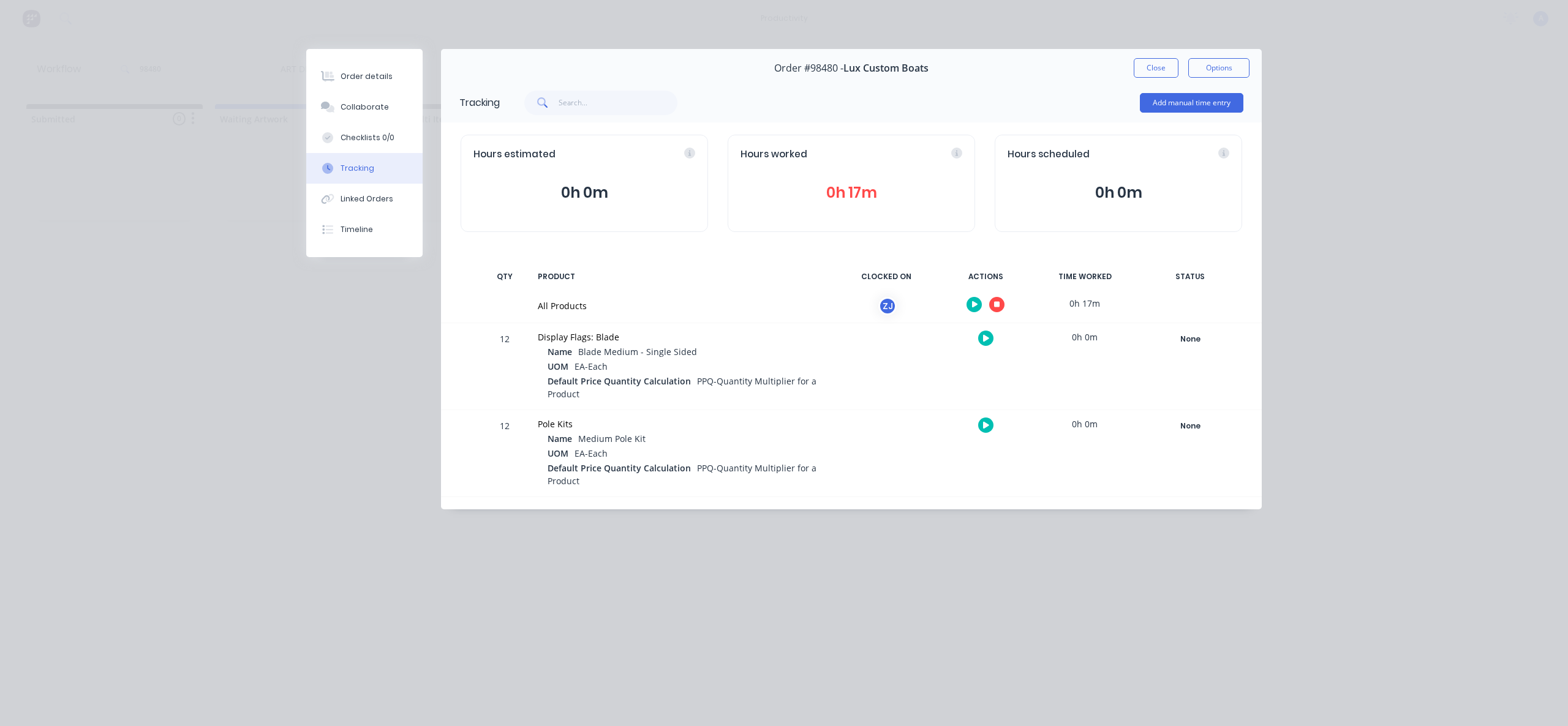
click at [994, 300] on button "button" at bounding box center [997, 304] width 15 height 15
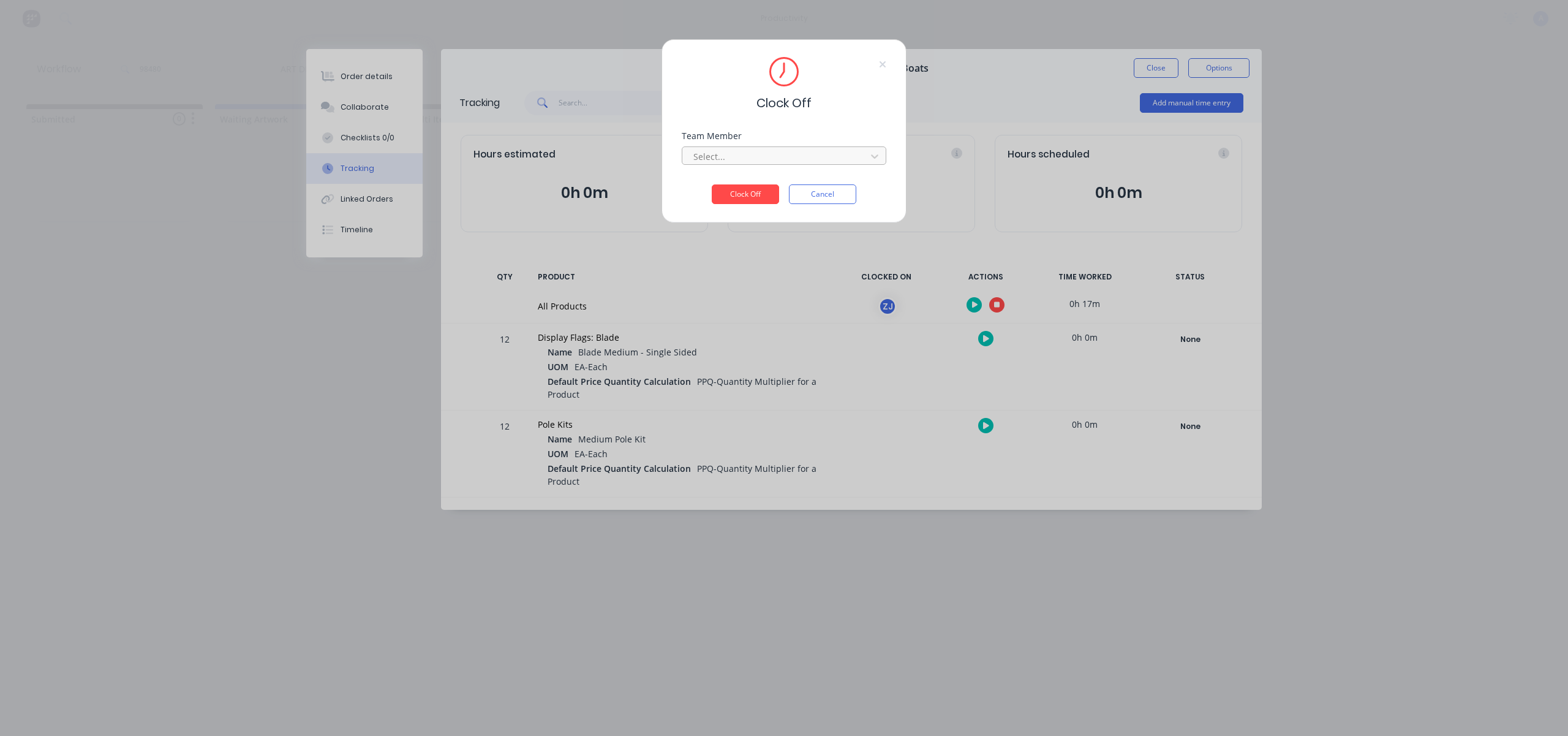
click at [763, 149] on div at bounding box center [775, 157] width 168 height 15
click at [761, 172] on div "[PERSON_NAME]" at bounding box center [784, 184] width 205 height 23
click at [756, 190] on button "Clock Off" at bounding box center [746, 194] width 67 height 19
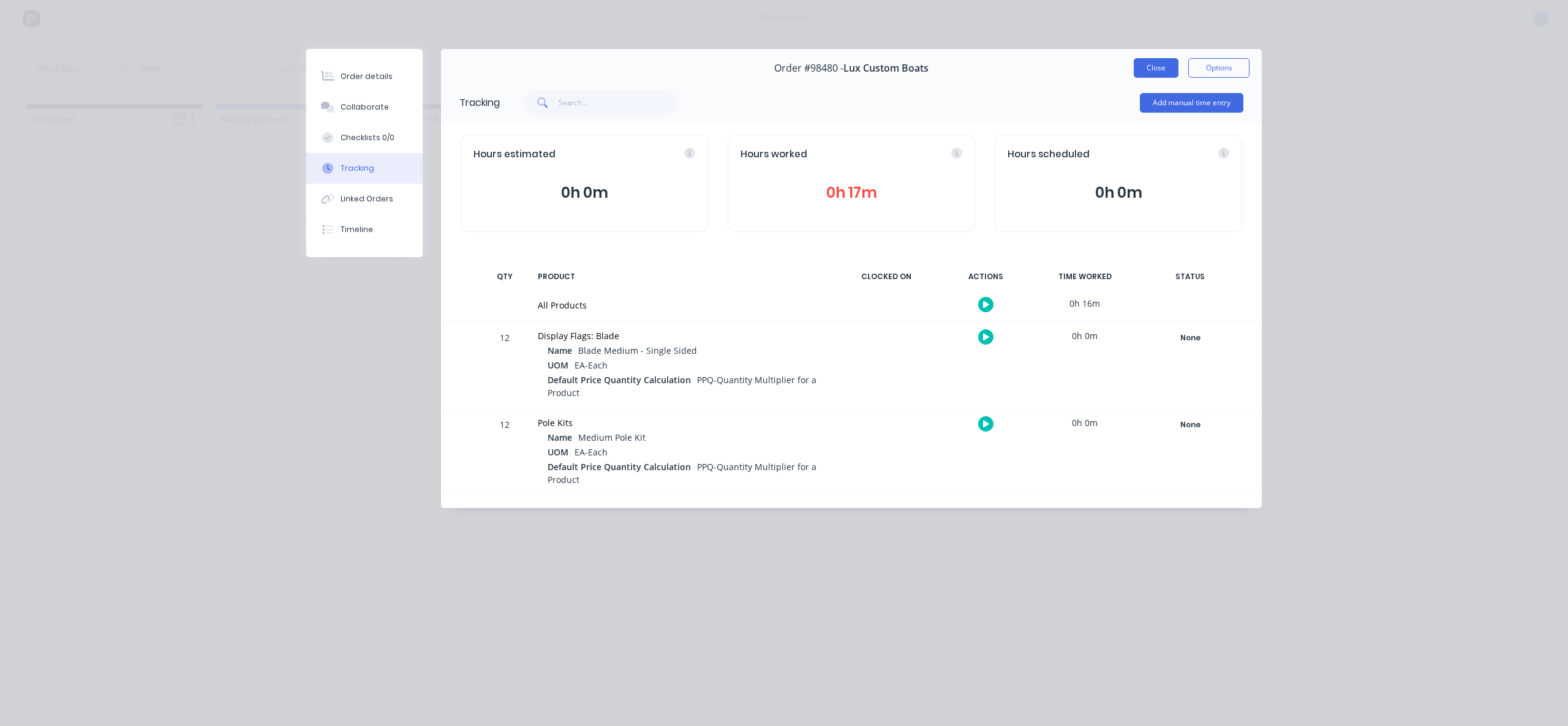
click at [1155, 65] on button "Close" at bounding box center [1156, 68] width 45 height 19
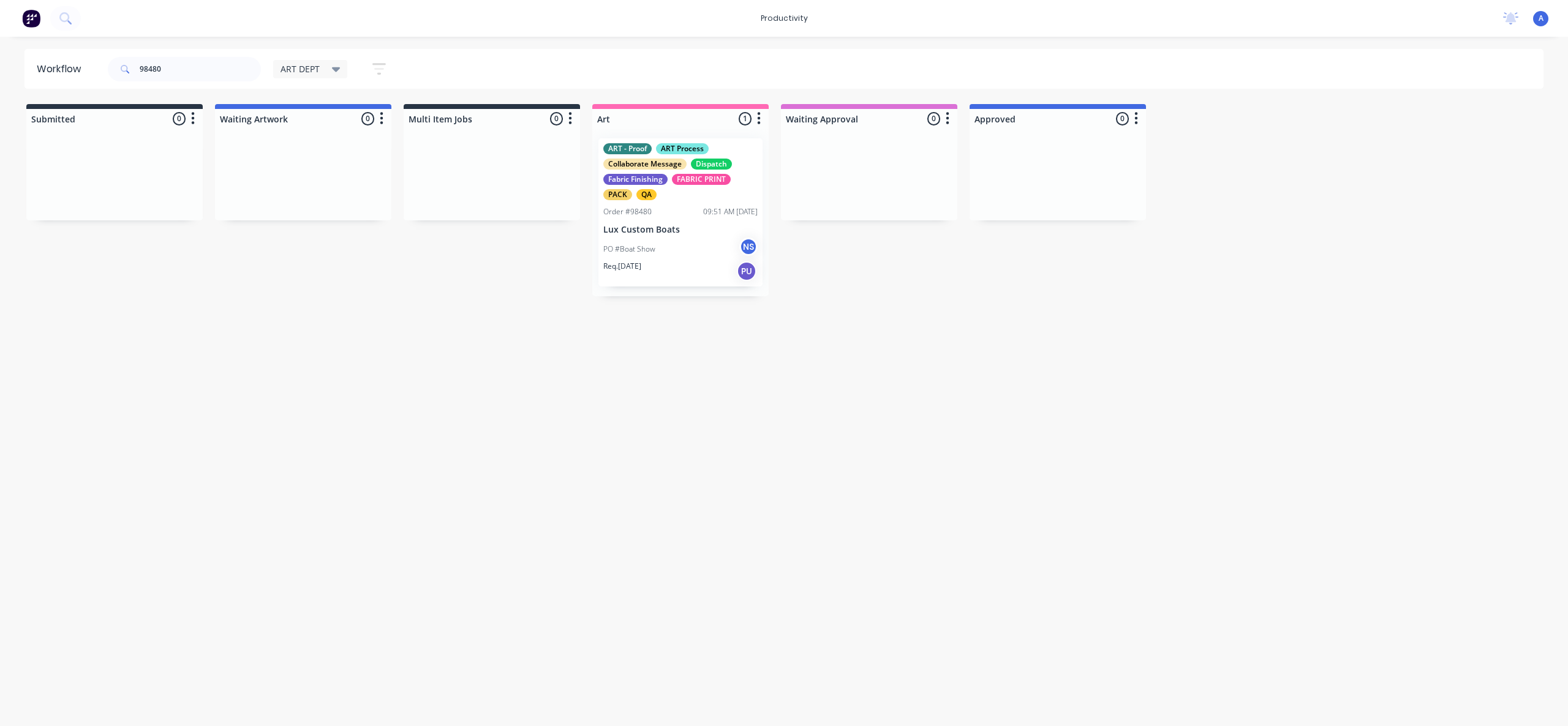
drag, startPoint x: 727, startPoint y: 228, endPoint x: 856, endPoint y: 226, distance: 129.0
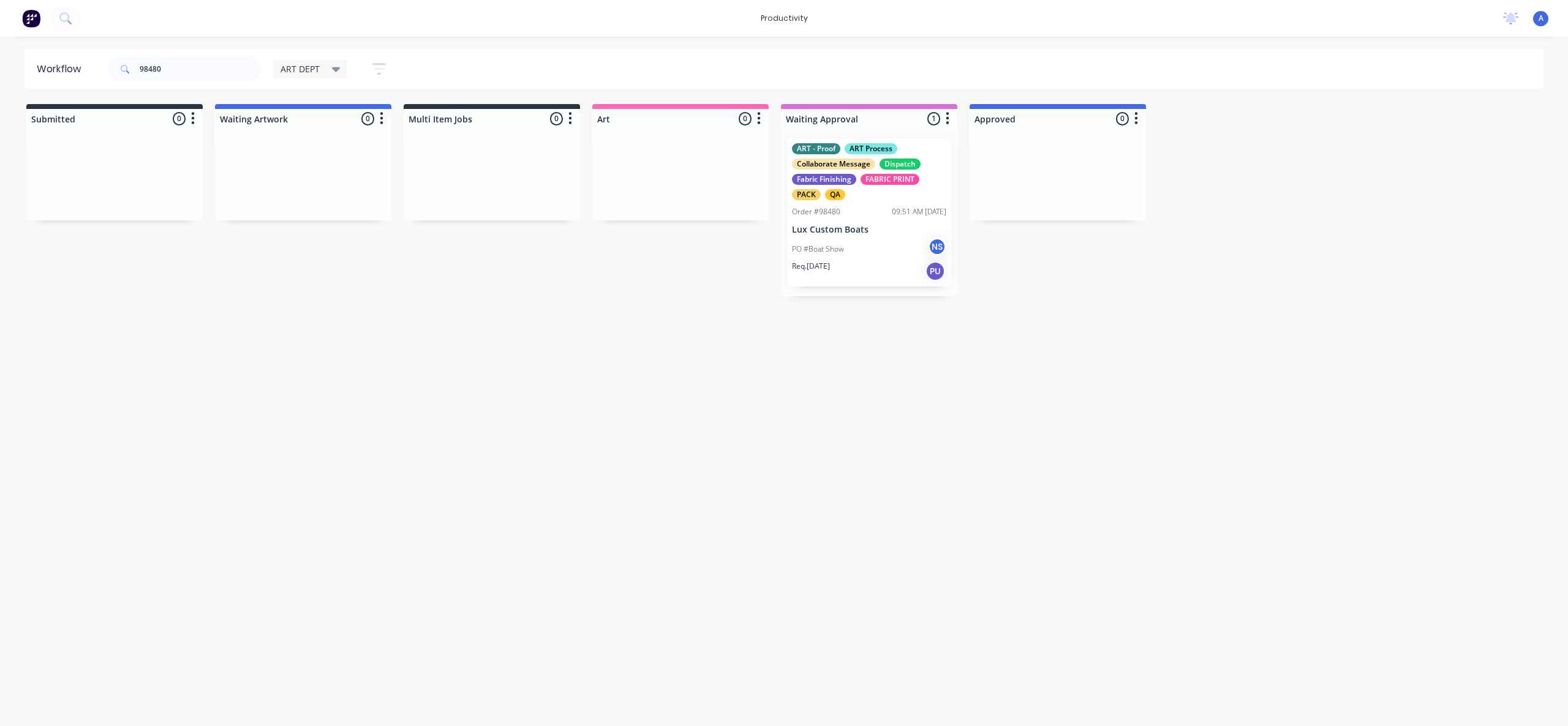
click at [874, 238] on div "PO #Boat Show NS" at bounding box center [869, 249] width 155 height 23
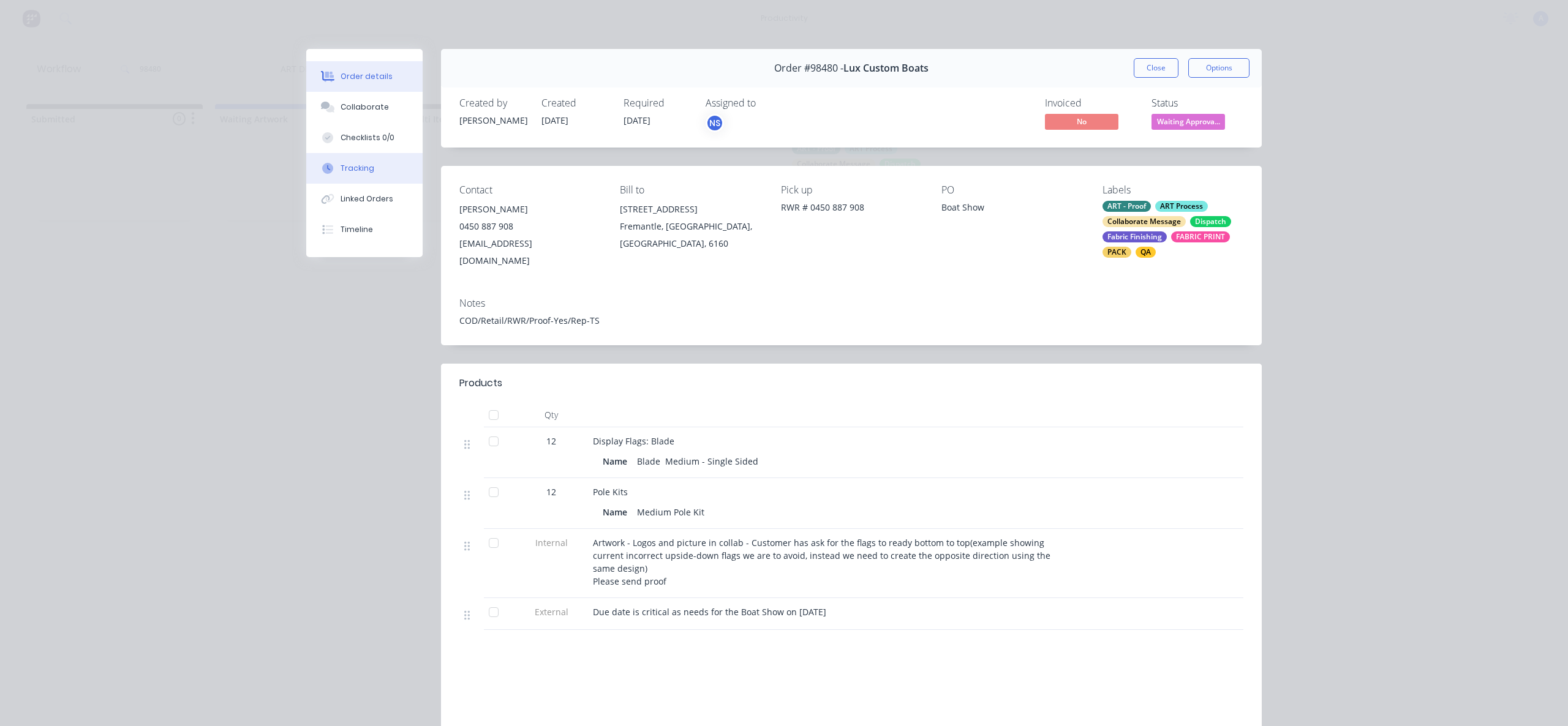
click at [354, 180] on button "Tracking" at bounding box center [364, 168] width 116 height 31
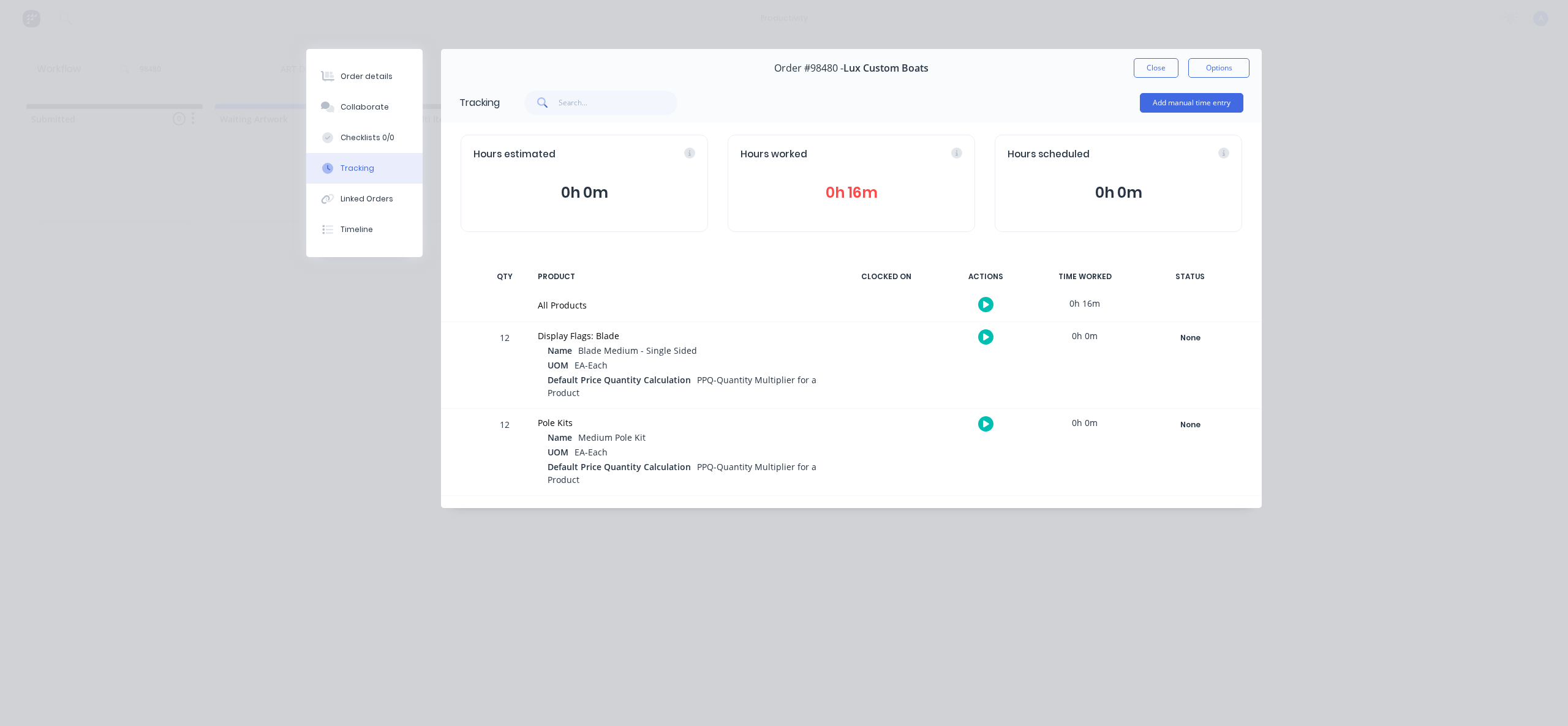
click at [1150, 56] on div "Order #98480 - Lux Custom Boats Close Options" at bounding box center [851, 68] width 821 height 38
click at [1152, 61] on button "Close" at bounding box center [1156, 68] width 45 height 19
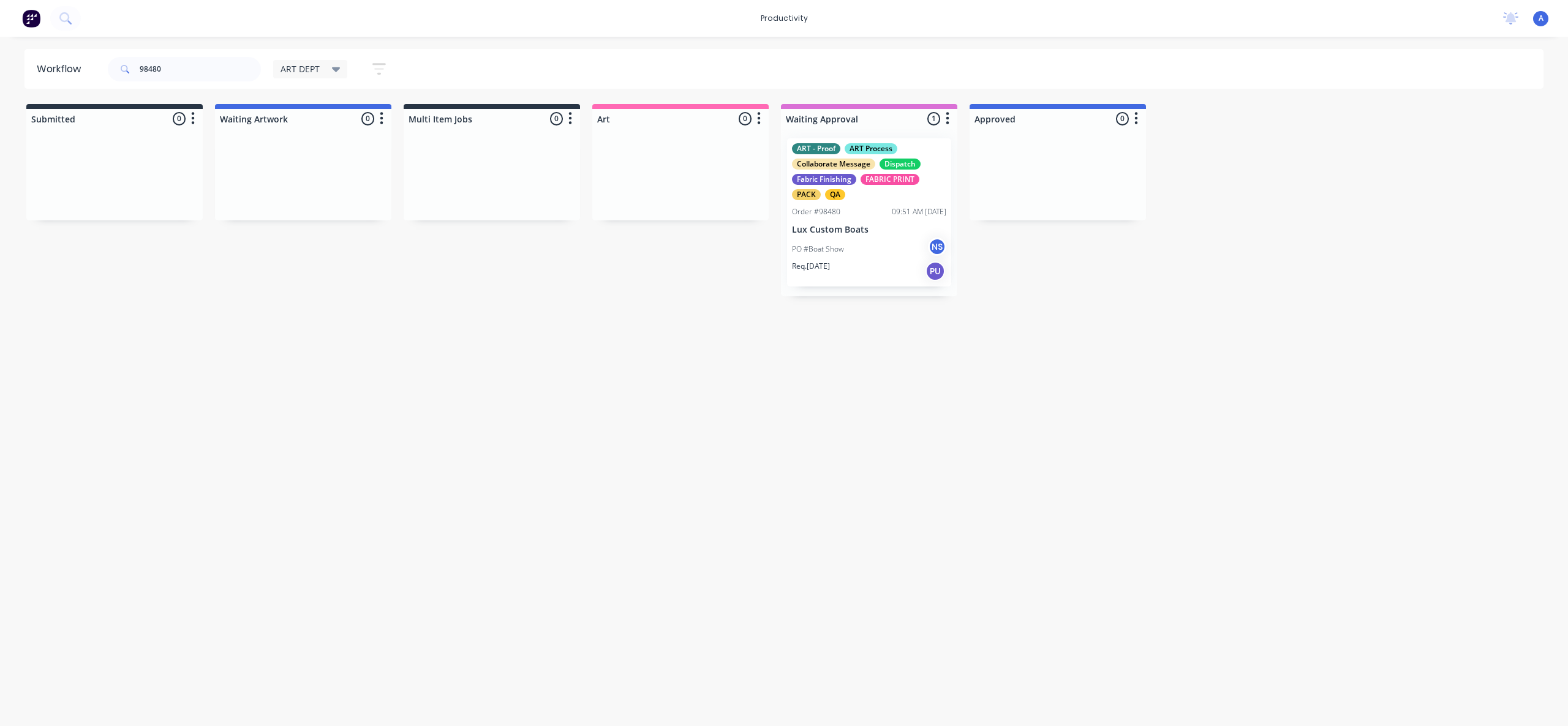
click at [841, 501] on div "Workflow 98480 ART DEPT Save new view None edit ART DEPT (Default) edit Banner …" at bounding box center [784, 375] width 1568 height 653
click at [904, 215] on div "09:51 AM [DATE]" at bounding box center [919, 211] width 55 height 11
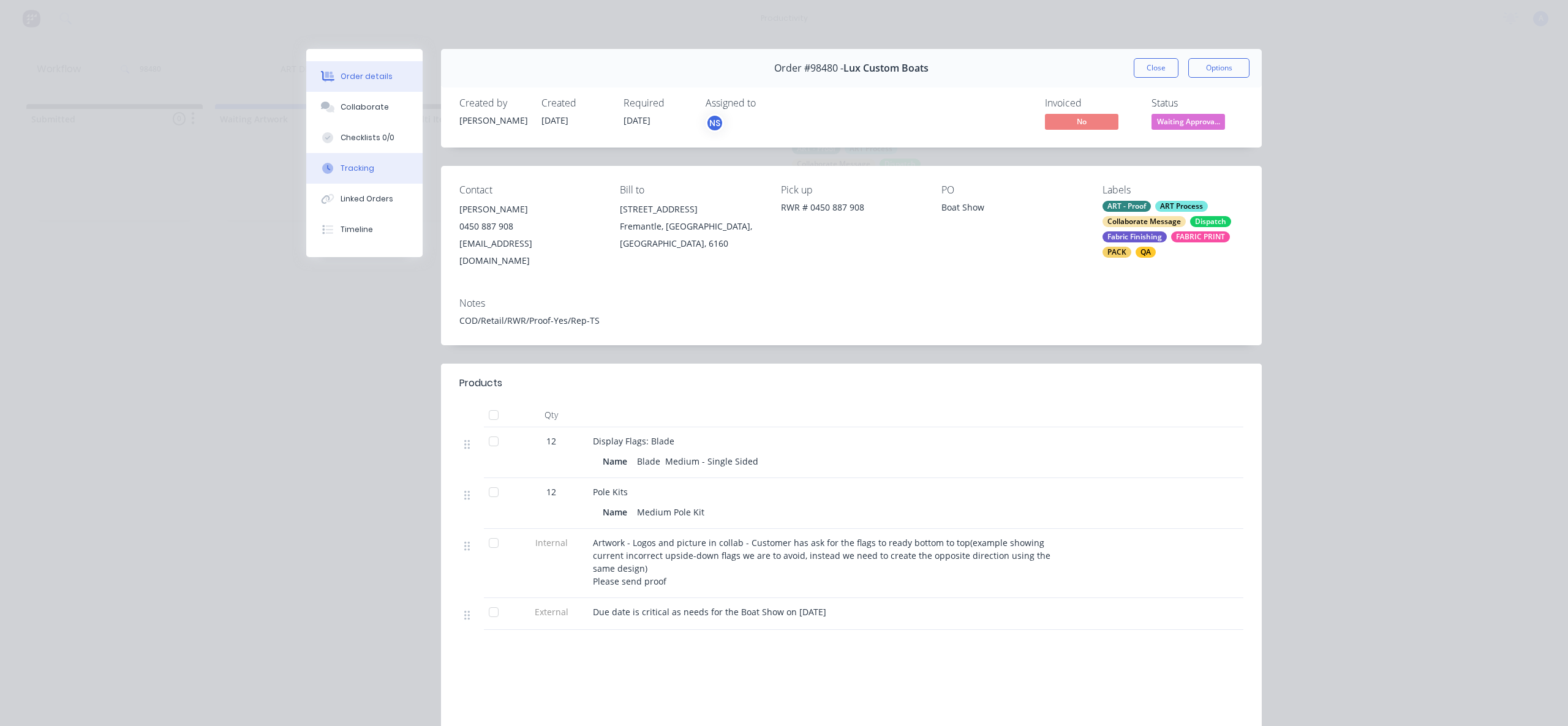
click at [371, 170] on button "Tracking" at bounding box center [364, 168] width 116 height 31
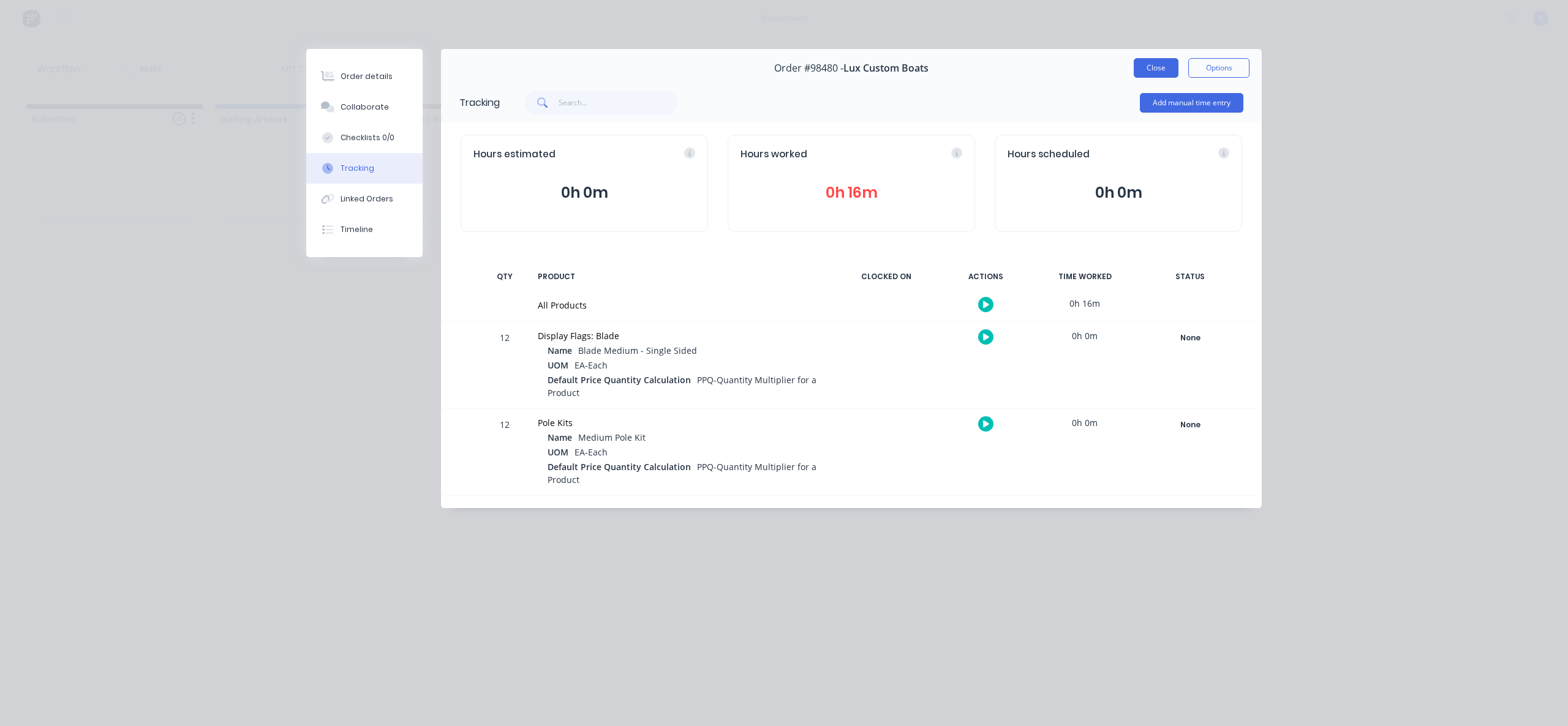
click at [1142, 61] on button "Close" at bounding box center [1156, 68] width 45 height 19
